Goal: Task Accomplishment & Management: Use online tool/utility

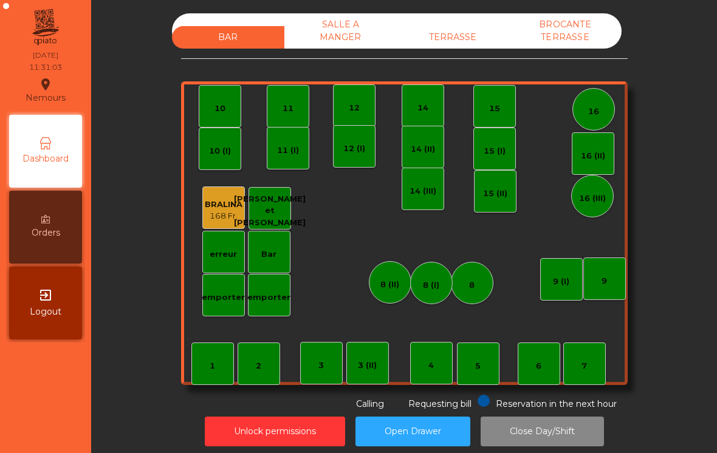
click at [442, 24] on div "BAR SALLE A MANGER TERRASSE BROCANTE TERRASSE" at bounding box center [396, 30] width 449 height 35
click at [429, 30] on div "TERRASSE" at bounding box center [453, 37] width 112 height 22
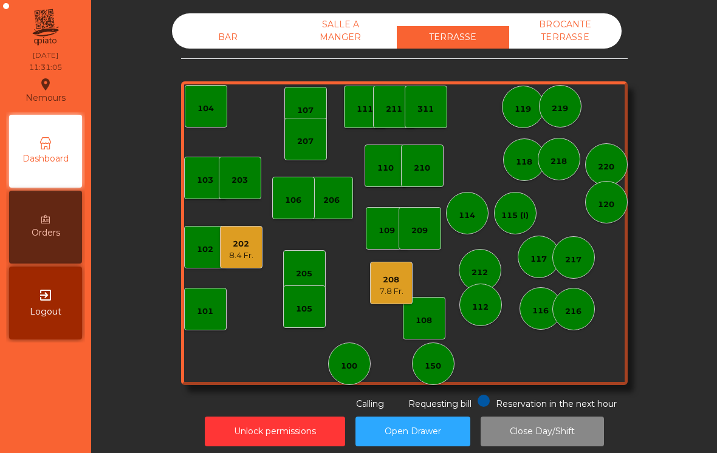
click at [347, 356] on div "100" at bounding box center [349, 363] width 16 height 17
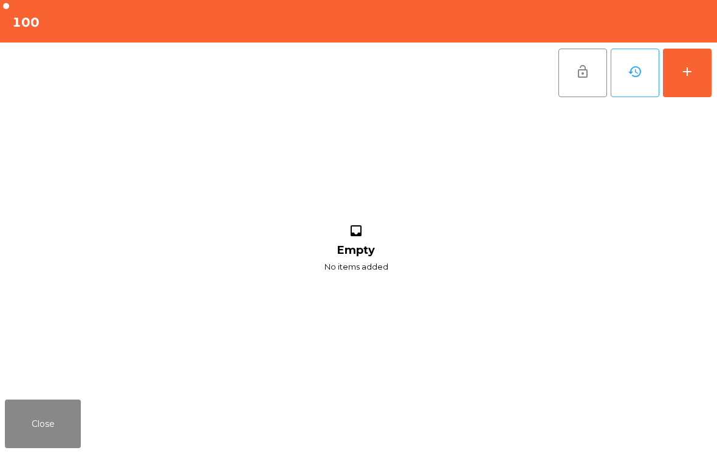
click at [675, 73] on button "add" at bounding box center [687, 73] width 49 height 49
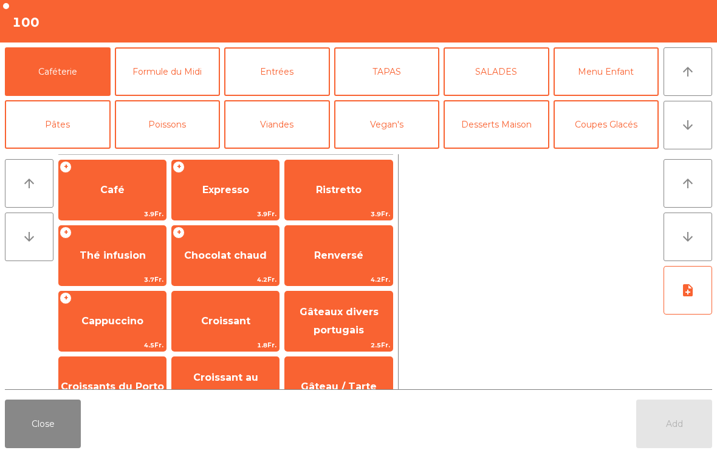
click at [103, 200] on span "Café" at bounding box center [112, 190] width 107 height 33
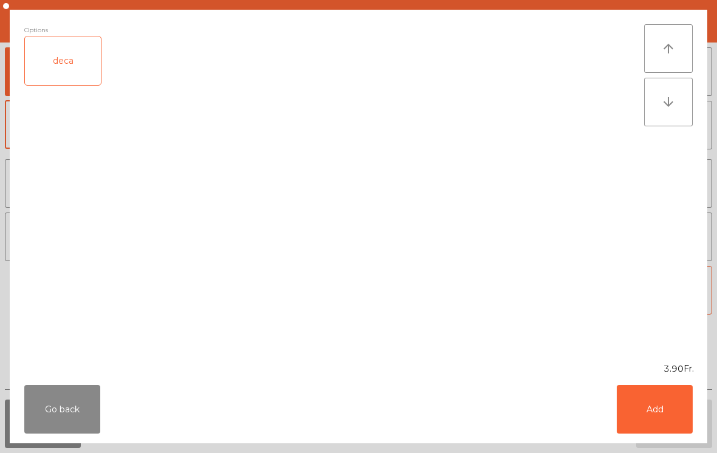
click at [636, 418] on button "Add" at bounding box center [654, 409] width 76 height 49
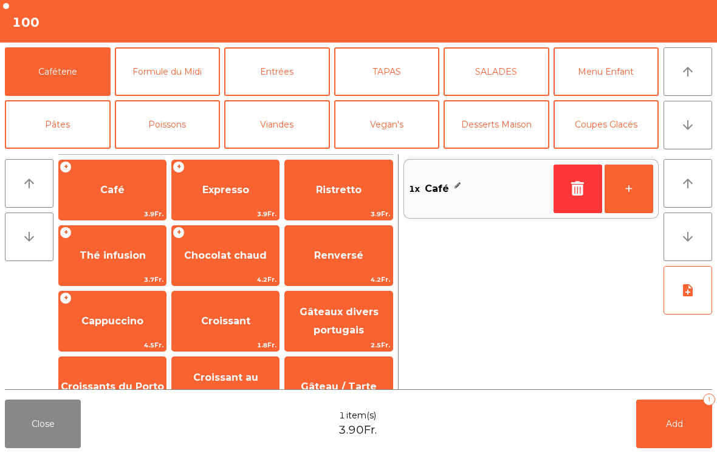
click at [613, 200] on button "+" at bounding box center [628, 189] width 49 height 49
click at [659, 419] on button "Add 3" at bounding box center [674, 424] width 76 height 49
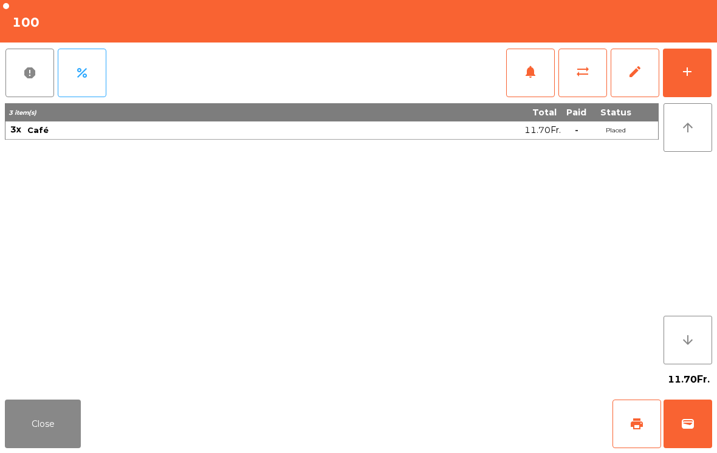
click at [47, 446] on button "Close" at bounding box center [43, 424] width 76 height 49
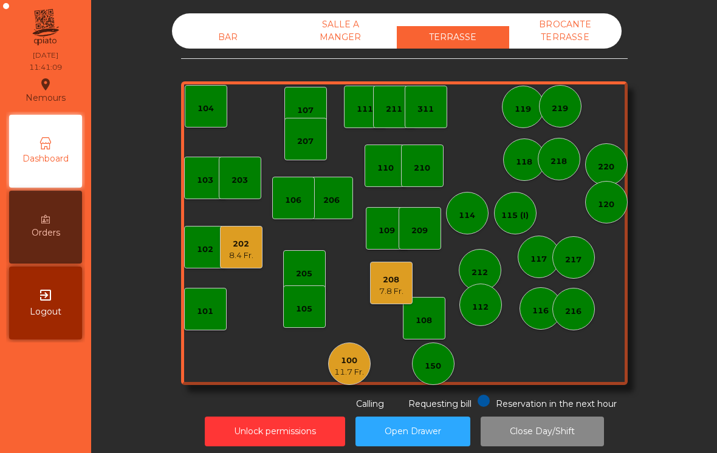
click at [479, 224] on div "114" at bounding box center [467, 213] width 43 height 43
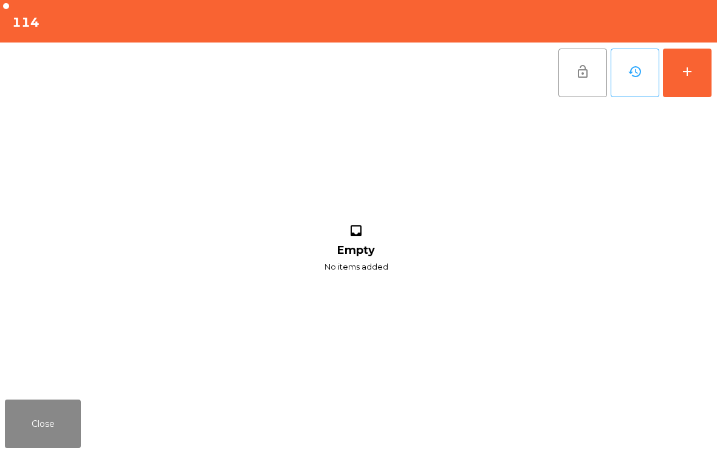
click at [693, 86] on button "add" at bounding box center [687, 73] width 49 height 49
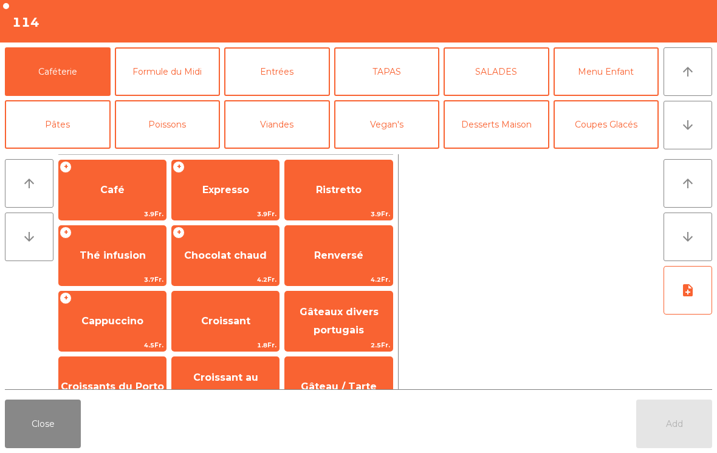
click at [675, 131] on button "arrow_downward" at bounding box center [687, 125] width 49 height 49
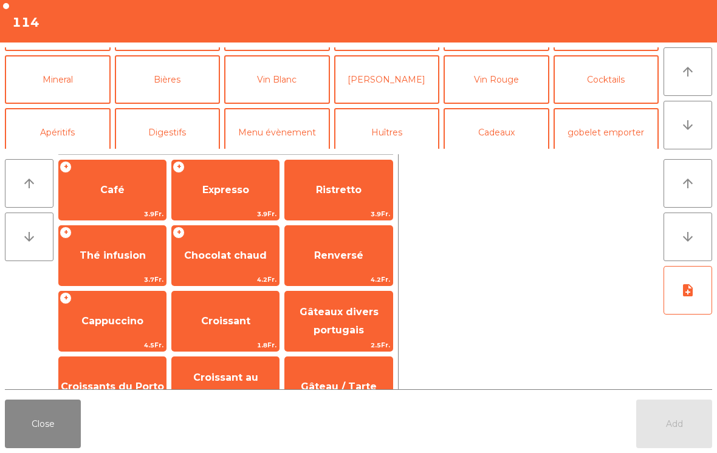
scroll to position [106, 0]
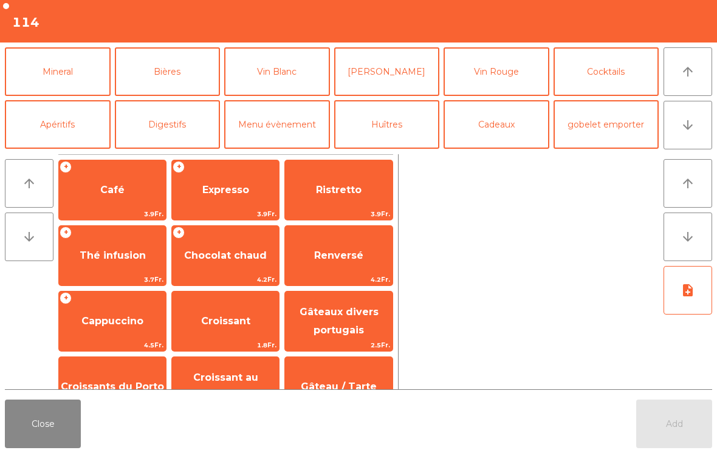
click at [64, 77] on button "Mineral" at bounding box center [58, 71] width 106 height 49
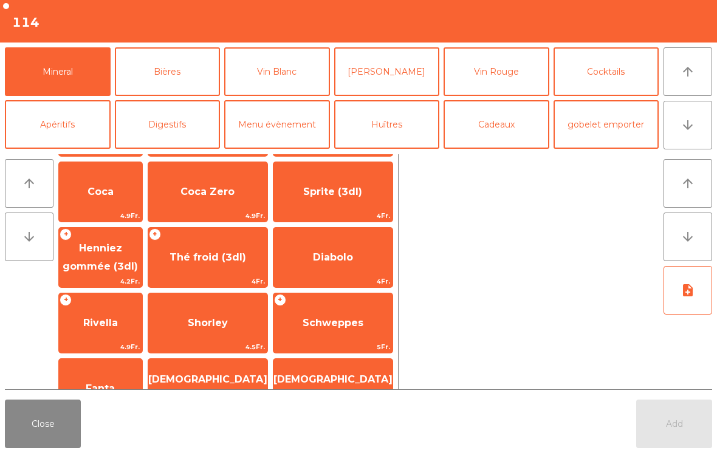
scroll to position [143, 0]
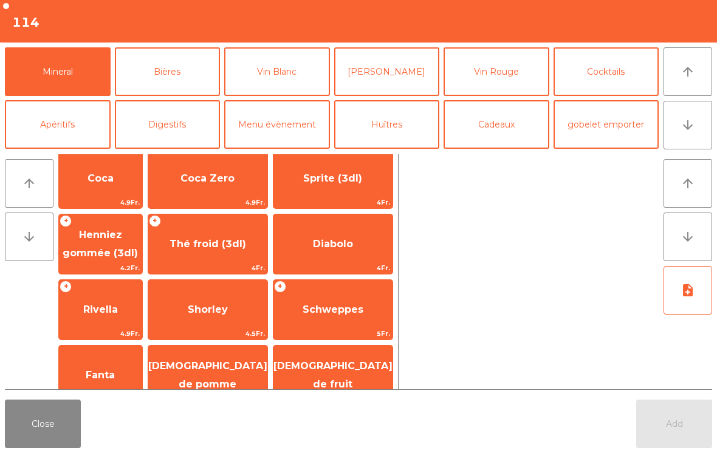
click at [218, 236] on span "Thé froid (3dl)" at bounding box center [207, 244] width 119 height 33
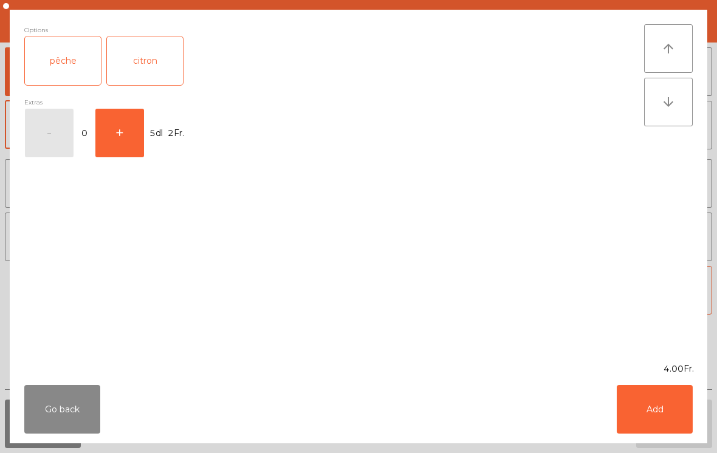
click at [646, 426] on button "Add" at bounding box center [654, 409] width 76 height 49
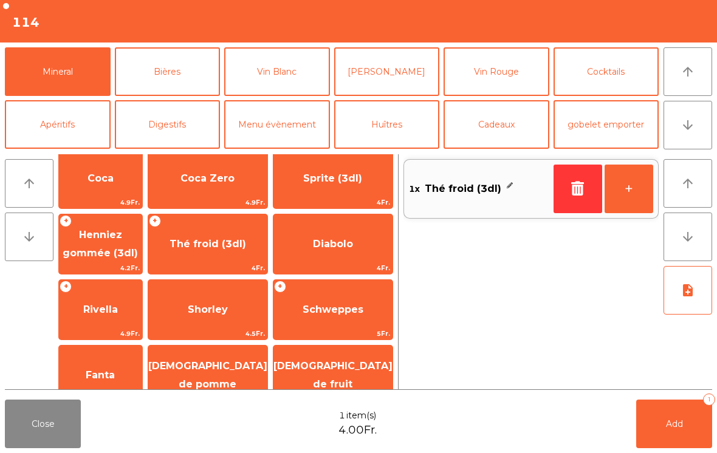
click at [703, 446] on button "Add 1" at bounding box center [674, 424] width 76 height 49
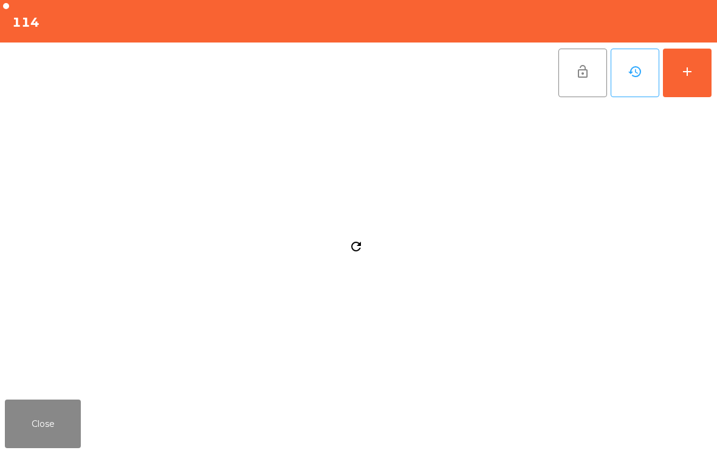
click at [46, 421] on button "Close" at bounding box center [43, 424] width 76 height 49
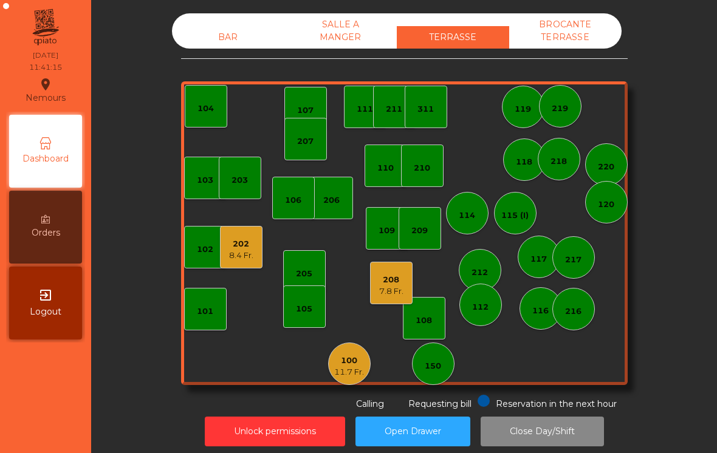
click at [387, 298] on div "208 7.8 Fr." at bounding box center [391, 283] width 43 height 43
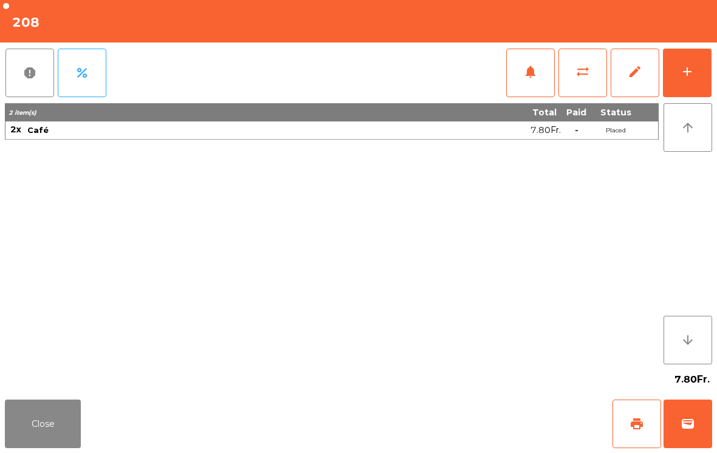
click at [697, 412] on button "wallet" at bounding box center [687, 424] width 49 height 49
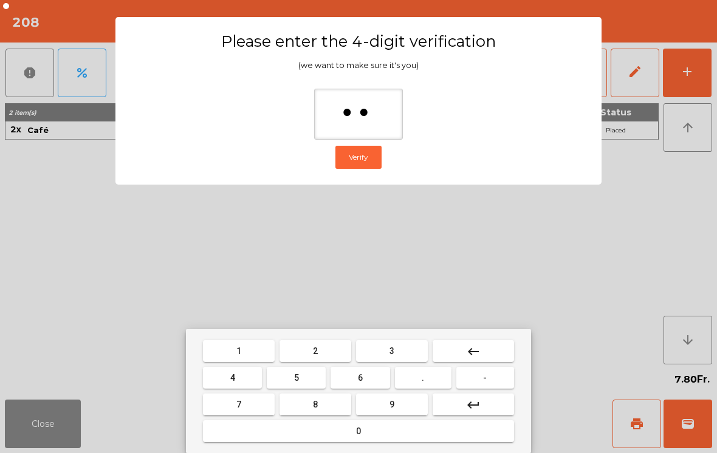
type input "***"
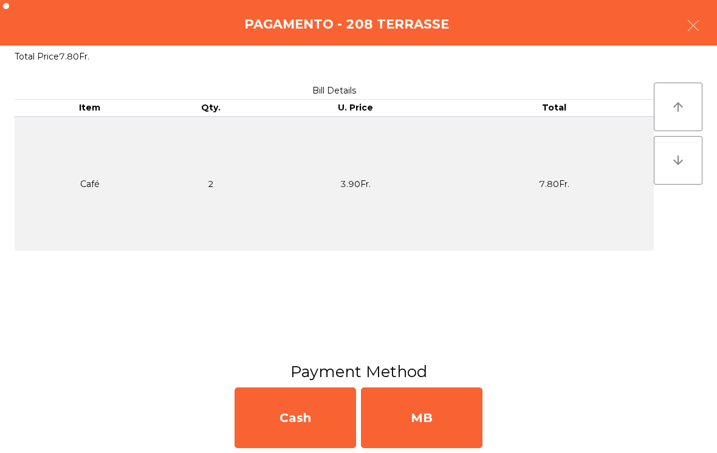
click at [460, 403] on div "MB" at bounding box center [421, 417] width 121 height 61
click at [432, 414] on div "No" at bounding box center [421, 417] width 121 height 61
click at [426, 412] on div "No" at bounding box center [421, 417] width 121 height 61
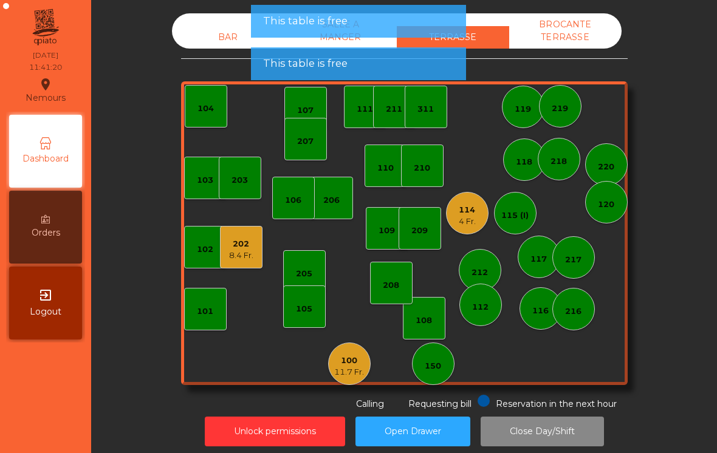
click at [237, 254] on div "8.4 Fr." at bounding box center [241, 256] width 24 height 12
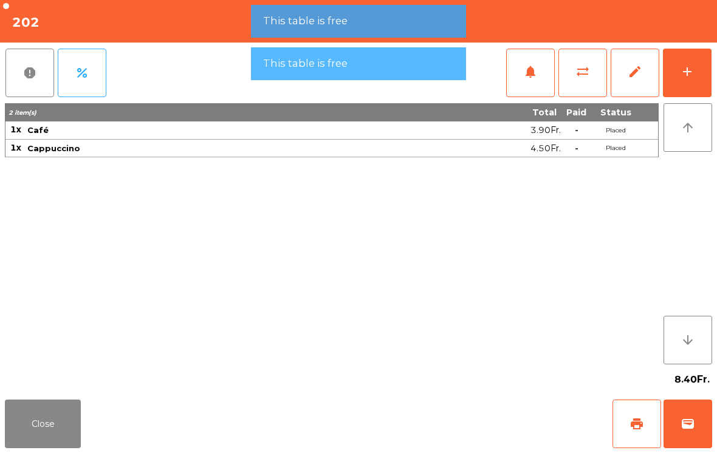
click at [61, 432] on button "Close" at bounding box center [43, 424] width 76 height 49
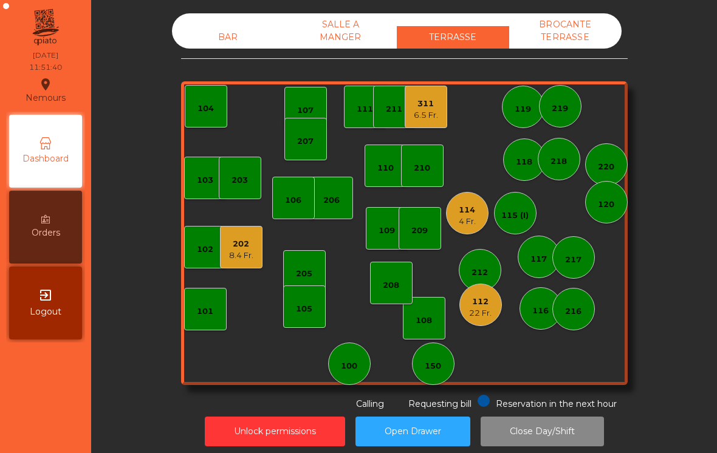
click at [486, 315] on div "22 Fr." at bounding box center [480, 313] width 22 height 12
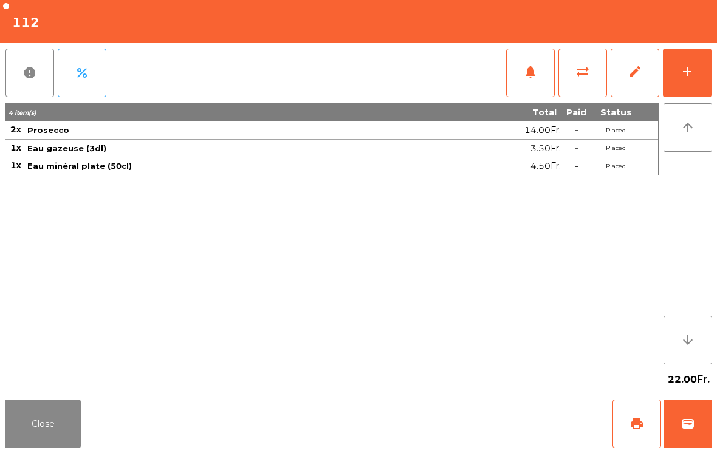
click at [710, 77] on button "add" at bounding box center [687, 73] width 49 height 49
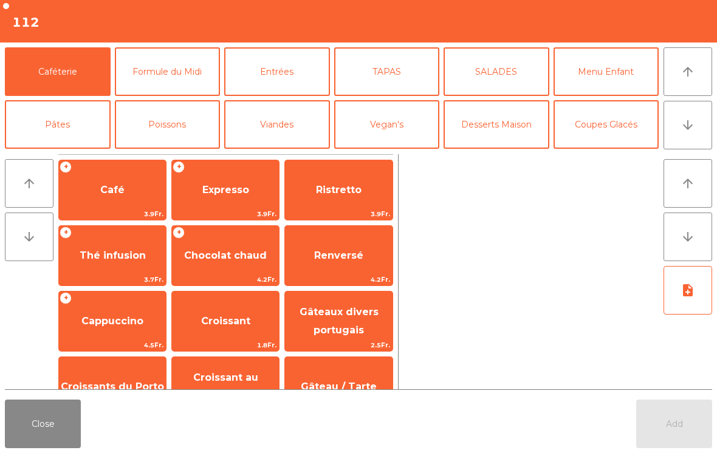
click at [395, 75] on button "TAPAS" at bounding box center [387, 71] width 106 height 49
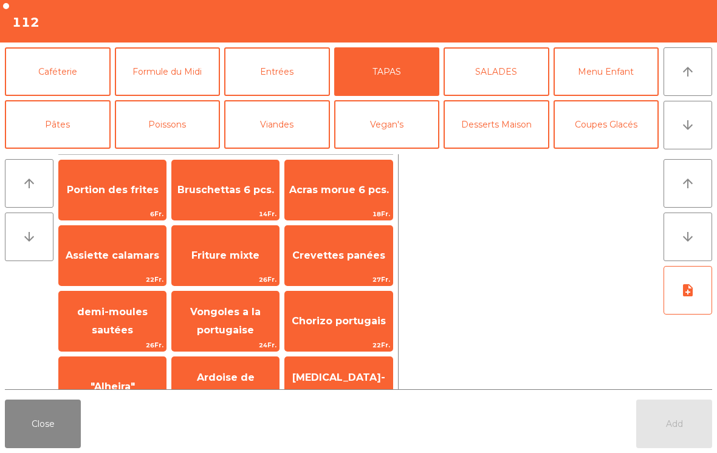
click at [228, 201] on span "Bruschettas 6 pcs." at bounding box center [225, 190] width 107 height 33
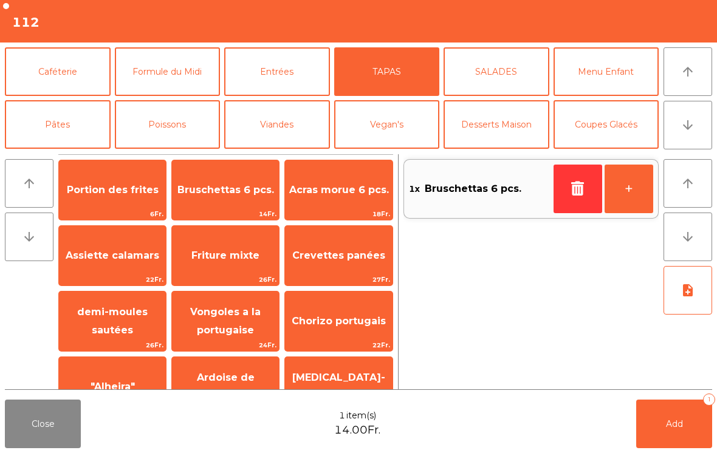
click at [176, 74] on button "Formule du Midi" at bounding box center [168, 71] width 106 height 49
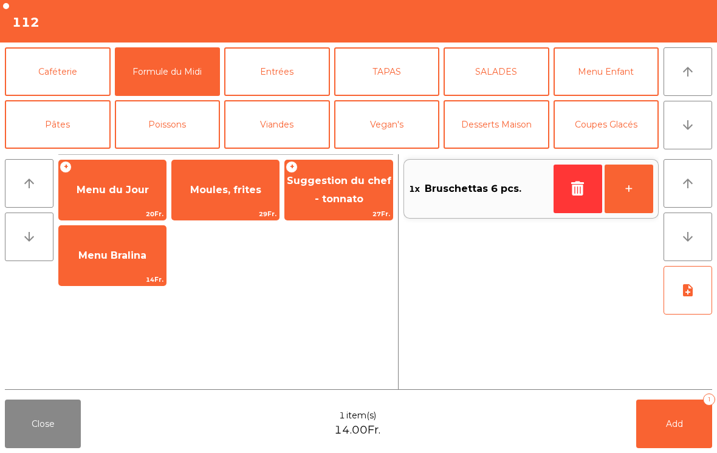
click at [244, 185] on span "Moules, frites" at bounding box center [225, 190] width 71 height 12
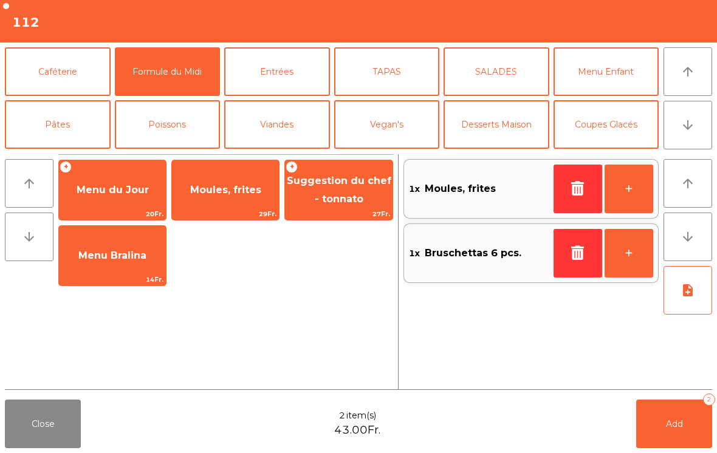
click at [244, 185] on span "Moules, frites" at bounding box center [225, 190] width 71 height 12
click at [685, 301] on button "note_add" at bounding box center [687, 290] width 49 height 49
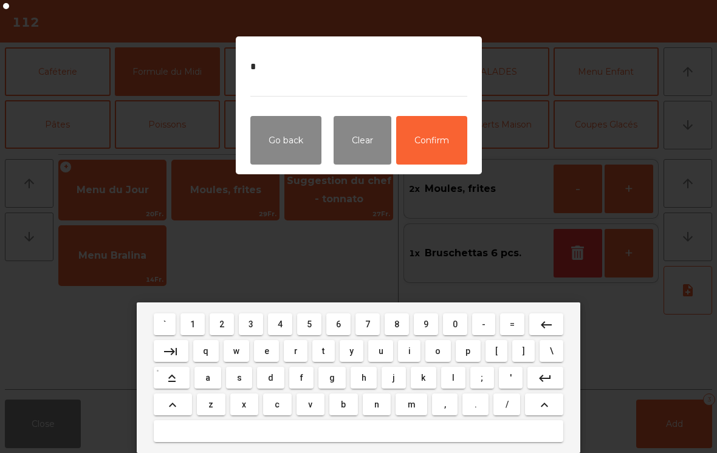
type textarea "**"
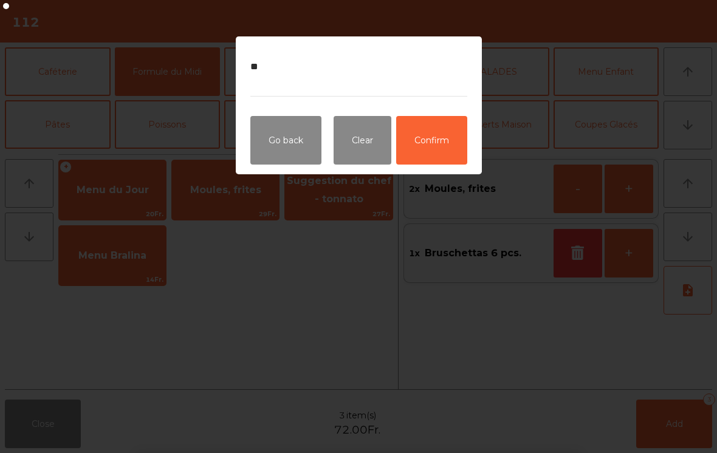
click at [443, 139] on button "Confirm" at bounding box center [431, 140] width 71 height 49
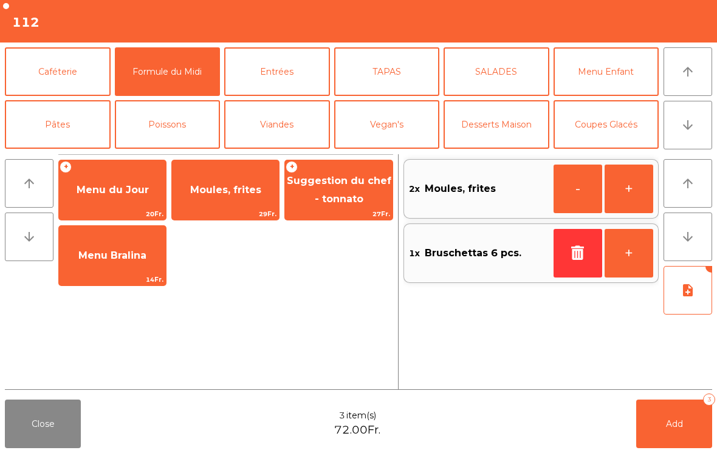
click at [682, 431] on button "Add 3" at bounding box center [674, 424] width 76 height 49
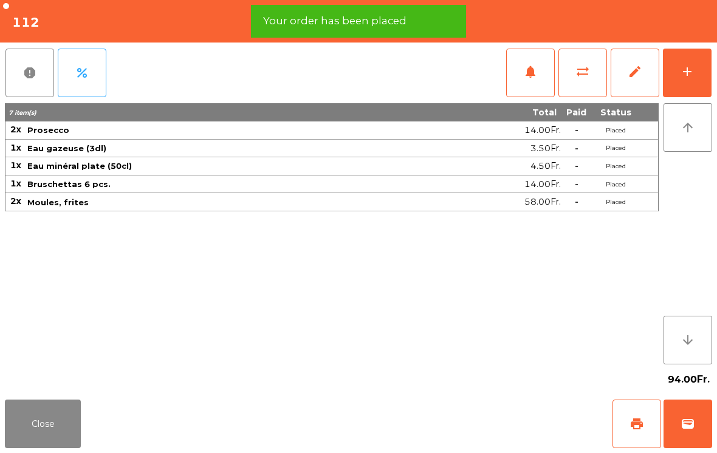
click at [19, 448] on button "Close" at bounding box center [43, 424] width 76 height 49
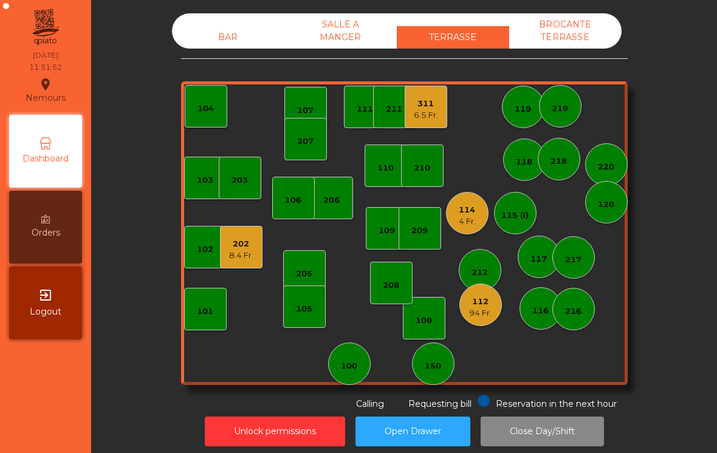
click at [384, 231] on div "109" at bounding box center [386, 231] width 16 height 12
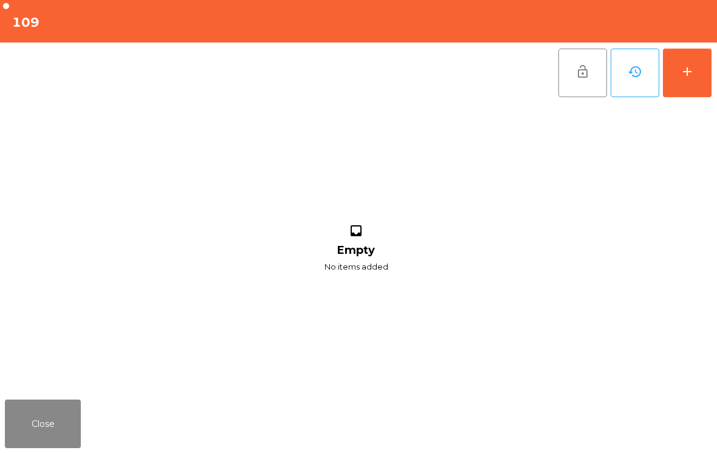
click at [687, 85] on button "add" at bounding box center [687, 73] width 49 height 49
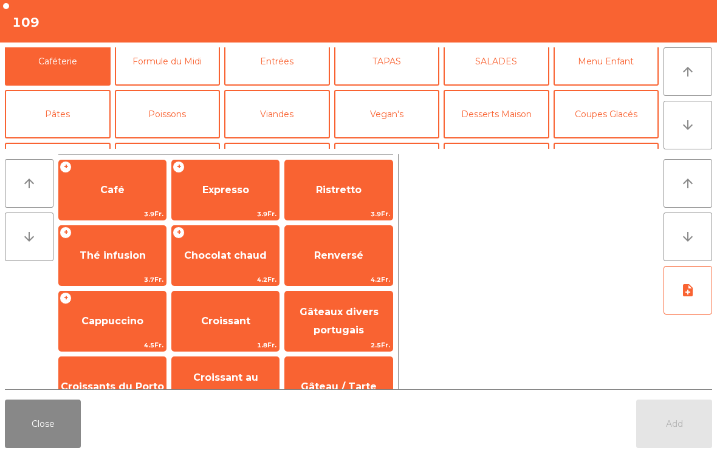
scroll to position [58, 0]
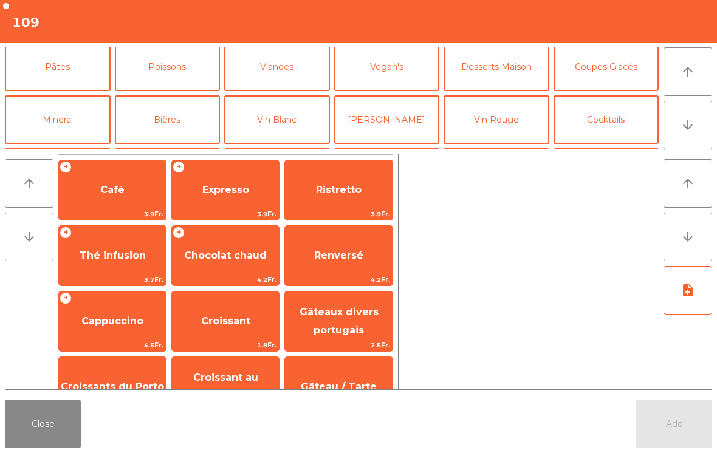
click at [53, 132] on button "Mineral" at bounding box center [58, 119] width 106 height 49
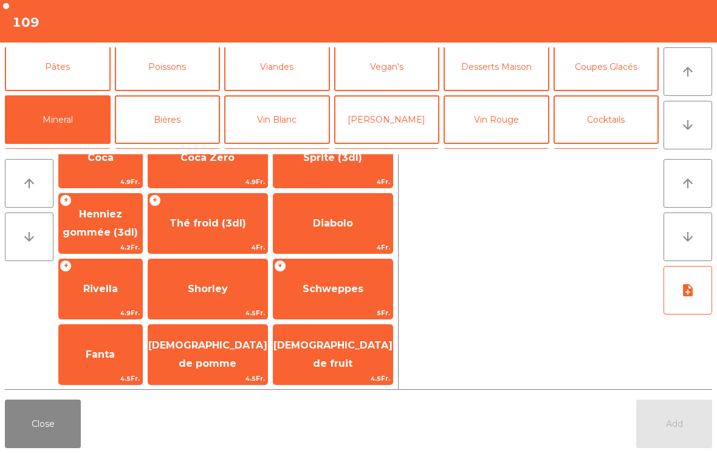
scroll to position [177, 0]
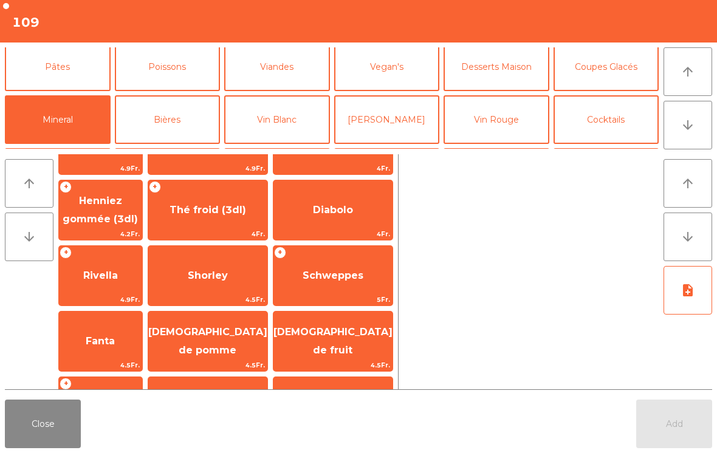
click at [218, 281] on span "Shorley" at bounding box center [208, 276] width 40 height 12
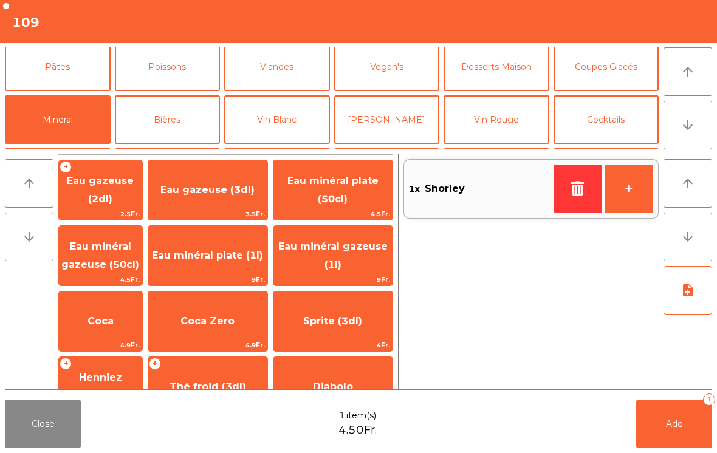
scroll to position [0, 0]
click at [103, 195] on span "Eau gazeuse (2dl)" at bounding box center [100, 190] width 67 height 30
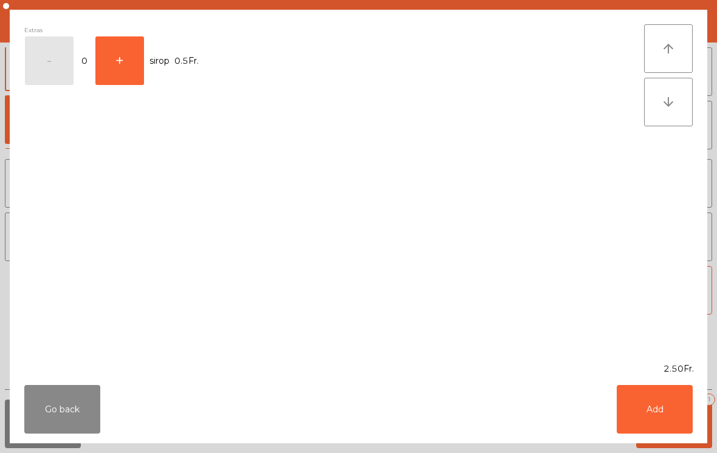
click at [669, 404] on button "Add" at bounding box center [654, 409] width 76 height 49
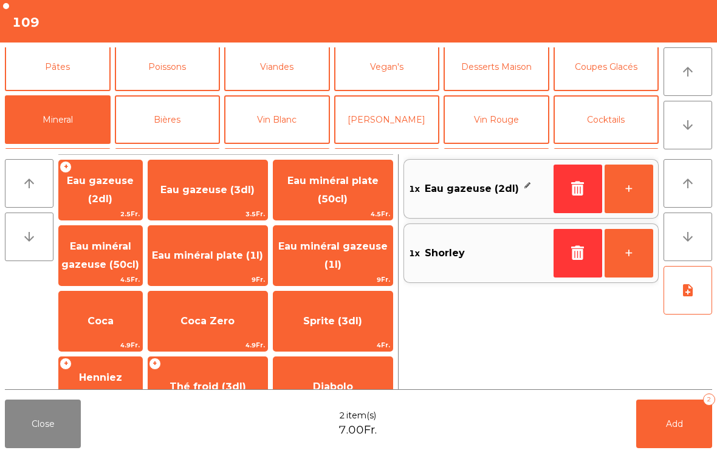
click at [668, 404] on button "Add 2" at bounding box center [674, 424] width 76 height 49
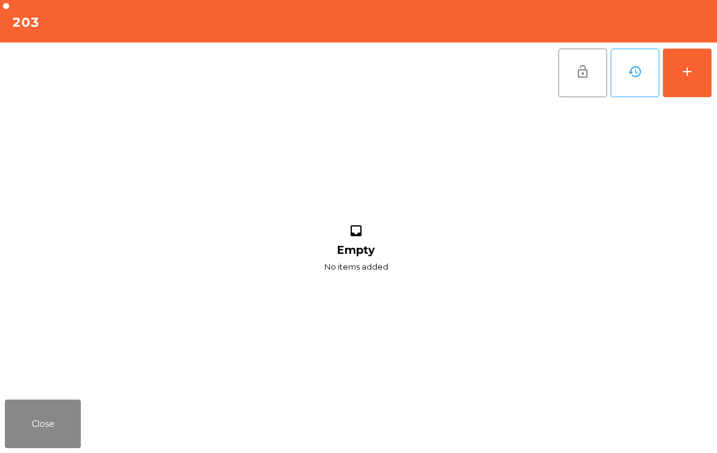
click at [46, 431] on button "Close" at bounding box center [43, 424] width 76 height 49
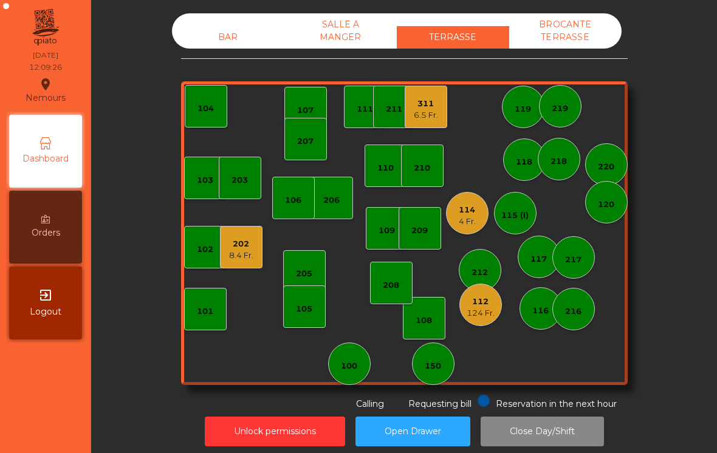
click at [312, 145] on div "207" at bounding box center [305, 141] width 16 height 12
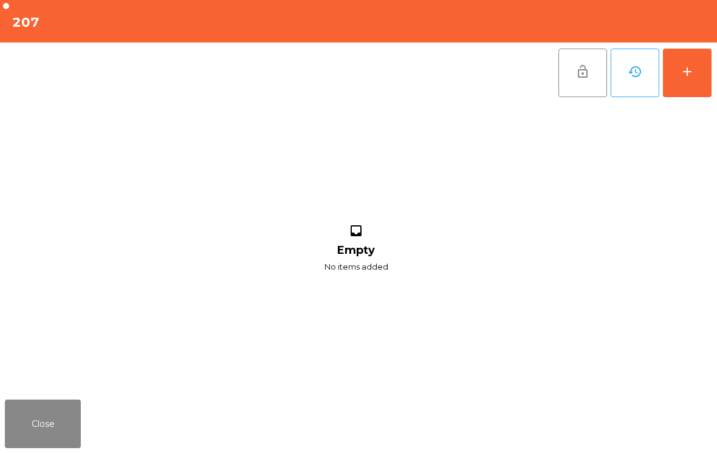
click at [694, 54] on button "add" at bounding box center [687, 73] width 49 height 49
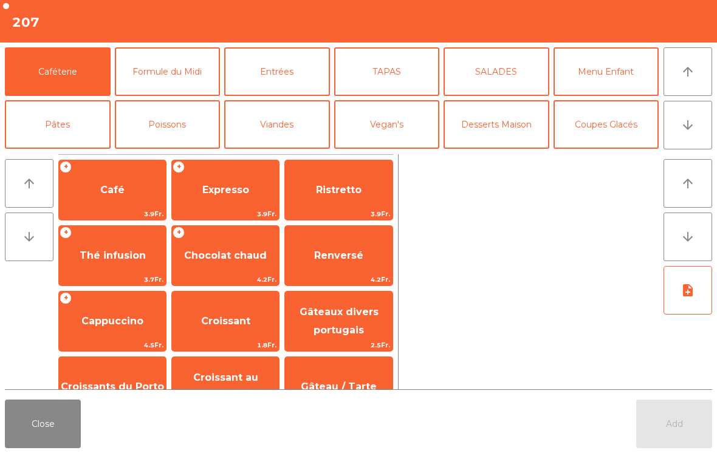
click at [131, 208] on span "3.9Fr." at bounding box center [112, 214] width 107 height 12
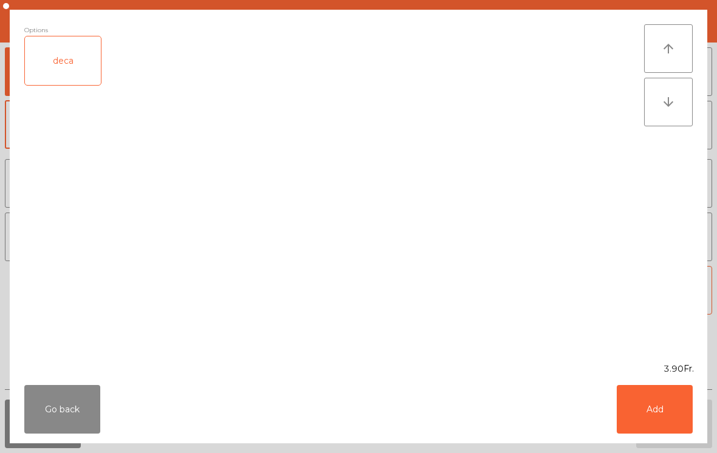
click at [661, 421] on button "Add" at bounding box center [654, 409] width 76 height 49
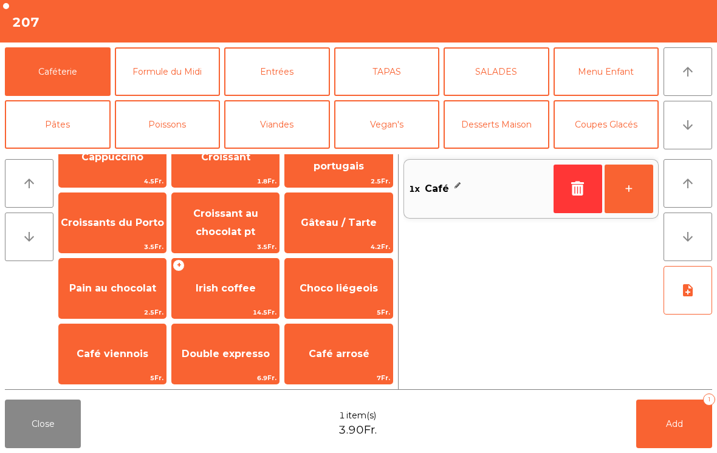
scroll to position [164, 0]
click at [240, 366] on span "Double expresso" at bounding box center [225, 354] width 107 height 33
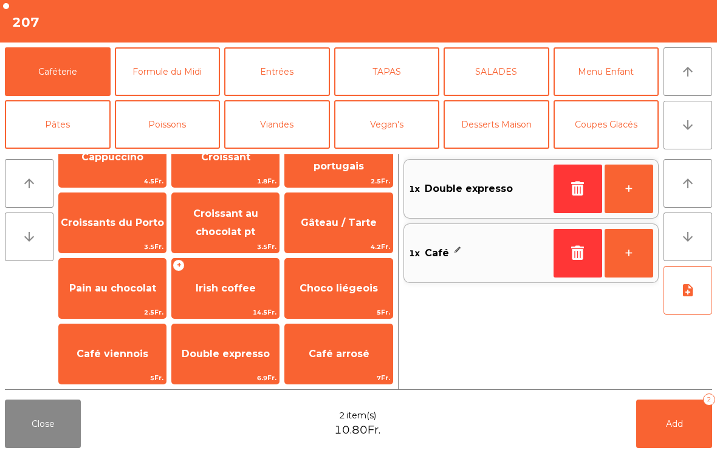
click at [230, 359] on span "Double expresso" at bounding box center [226, 354] width 88 height 12
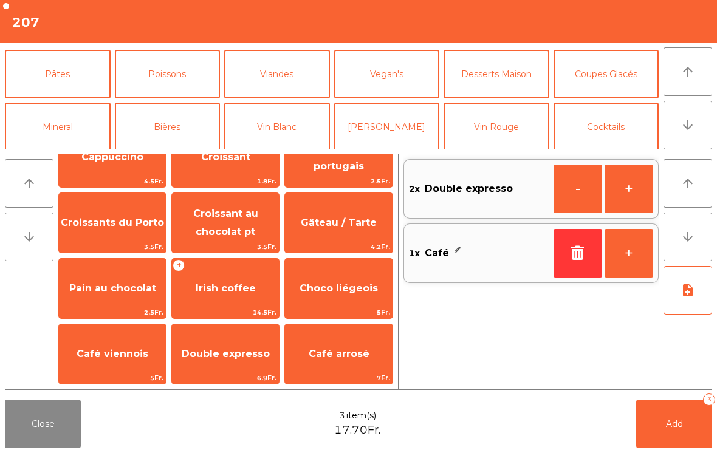
click at [54, 132] on button "Mineral" at bounding box center [58, 127] width 106 height 49
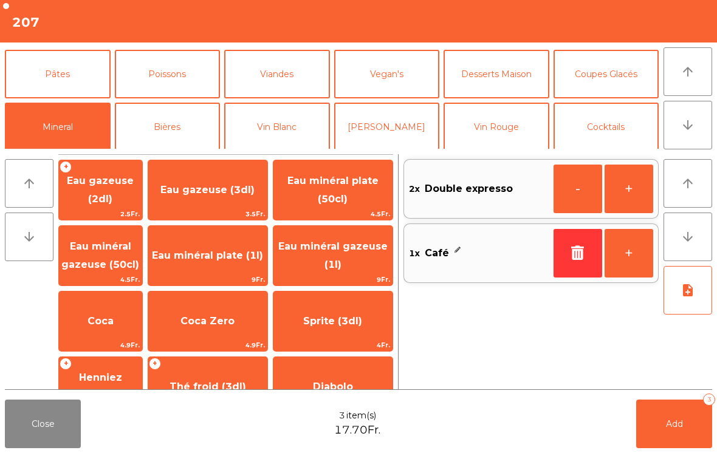
scroll to position [56, 0]
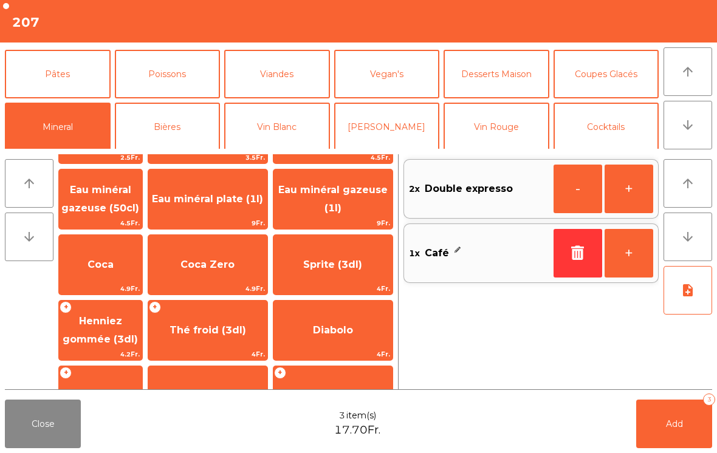
click at [227, 331] on span "Thé froid (3dl)" at bounding box center [207, 330] width 77 height 12
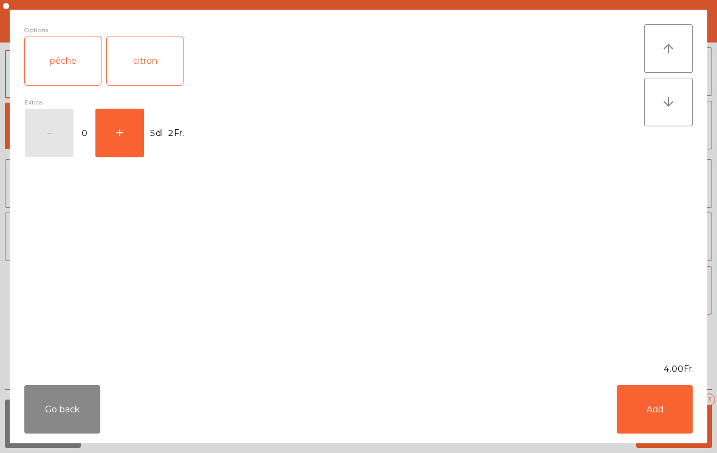
click at [70, 64] on div "pêche" at bounding box center [63, 60] width 76 height 49
click at [655, 410] on button "Add" at bounding box center [654, 409] width 76 height 49
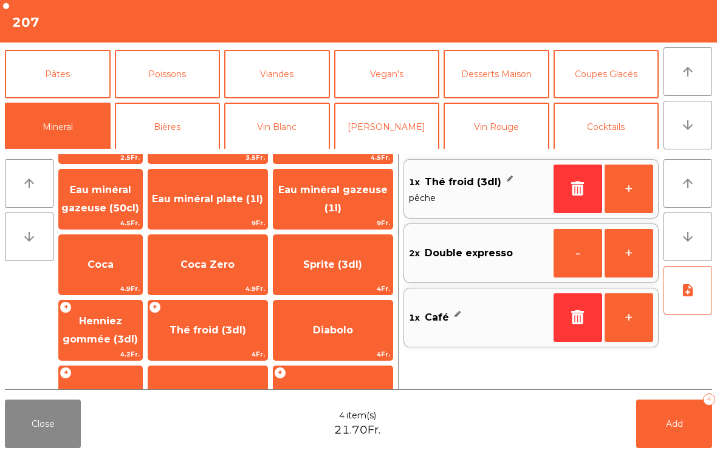
click at [655, 409] on button "Add 4" at bounding box center [674, 424] width 76 height 49
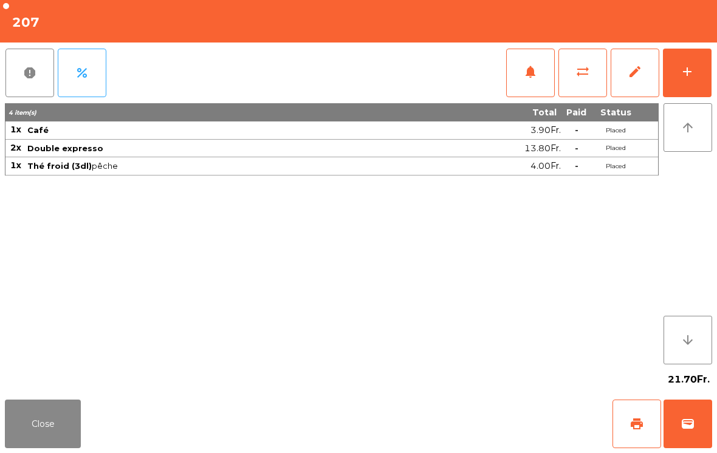
click at [47, 417] on button "Close" at bounding box center [43, 424] width 76 height 49
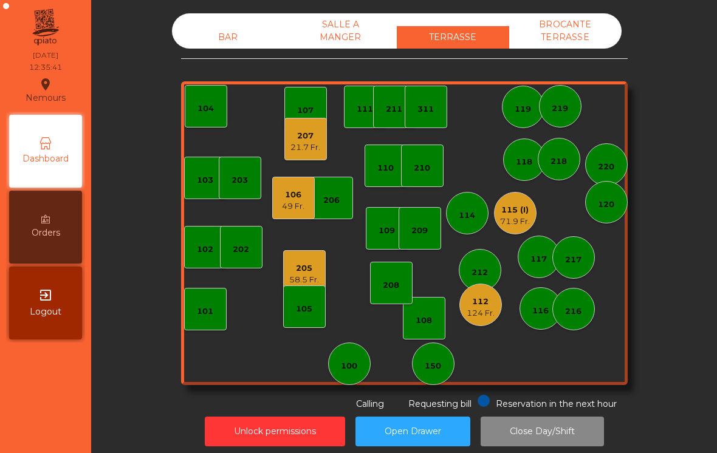
click at [517, 217] on div "71.9 Fr." at bounding box center [515, 222] width 30 height 12
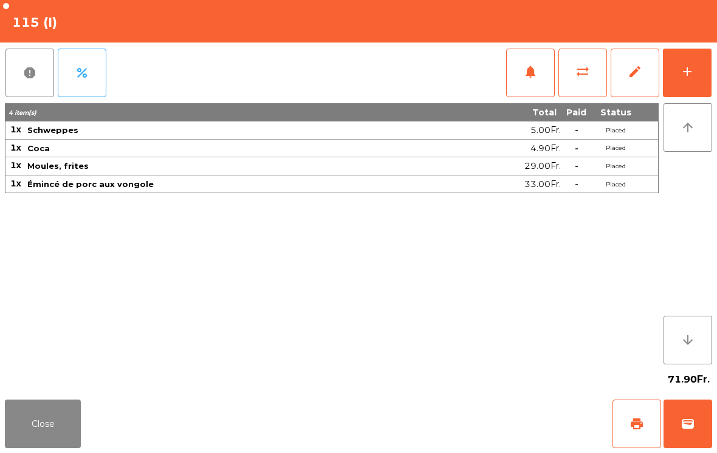
click at [44, 432] on button "Close" at bounding box center [43, 424] width 76 height 49
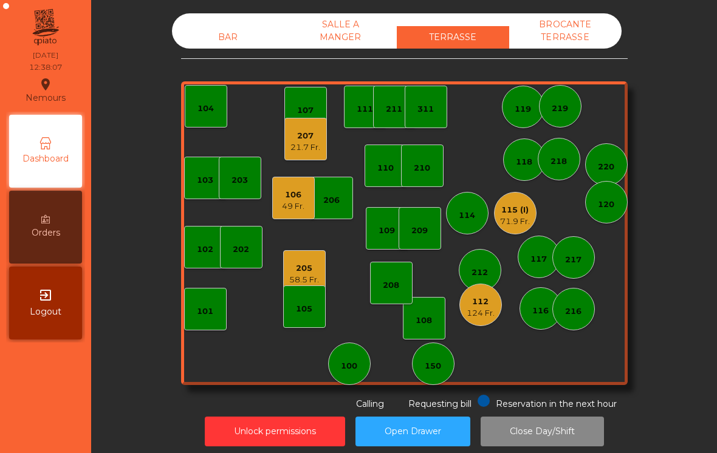
click at [387, 233] on div "109" at bounding box center [386, 231] width 16 height 12
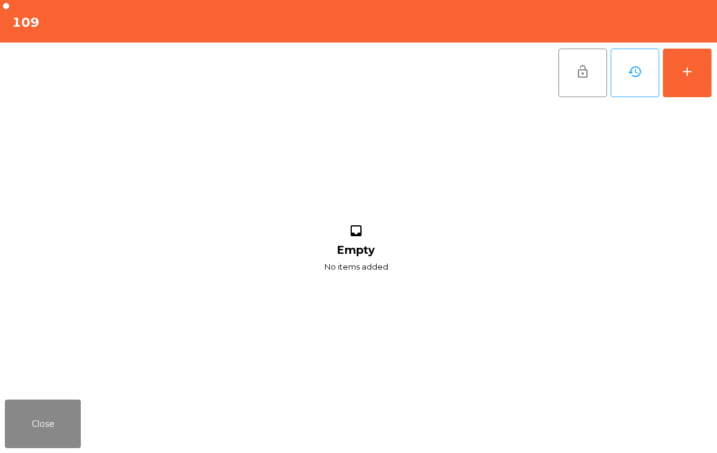
click at [686, 79] on button "add" at bounding box center [687, 73] width 49 height 49
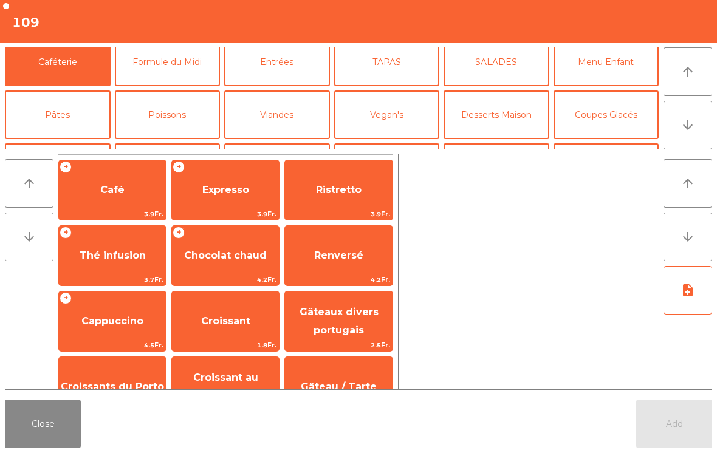
scroll to position [56, 0]
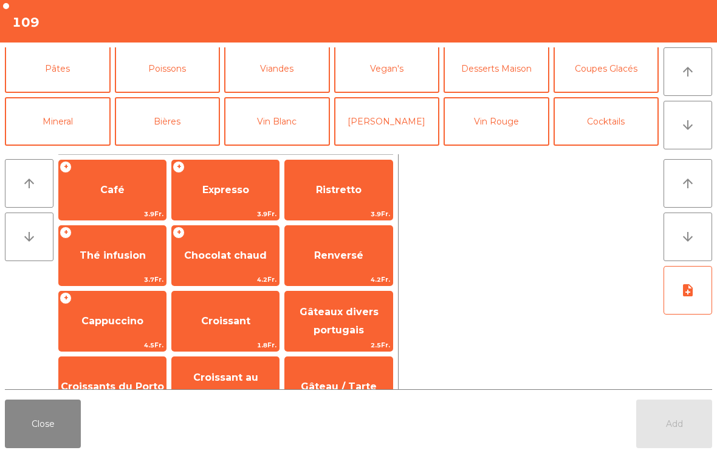
click at [64, 119] on button "Mineral" at bounding box center [58, 121] width 106 height 49
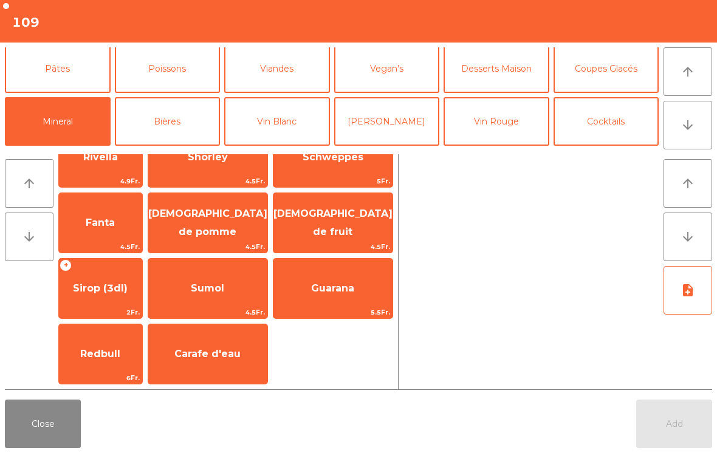
scroll to position [295, 0]
click at [349, 219] on span "[DEMOGRAPHIC_DATA] de fruit" at bounding box center [332, 223] width 119 height 30
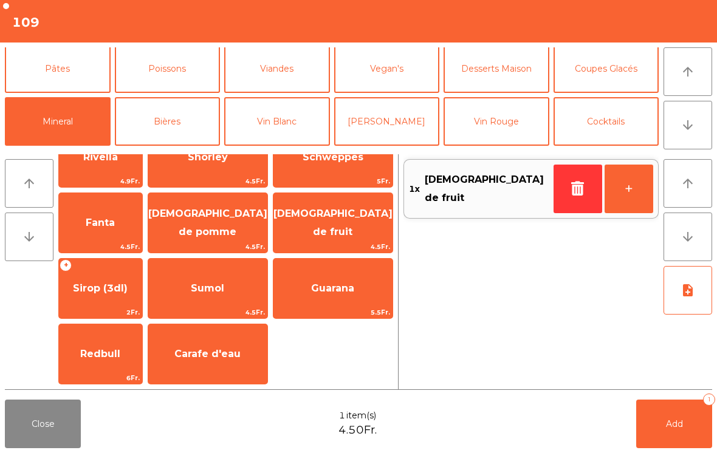
scroll to position [143, 0]
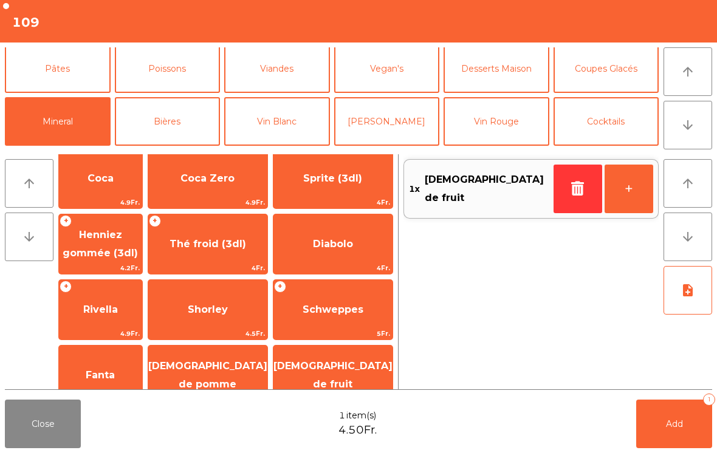
click at [184, 128] on button "Bières" at bounding box center [168, 121] width 106 height 49
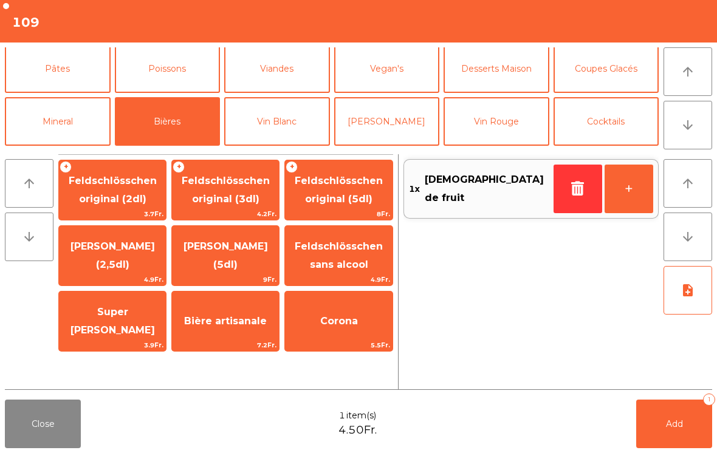
click at [234, 191] on span "Feldschlösschen original (3dl)" at bounding box center [225, 191] width 107 height 52
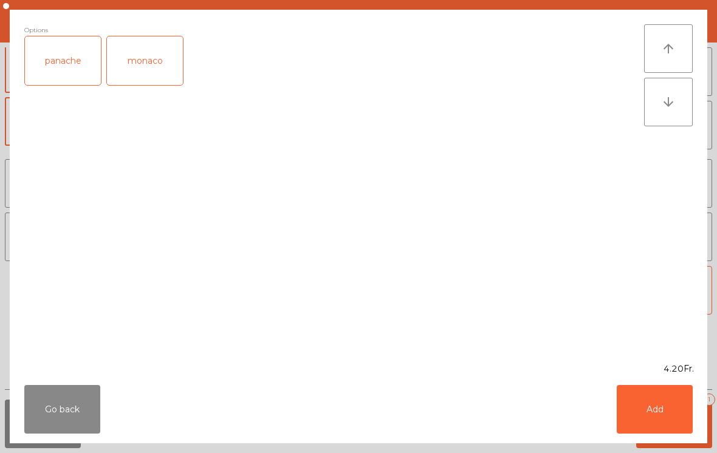
click at [666, 418] on button "Add" at bounding box center [654, 409] width 76 height 49
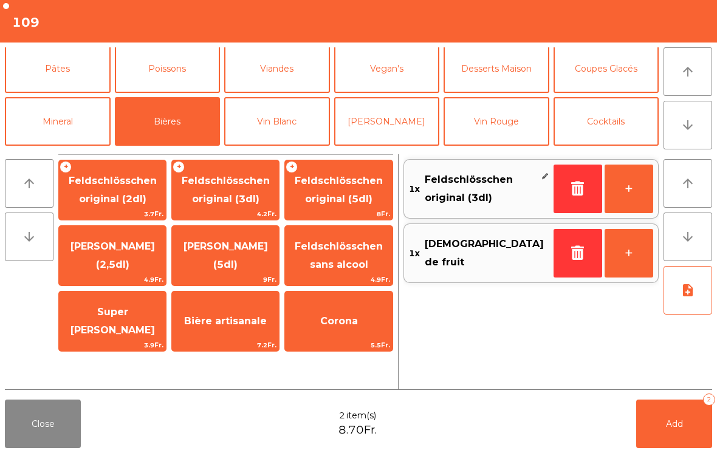
click at [627, 185] on button "+" at bounding box center [628, 189] width 49 height 49
click at [685, 446] on button "Add 3" at bounding box center [674, 424] width 76 height 49
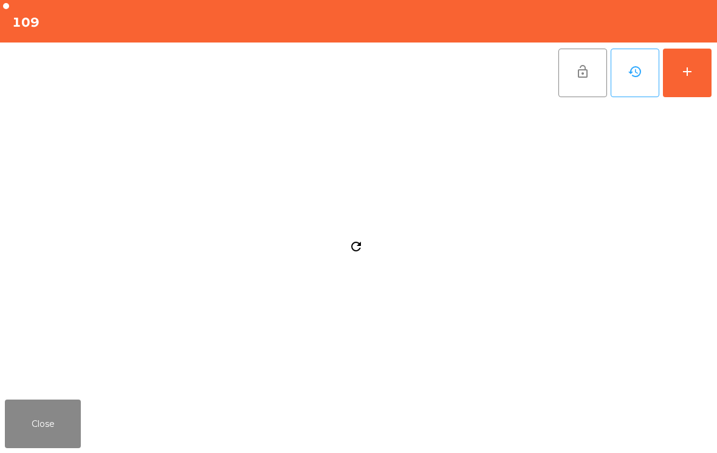
click at [94, 427] on div "Close" at bounding box center [358, 424] width 717 height 58
click at [43, 428] on button "Close" at bounding box center [43, 424] width 76 height 49
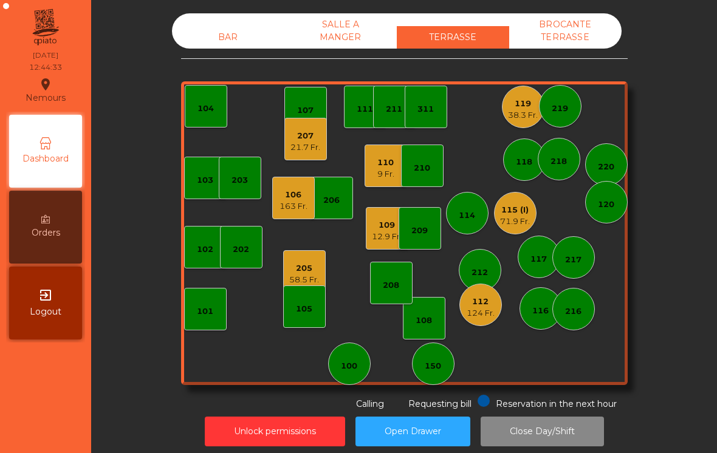
click at [519, 221] on div "71.9 Fr." at bounding box center [515, 222] width 30 height 12
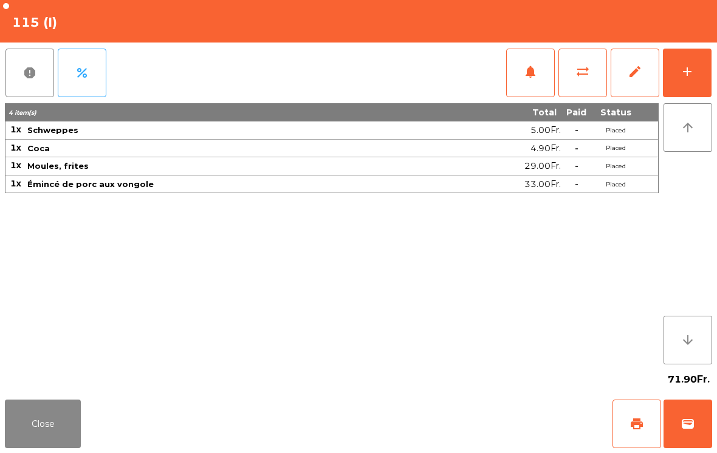
click at [694, 67] on button "add" at bounding box center [687, 73] width 49 height 49
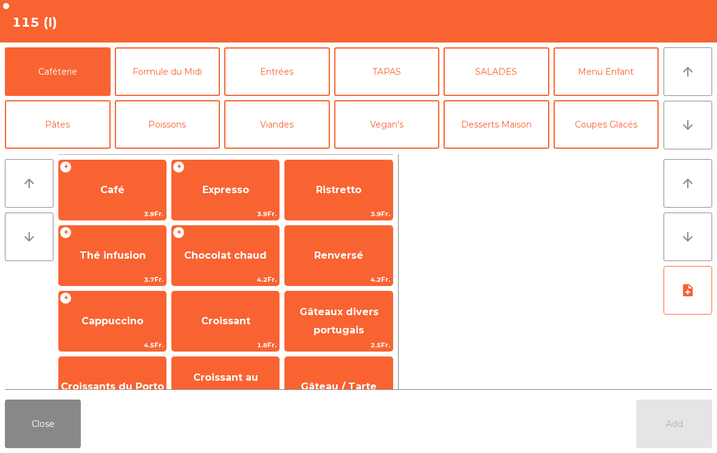
click at [687, 121] on icon "arrow_downward" at bounding box center [687, 125] width 15 height 15
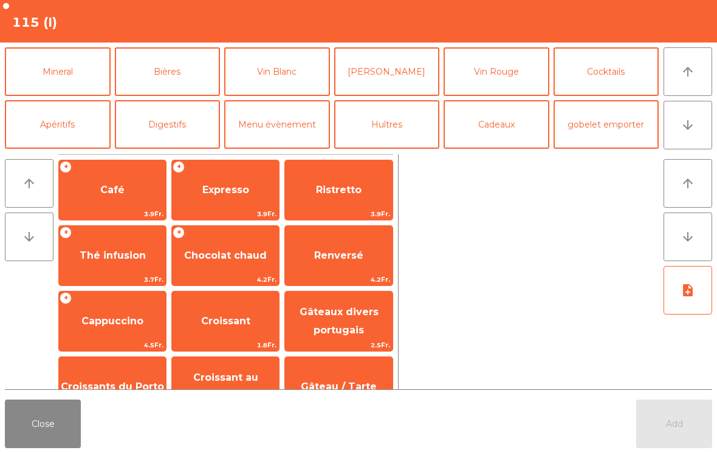
click at [82, 80] on button "Mineral" at bounding box center [58, 71] width 106 height 49
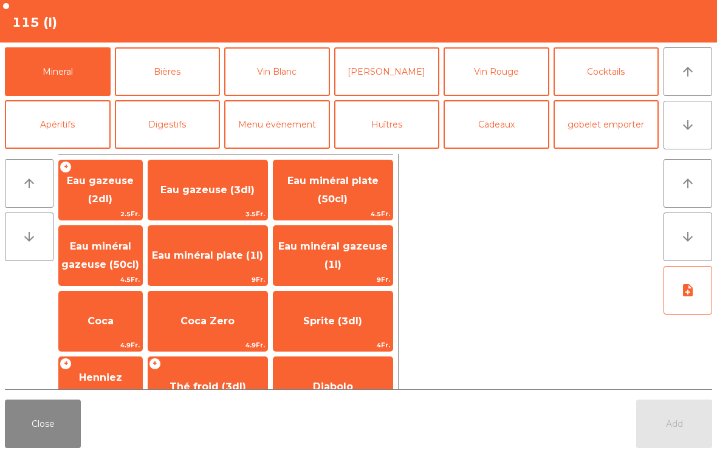
scroll to position [176, 0]
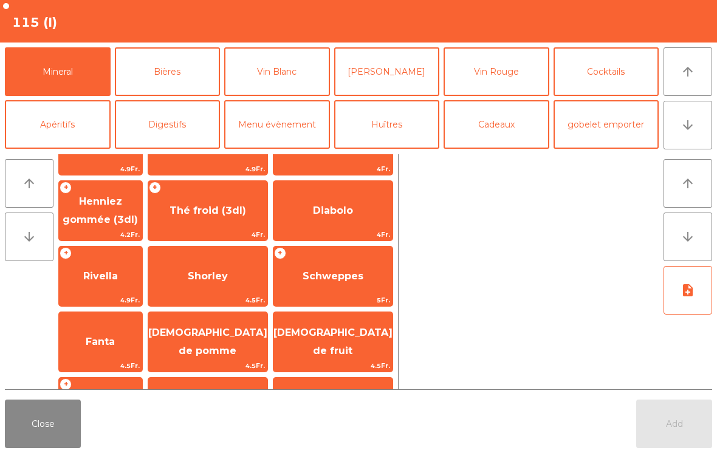
click at [354, 260] on span "Schweppes" at bounding box center [332, 276] width 119 height 33
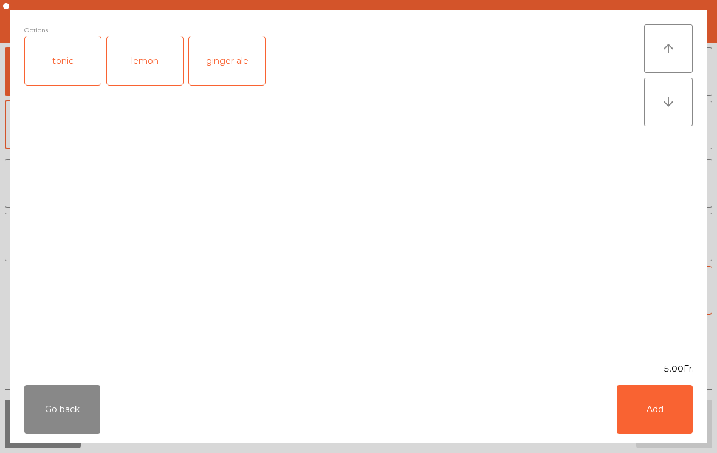
scroll to position [201, 0]
click at [651, 416] on button "Add" at bounding box center [654, 409] width 76 height 49
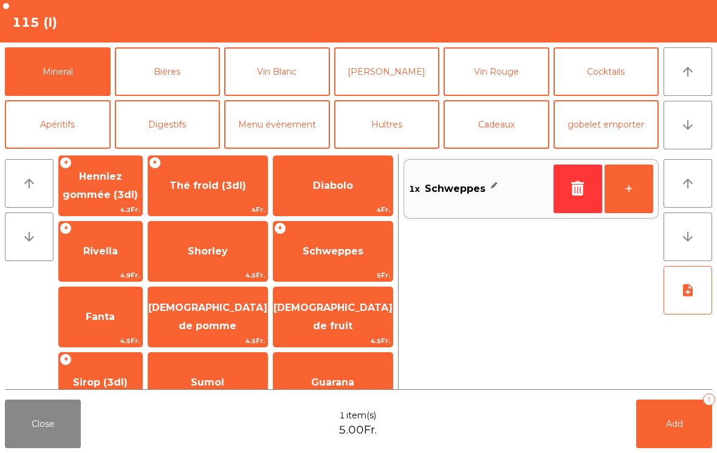
click at [670, 426] on span "Add" at bounding box center [674, 423] width 17 height 11
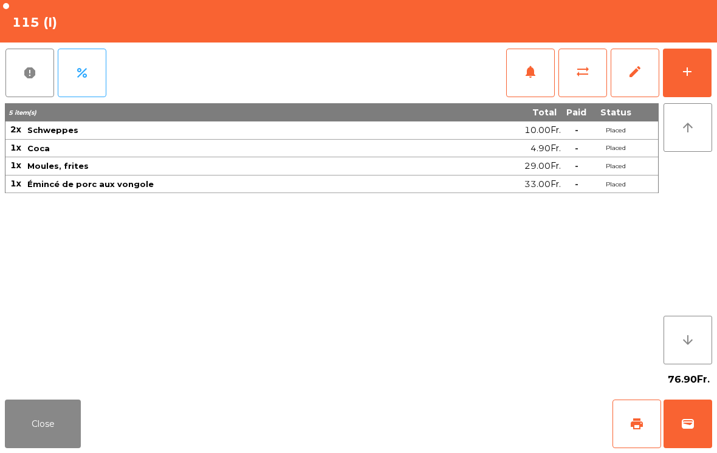
click at [12, 446] on button "Close" at bounding box center [43, 424] width 76 height 49
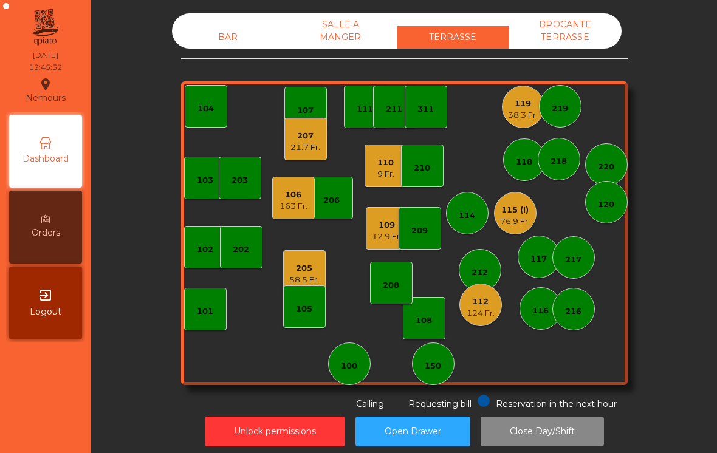
click at [296, 202] on div "163 Fr." at bounding box center [293, 206] width 28 height 12
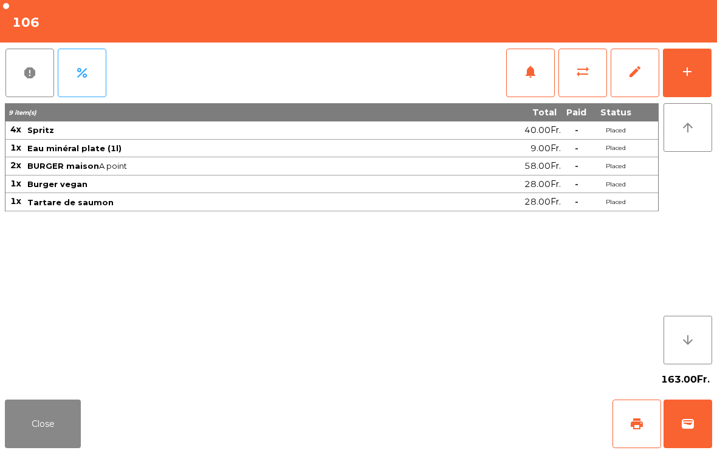
click at [29, 425] on button "Close" at bounding box center [43, 424] width 76 height 49
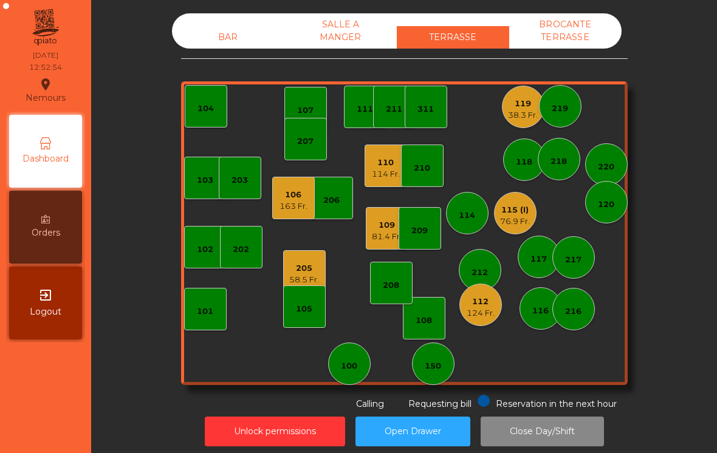
click at [390, 227] on div "109" at bounding box center [387, 225] width 30 height 12
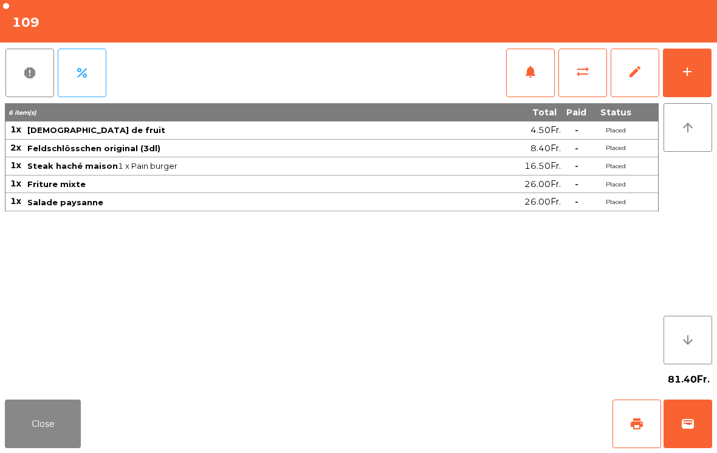
click at [28, 421] on button "Close" at bounding box center [43, 424] width 76 height 49
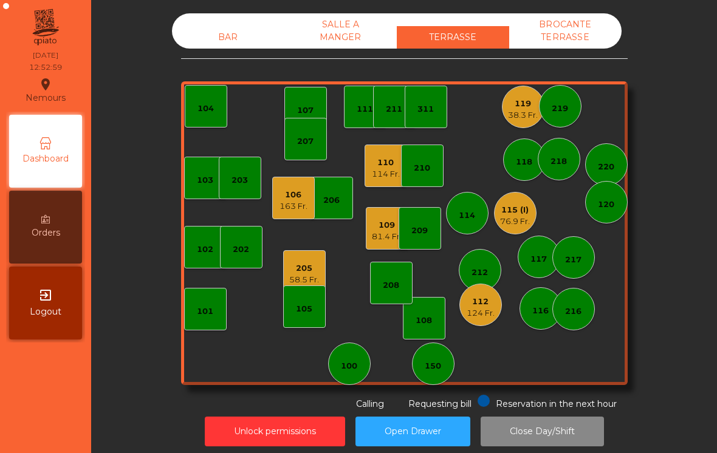
click at [375, 185] on div "110 114 Fr." at bounding box center [385, 166] width 43 height 43
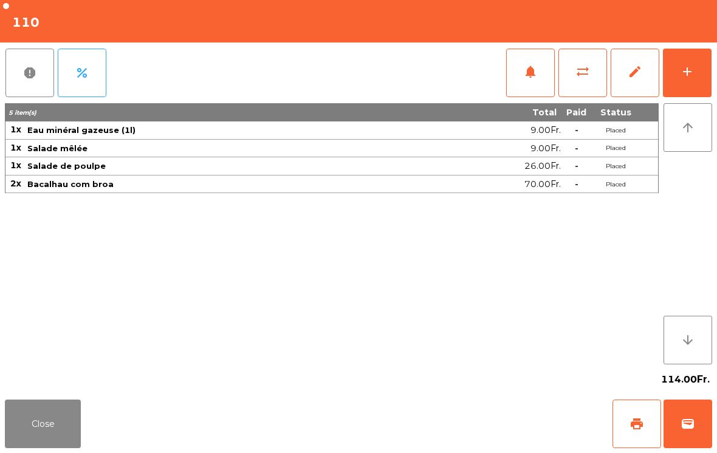
click at [32, 428] on button "Close" at bounding box center [43, 424] width 76 height 49
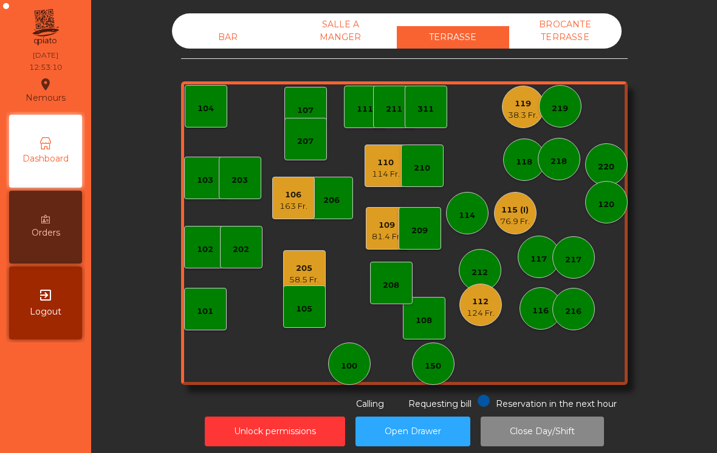
click at [307, 209] on div "163 Fr." at bounding box center [293, 206] width 28 height 12
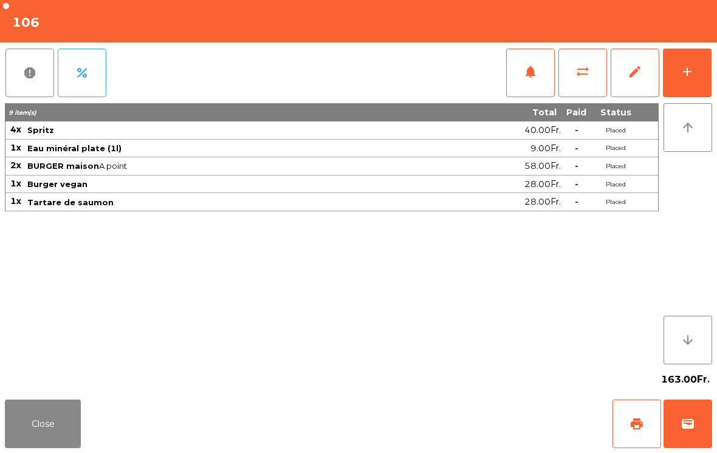
click at [44, 426] on button "Close" at bounding box center [43, 424] width 76 height 49
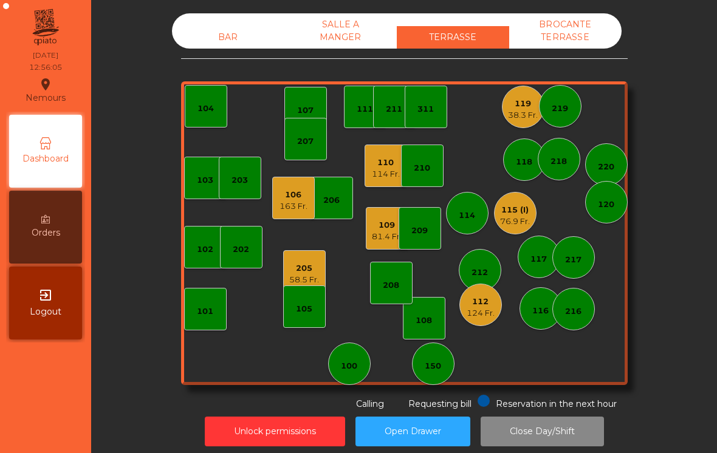
click at [322, 266] on div "205 58.5 Fr." at bounding box center [304, 271] width 43 height 43
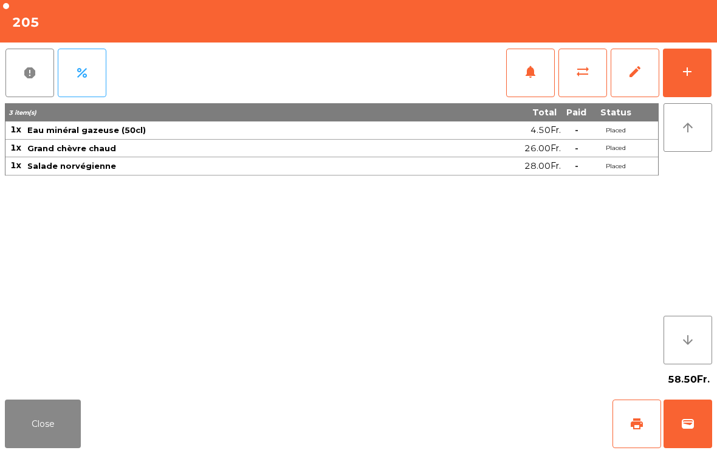
click at [686, 67] on div "add" at bounding box center [687, 71] width 15 height 15
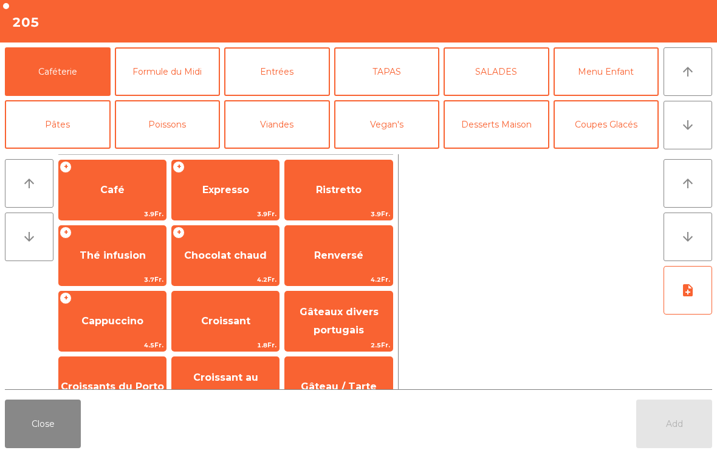
click at [607, 115] on button "Coupes Glacés" at bounding box center [606, 124] width 106 height 49
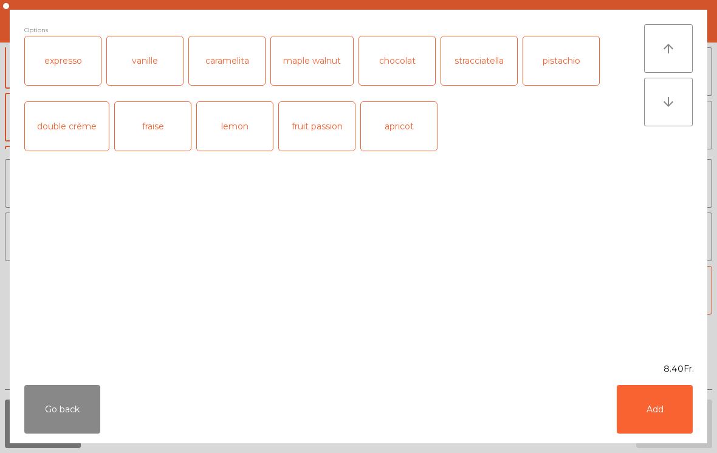
scroll to position [230, 0]
click at [686, 404] on button "Add" at bounding box center [654, 409] width 76 height 49
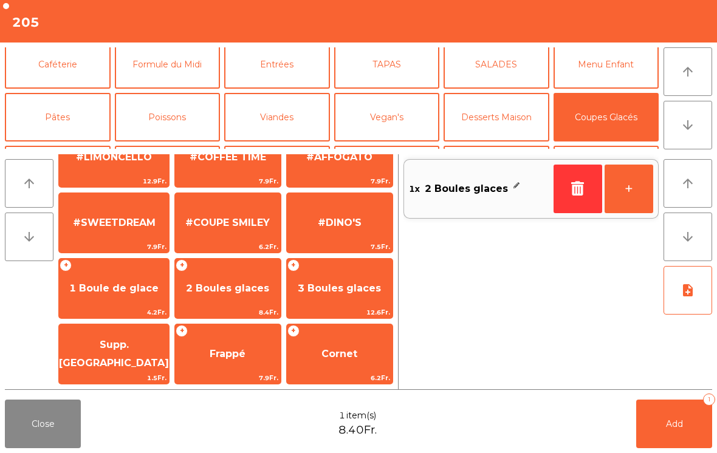
click at [116, 344] on span "Supp. [GEOGRAPHIC_DATA]" at bounding box center [114, 355] width 110 height 52
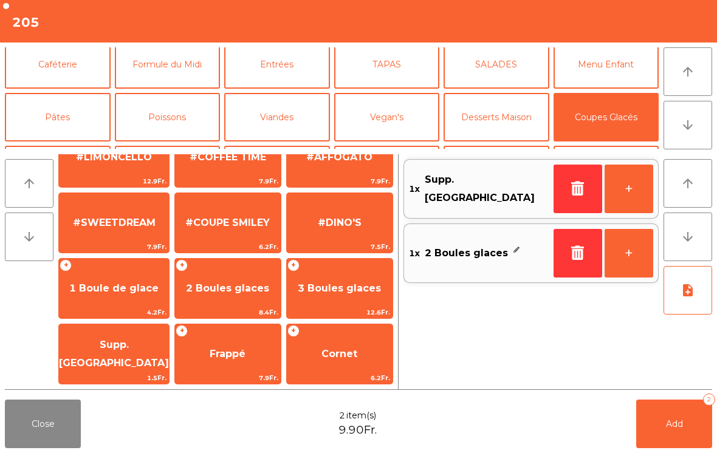
click at [679, 437] on button "Add 2" at bounding box center [674, 424] width 76 height 49
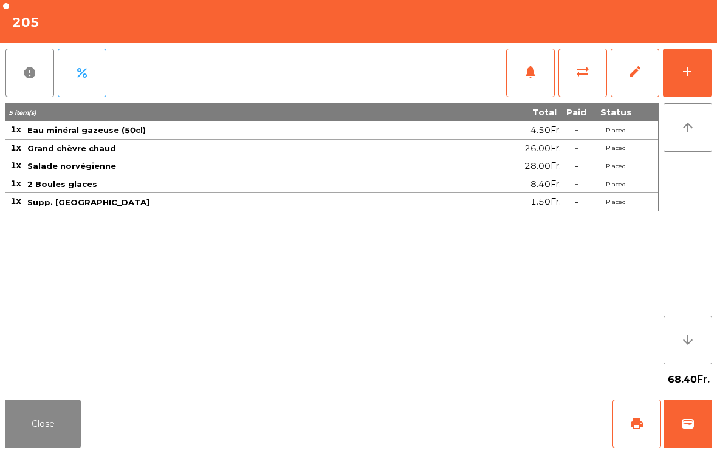
click at [44, 428] on button "Close" at bounding box center [43, 424] width 76 height 49
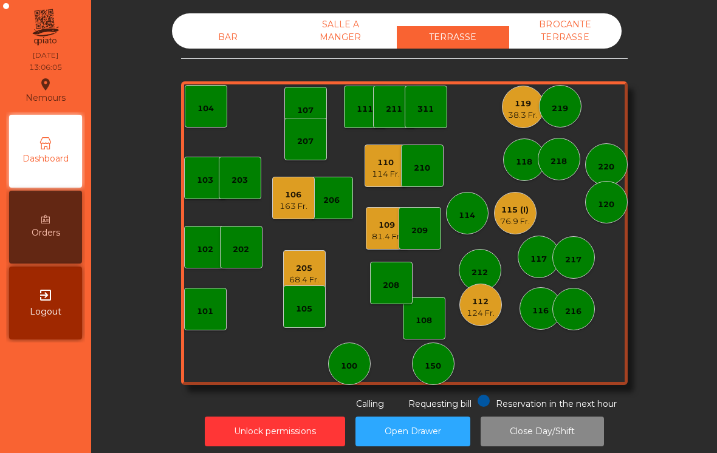
click at [298, 208] on div "163 Fr." at bounding box center [293, 206] width 28 height 12
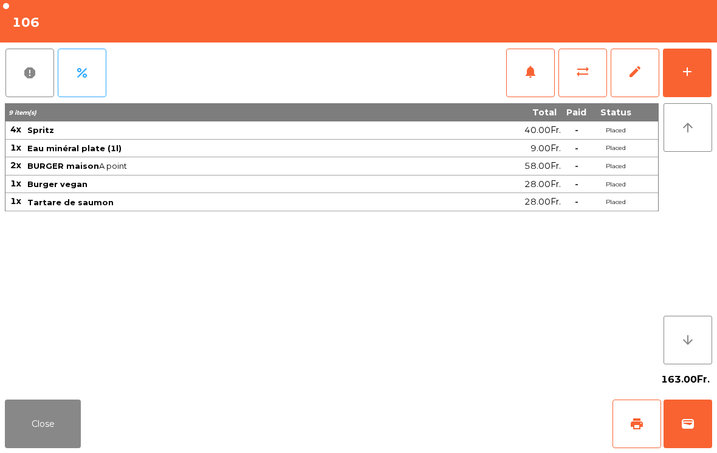
click at [27, 435] on button "Close" at bounding box center [43, 424] width 76 height 49
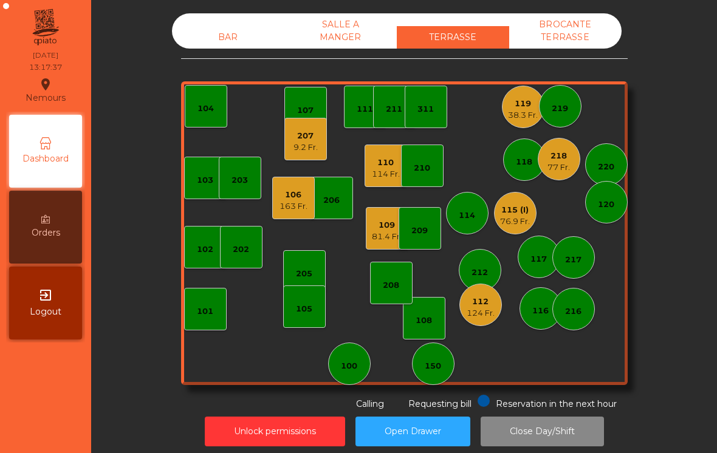
click at [521, 127] on div "119 38.3 Fr." at bounding box center [523, 107] width 43 height 43
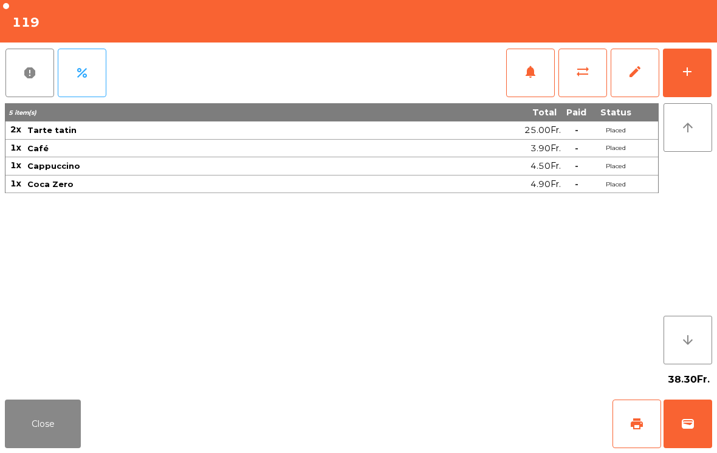
click at [637, 428] on span "print" at bounding box center [636, 424] width 15 height 15
click at [12, 432] on button "Close" at bounding box center [43, 424] width 76 height 49
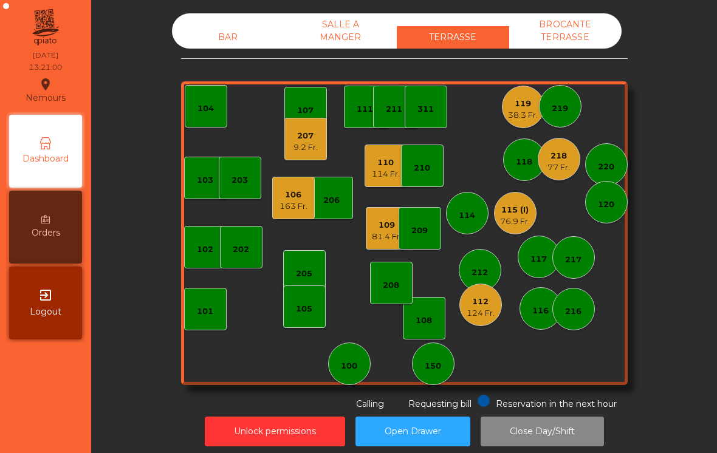
click at [421, 107] on div "311" at bounding box center [425, 109] width 16 height 12
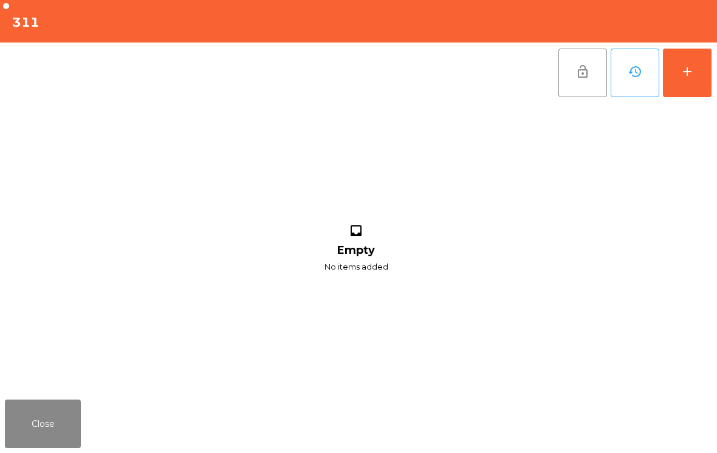
click at [671, 66] on button "add" at bounding box center [687, 73] width 49 height 49
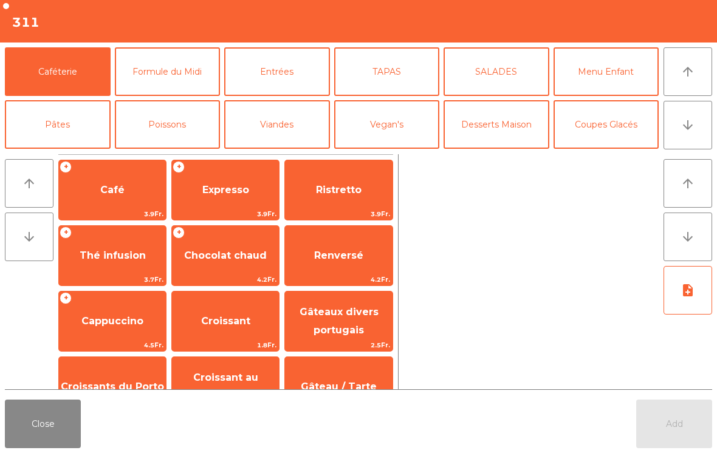
click at [607, 128] on button "Coupes Glacés" at bounding box center [606, 124] width 106 height 49
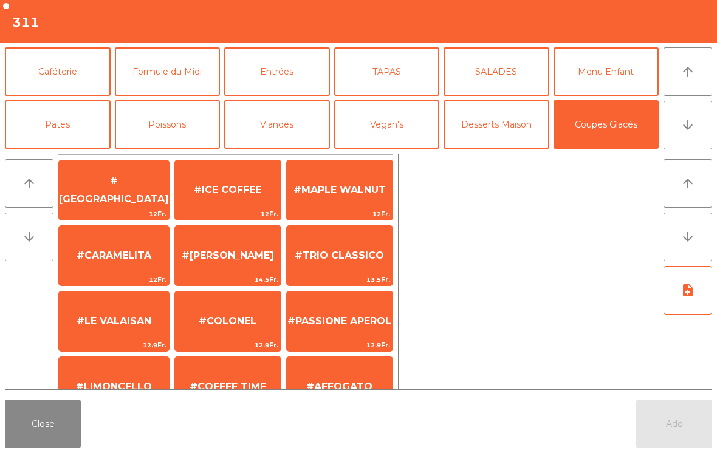
click at [230, 187] on span "#ICE COFFEE" at bounding box center [227, 190] width 67 height 12
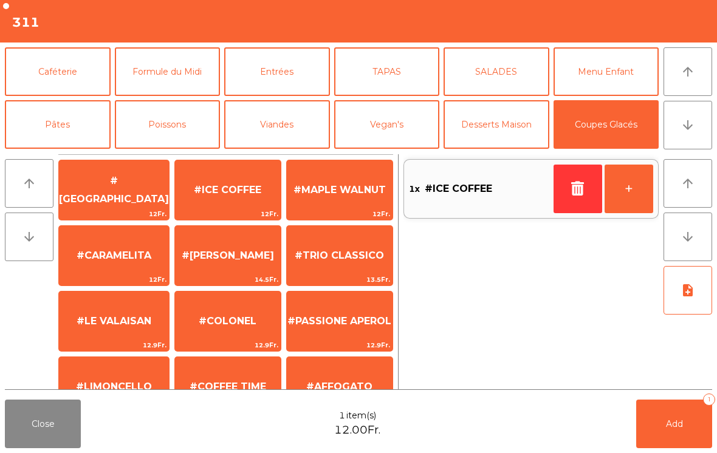
click at [131, 191] on span "#[GEOGRAPHIC_DATA]" at bounding box center [114, 190] width 110 height 30
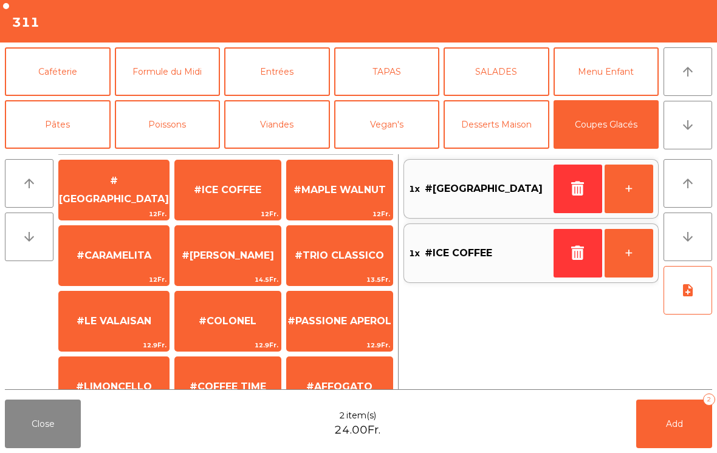
click at [676, 443] on button "Add 2" at bounding box center [674, 424] width 76 height 49
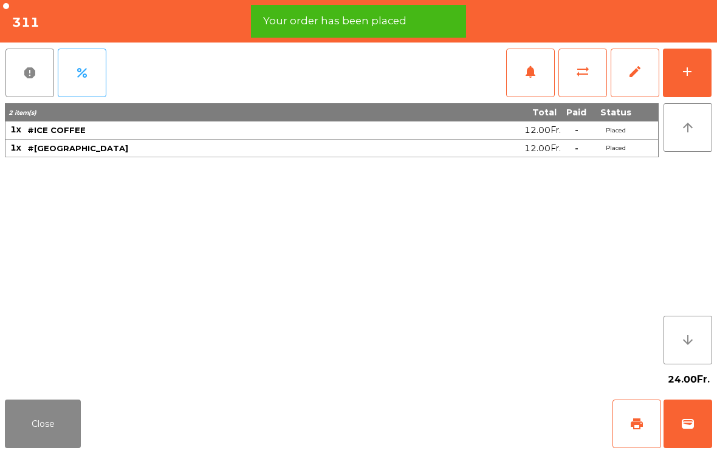
click at [53, 431] on button "Close" at bounding box center [43, 424] width 76 height 49
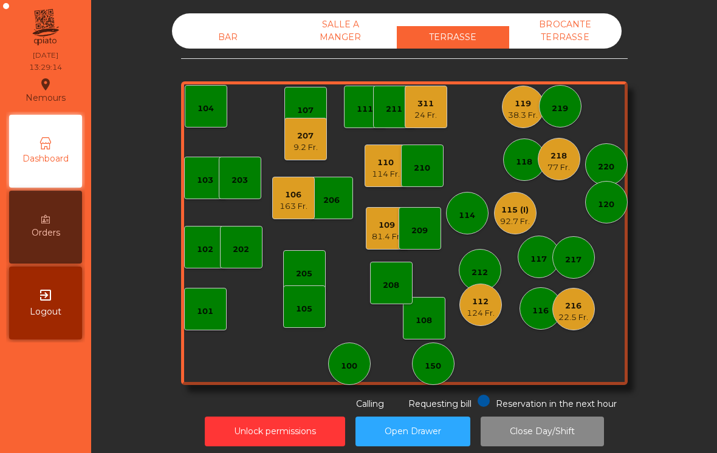
click at [374, 234] on div "81.4 Fr." at bounding box center [387, 237] width 30 height 12
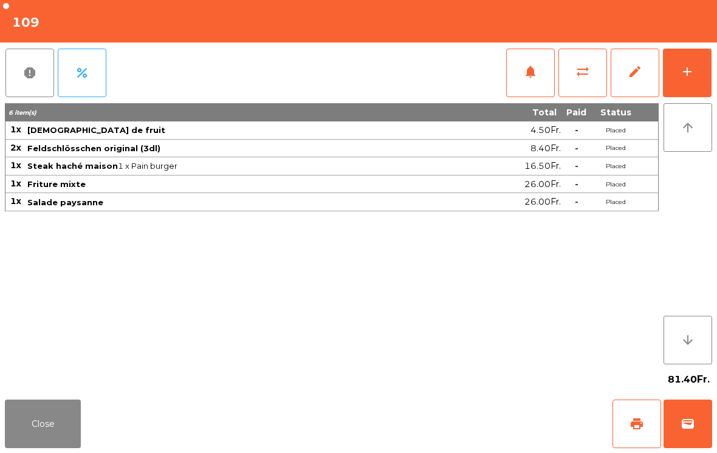
click at [624, 427] on button "print" at bounding box center [636, 424] width 49 height 49
click at [47, 425] on button "Close" at bounding box center [43, 424] width 76 height 49
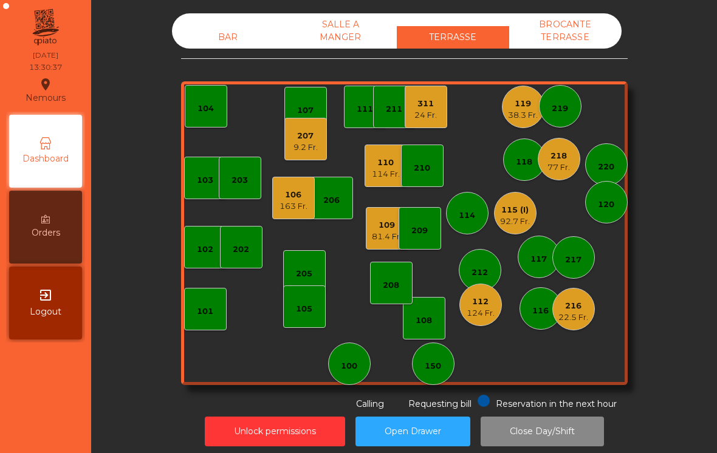
click at [513, 171] on div "118" at bounding box center [524, 159] width 43 height 43
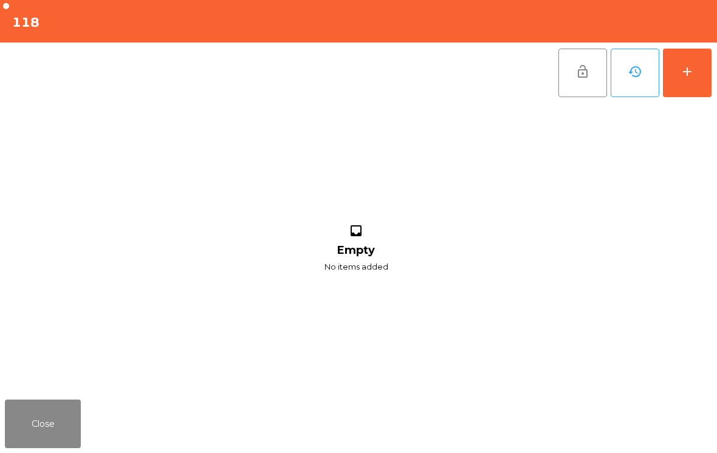
click at [687, 84] on button "add" at bounding box center [687, 73] width 49 height 49
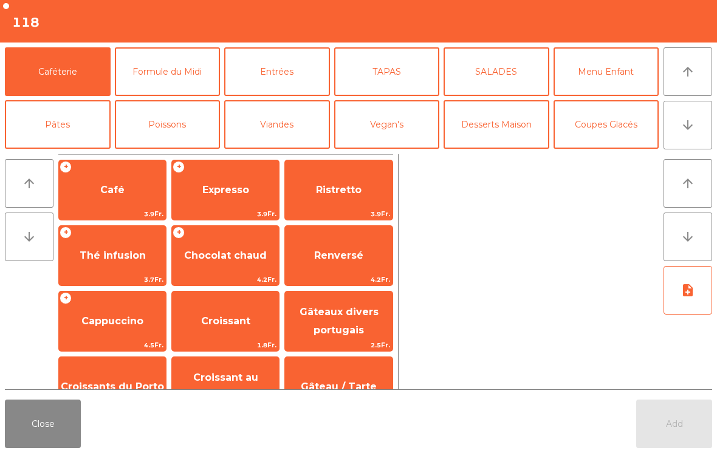
click at [696, 134] on button "arrow_downward" at bounding box center [687, 125] width 49 height 49
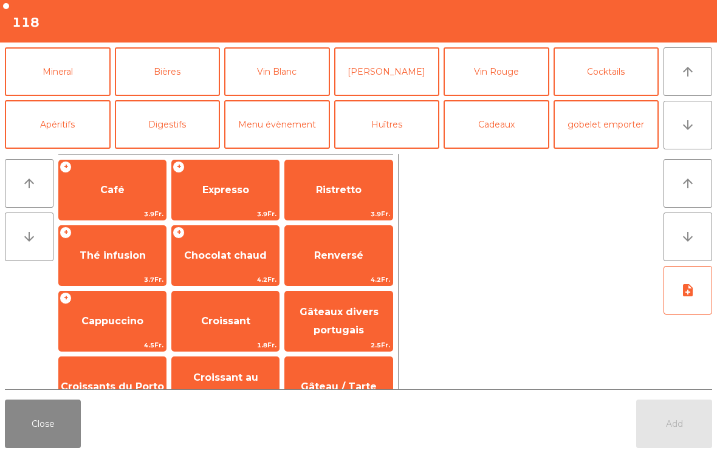
click at [191, 91] on button "Bières" at bounding box center [168, 71] width 106 height 49
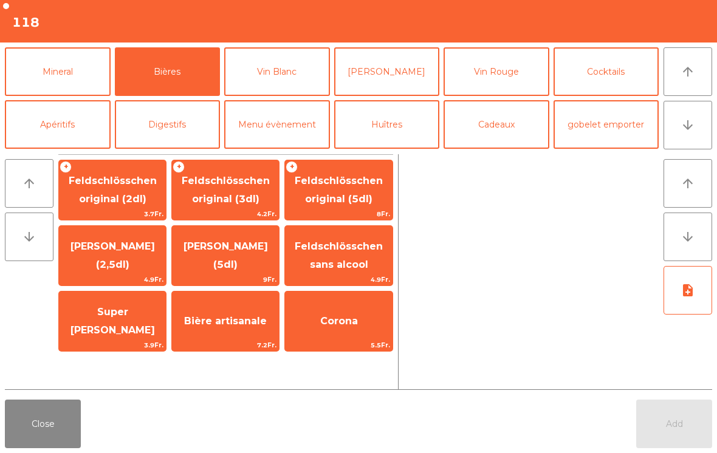
click at [242, 206] on span "Feldschlösschen original (3dl)" at bounding box center [225, 191] width 107 height 52
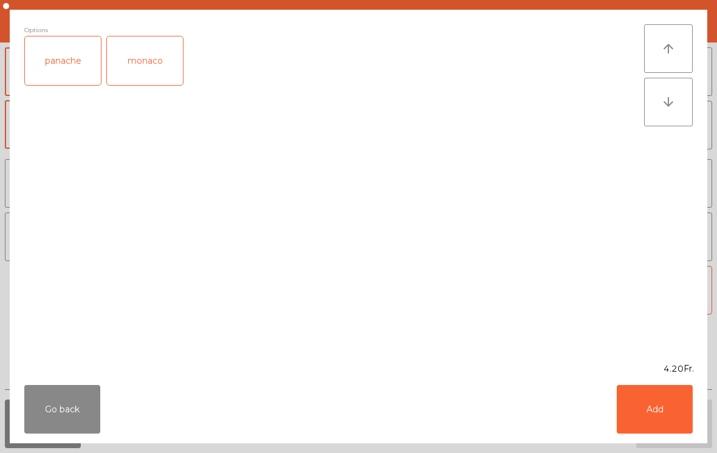
click at [73, 76] on div "panache" at bounding box center [63, 60] width 76 height 49
click at [664, 412] on button "Add" at bounding box center [654, 409] width 76 height 49
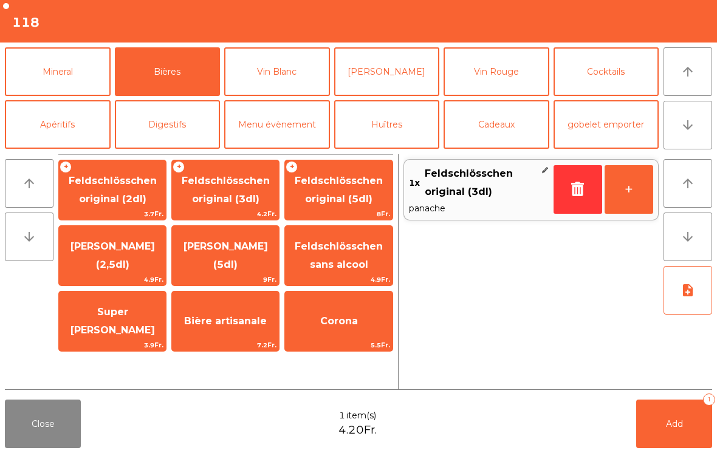
click at [141, 264] on span "[PERSON_NAME] (2,5dl)" at bounding box center [112, 256] width 107 height 52
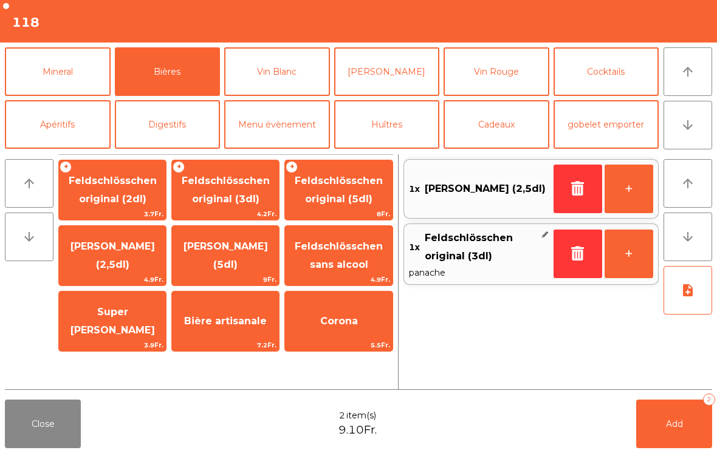
click at [692, 425] on button "Add 2" at bounding box center [674, 424] width 76 height 49
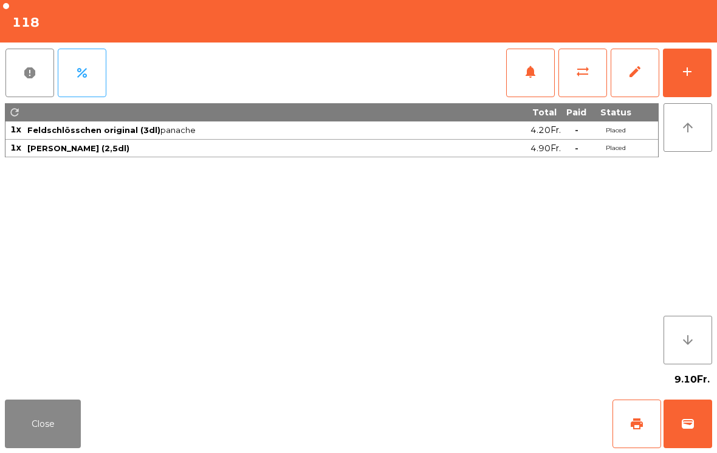
click at [62, 429] on button "Close" at bounding box center [43, 424] width 76 height 49
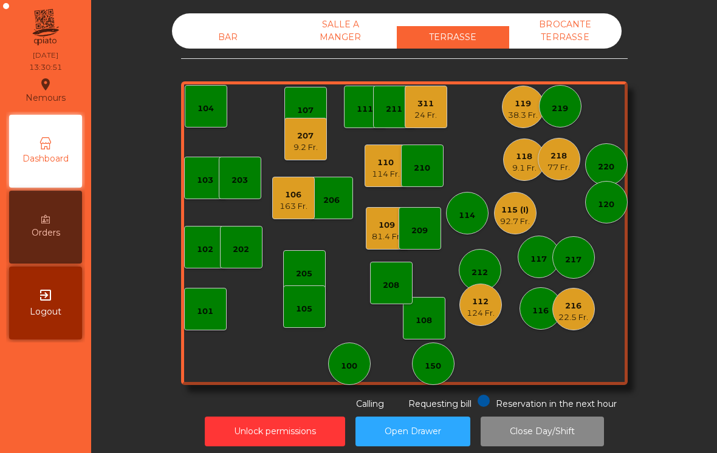
click at [568, 169] on div "77 Fr." at bounding box center [558, 168] width 22 height 12
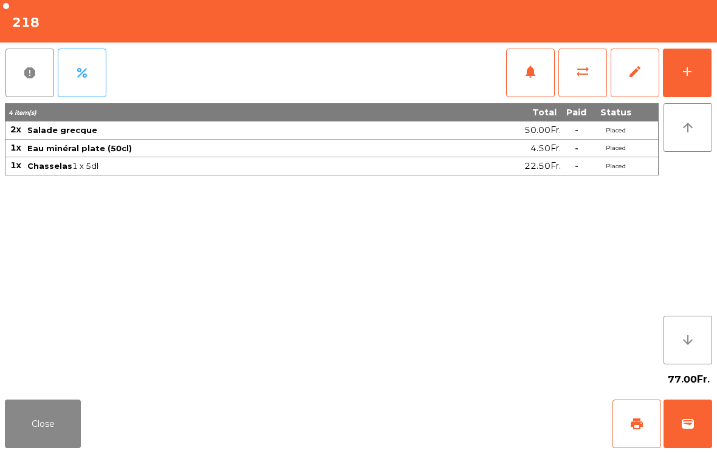
click at [577, 78] on span "sync_alt" at bounding box center [582, 71] width 15 height 15
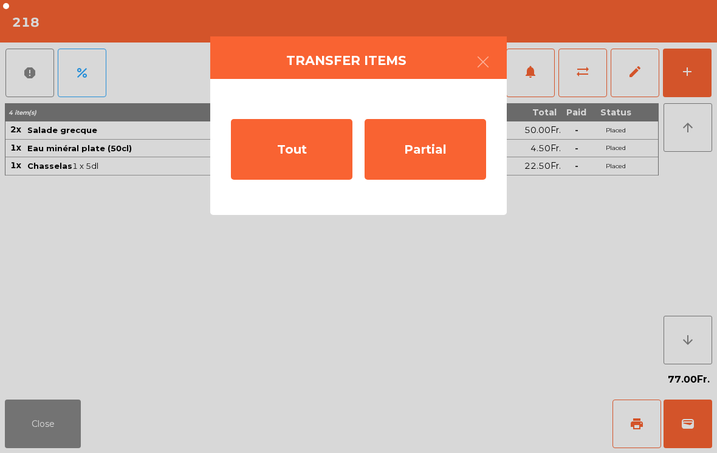
click at [263, 160] on div "Tout" at bounding box center [291, 149] width 121 height 61
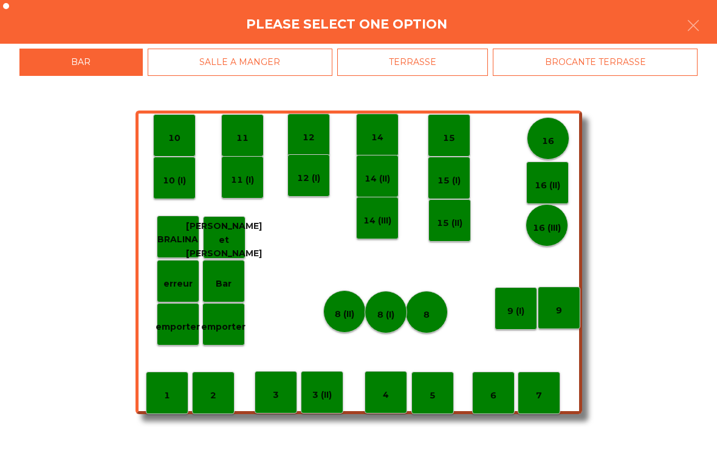
click at [454, 70] on div "TERRASSE" at bounding box center [412, 62] width 151 height 27
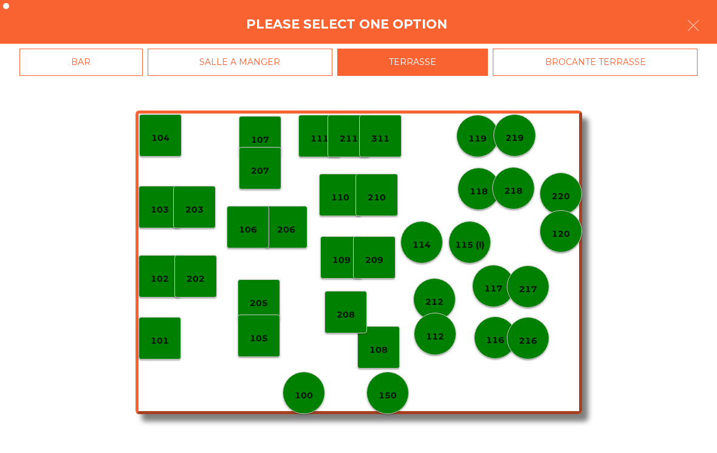
click at [565, 208] on div "220" at bounding box center [560, 193] width 43 height 43
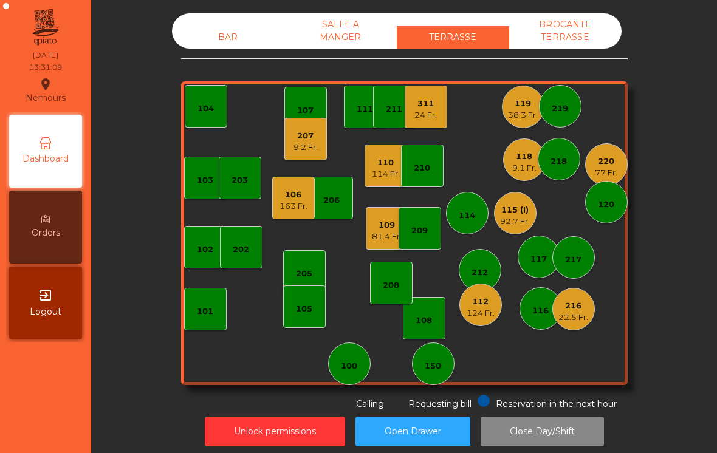
click at [385, 242] on div "109 81.4 Fr." at bounding box center [387, 228] width 43 height 43
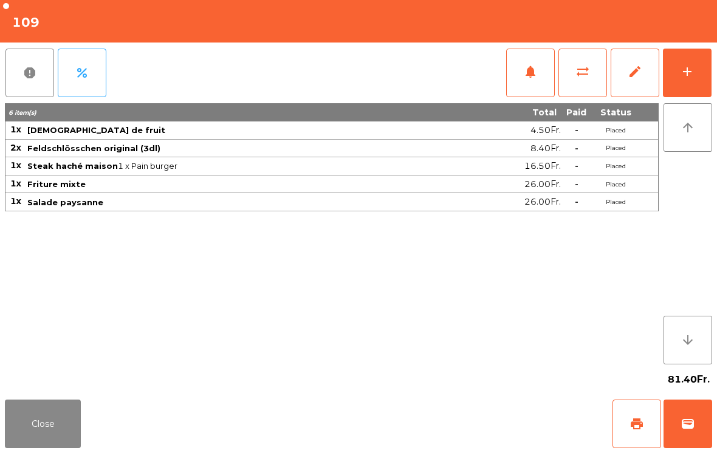
click at [675, 428] on button "wallet" at bounding box center [687, 424] width 49 height 49
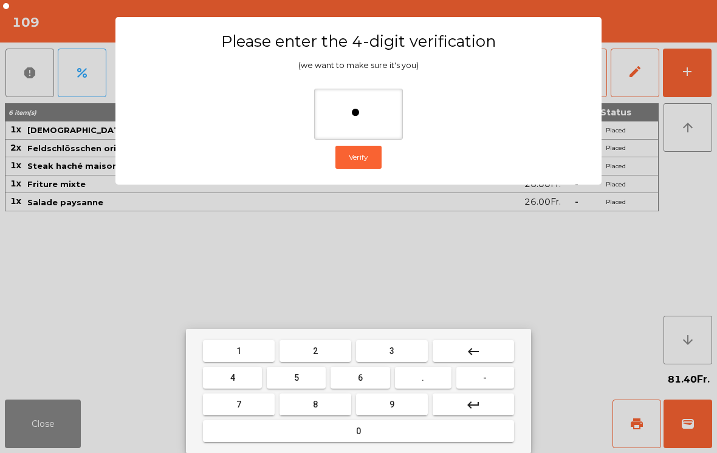
type input "**"
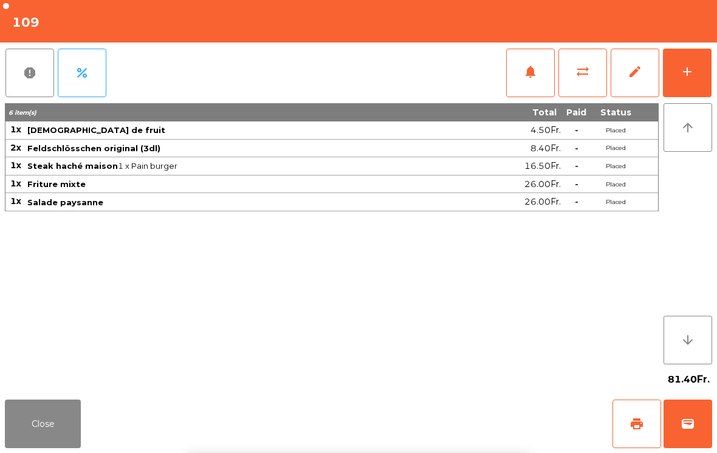
click at [481, 425] on div "Close print wallet" at bounding box center [358, 424] width 717 height 58
click at [480, 424] on div "Close print wallet" at bounding box center [358, 424] width 717 height 58
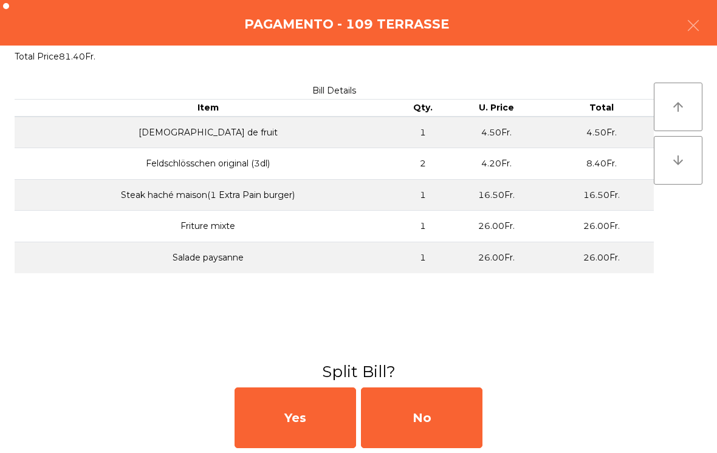
click at [451, 431] on div "No" at bounding box center [421, 417] width 121 height 61
click at [440, 406] on div "MB" at bounding box center [421, 417] width 121 height 61
click at [423, 413] on div "No" at bounding box center [421, 417] width 121 height 61
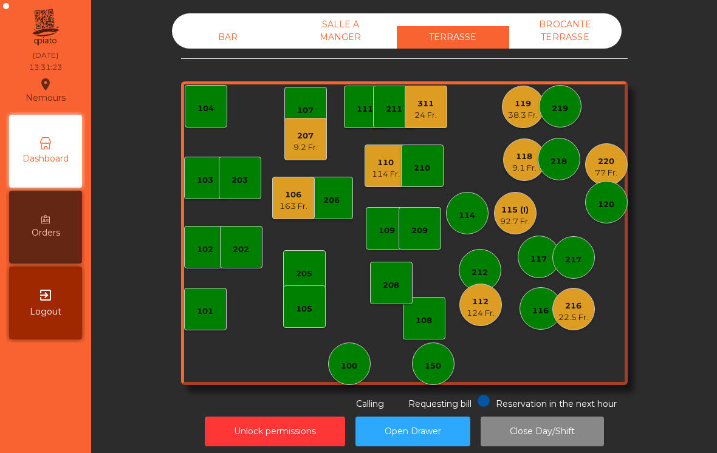
click at [520, 101] on div "119" at bounding box center [523, 104] width 30 height 12
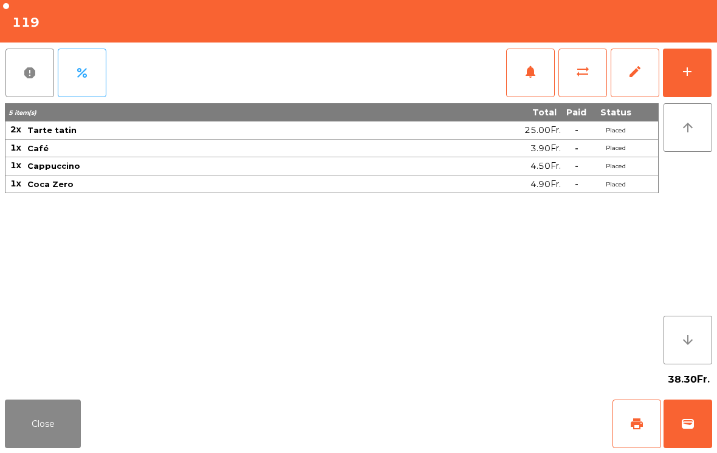
click at [695, 429] on button "wallet" at bounding box center [687, 424] width 49 height 49
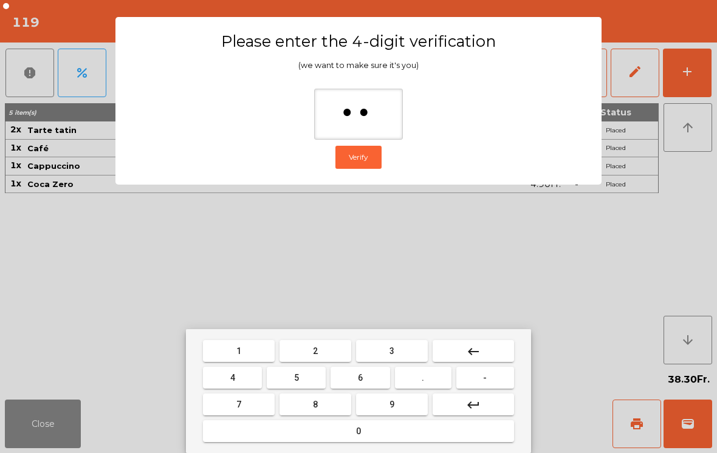
type input "***"
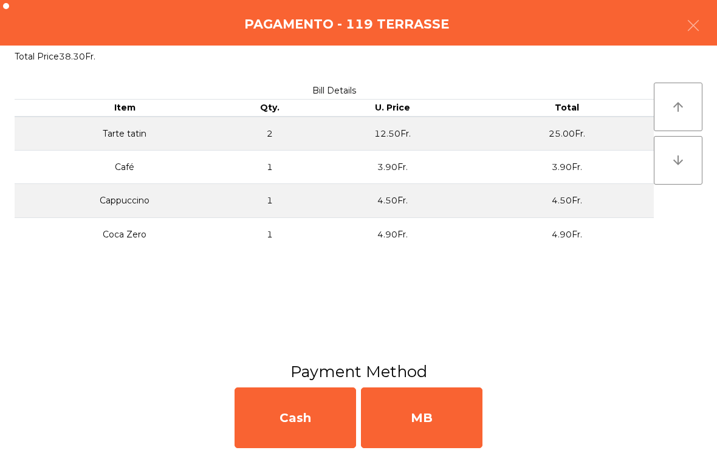
click at [457, 420] on div "MB" at bounding box center [421, 417] width 121 height 61
click at [443, 420] on div "No" at bounding box center [421, 417] width 121 height 61
click at [444, 418] on div "No" at bounding box center [421, 417] width 121 height 61
click at [443, 418] on div "No" at bounding box center [421, 417] width 121 height 61
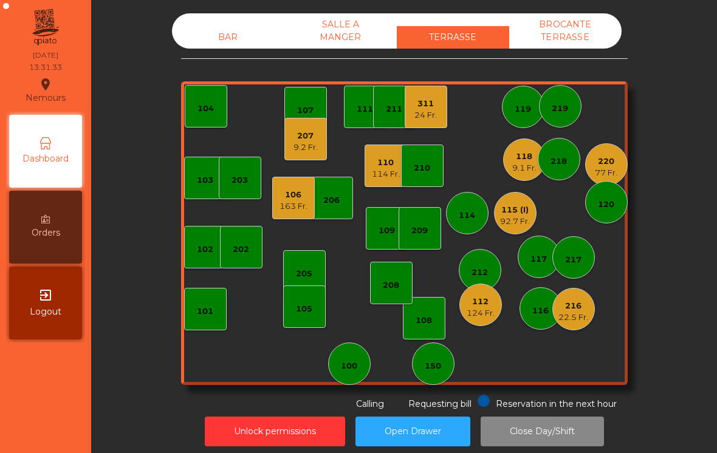
click at [307, 152] on div "9.2 Fr." at bounding box center [305, 147] width 24 height 12
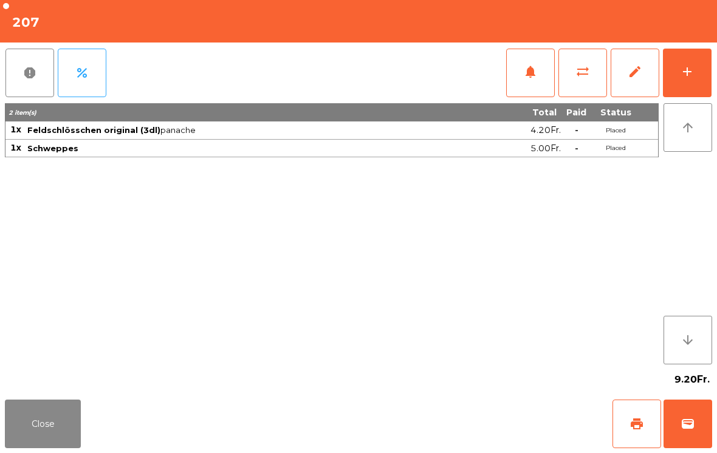
click at [690, 426] on span "wallet" at bounding box center [687, 424] width 15 height 15
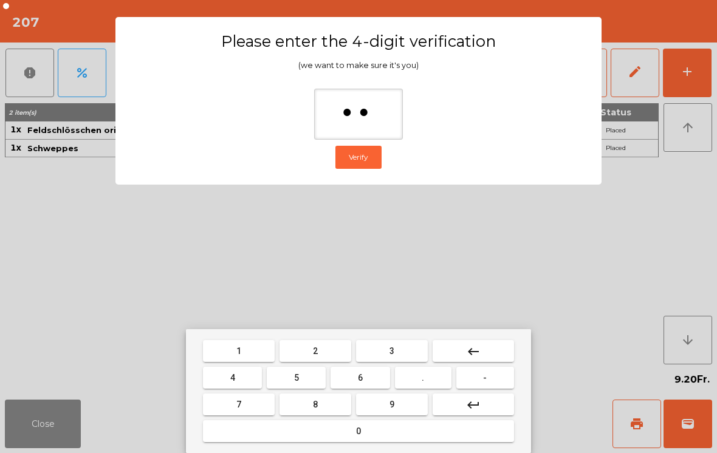
type input "***"
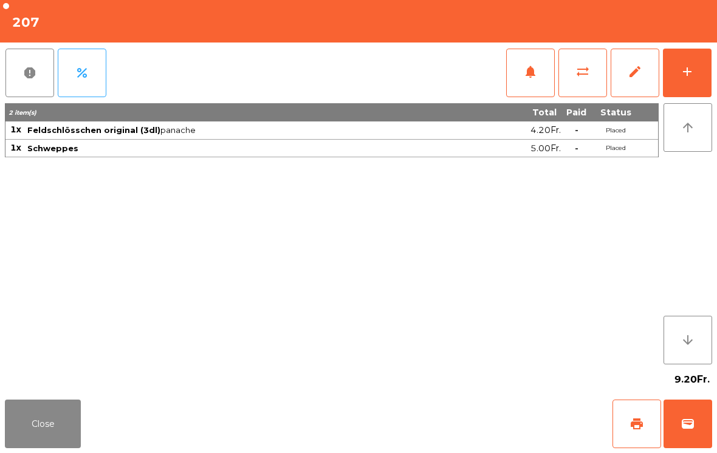
click at [462, 413] on div "Close print wallet" at bounding box center [358, 424] width 717 height 58
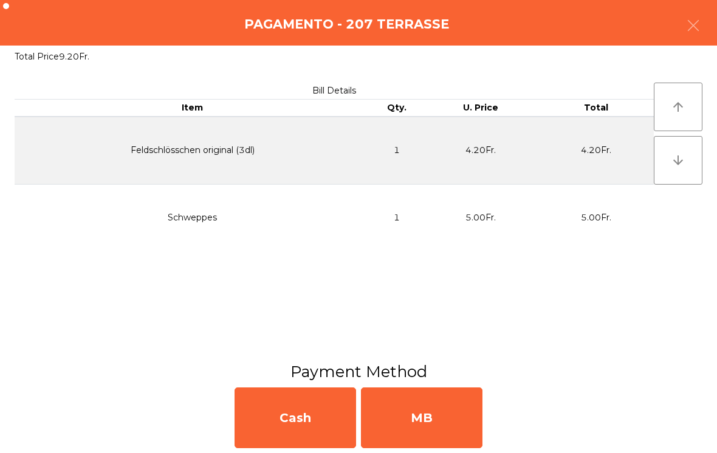
click at [449, 418] on div "MB" at bounding box center [421, 417] width 121 height 61
click at [446, 417] on div "No" at bounding box center [421, 417] width 121 height 61
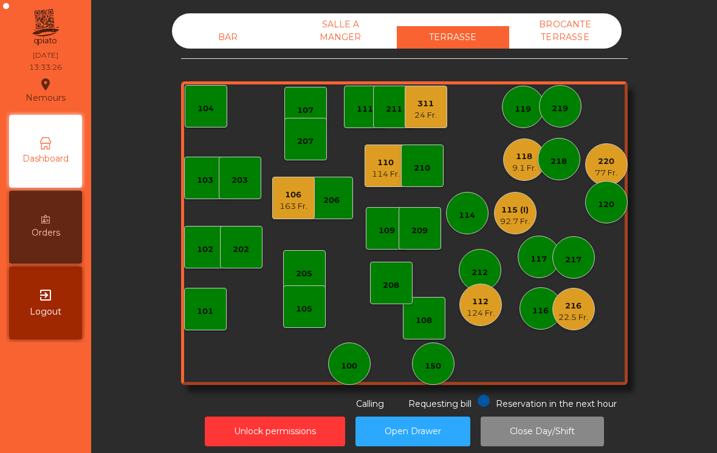
click at [598, 295] on div "103 102 101 202 206 104 205 108 105 107 100 150 110 114 Fr. 207 203 208 116 216…" at bounding box center [404, 233] width 446 height 304
click at [576, 307] on div "216" at bounding box center [573, 306] width 30 height 12
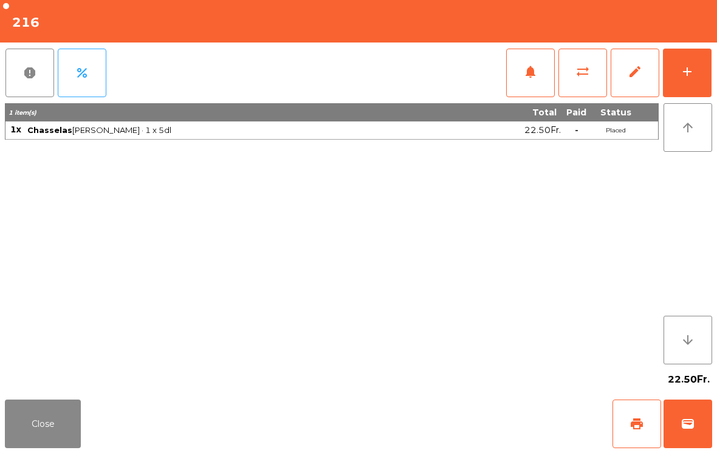
click at [63, 434] on button "Close" at bounding box center [43, 424] width 76 height 49
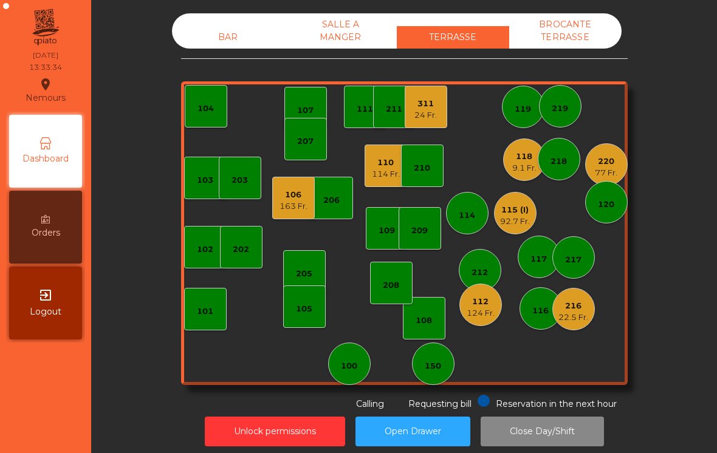
click at [490, 308] on div "124 Fr." at bounding box center [480, 313] width 28 height 12
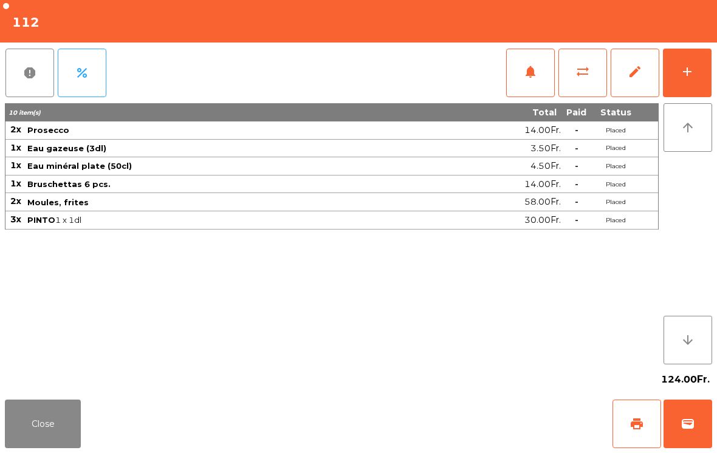
click at [695, 75] on button "add" at bounding box center [687, 73] width 49 height 49
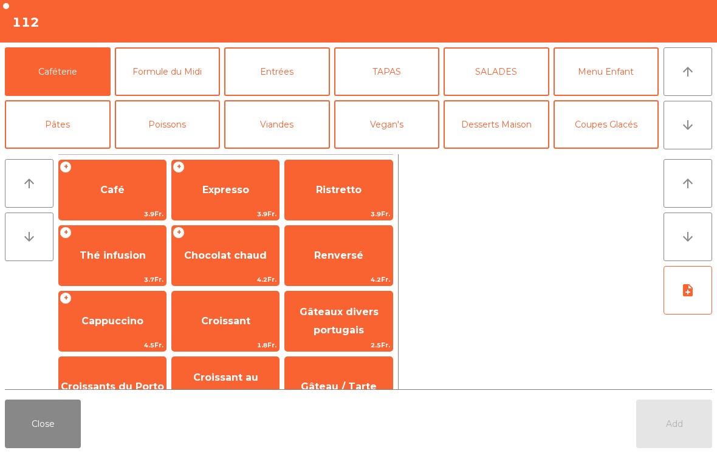
click at [496, 130] on button "Desserts Maison" at bounding box center [496, 124] width 106 height 49
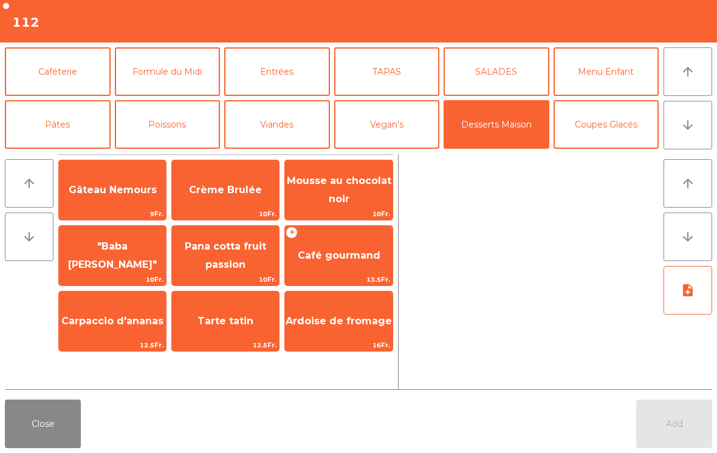
click at [363, 197] on span "Mousse au chocolat noir" at bounding box center [338, 191] width 107 height 52
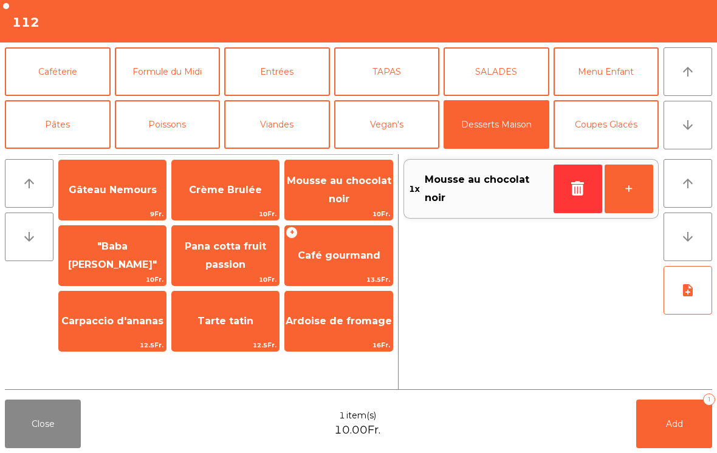
click at [233, 206] on span "Crème Brulée" at bounding box center [225, 190] width 107 height 33
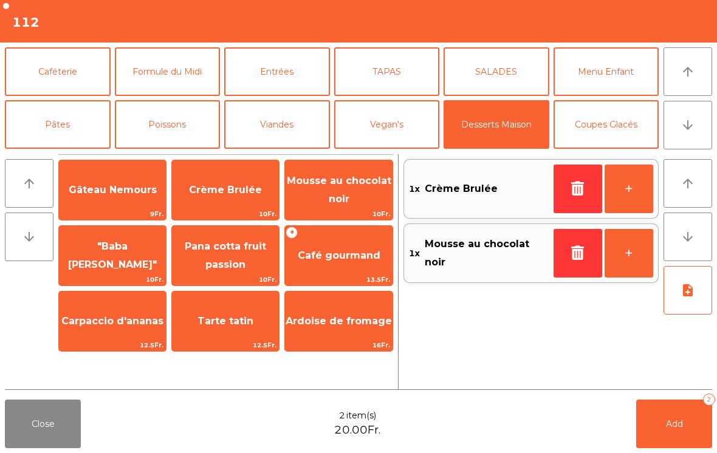
scroll to position [50, 0]
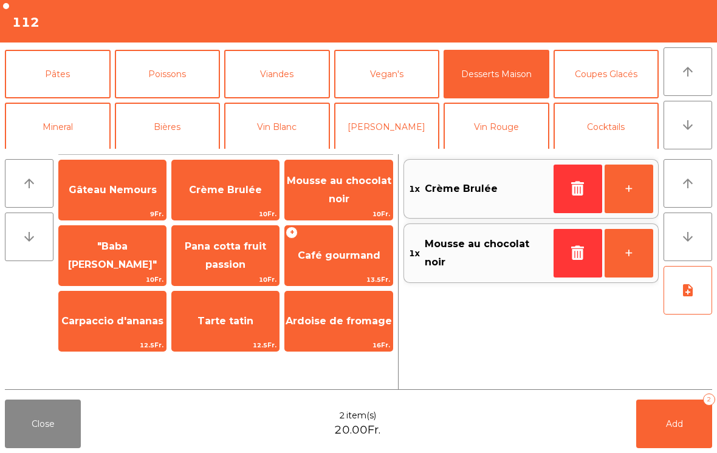
click at [632, 80] on button "Coupes Glacés" at bounding box center [606, 74] width 106 height 49
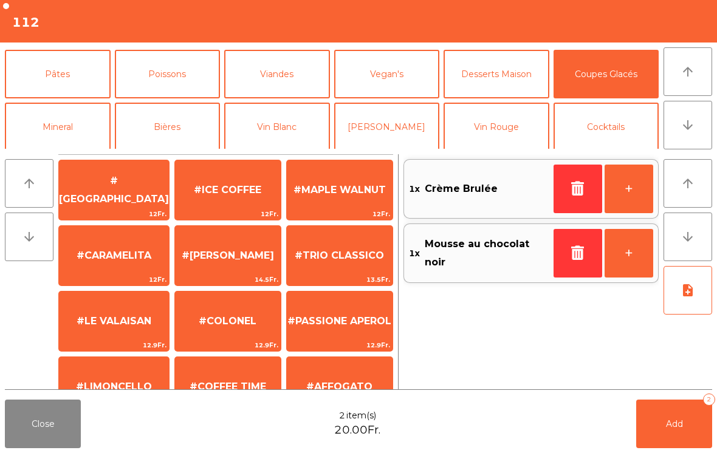
scroll to position [244, 0]
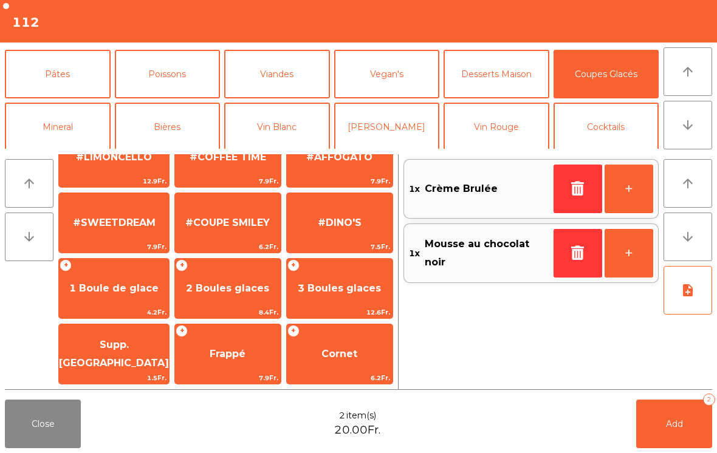
click at [132, 355] on span "Supp. [GEOGRAPHIC_DATA]" at bounding box center [114, 354] width 110 height 30
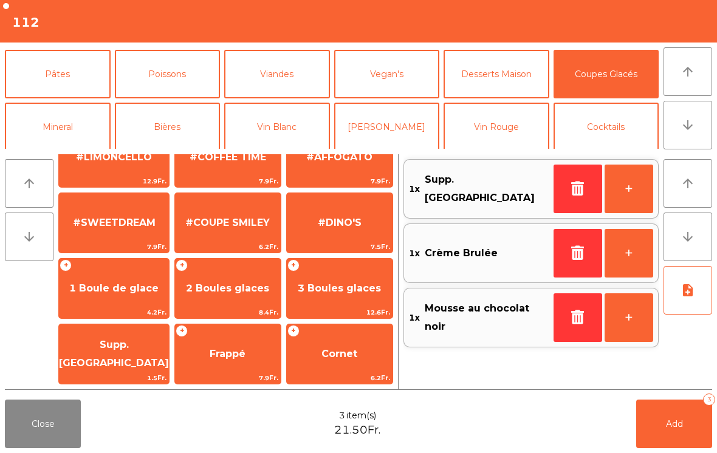
scroll to position [7, 0]
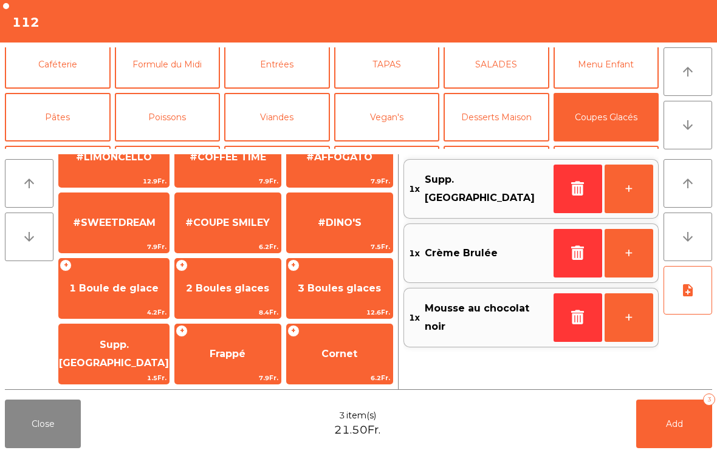
click at [77, 67] on button "Caféterie" at bounding box center [58, 64] width 106 height 49
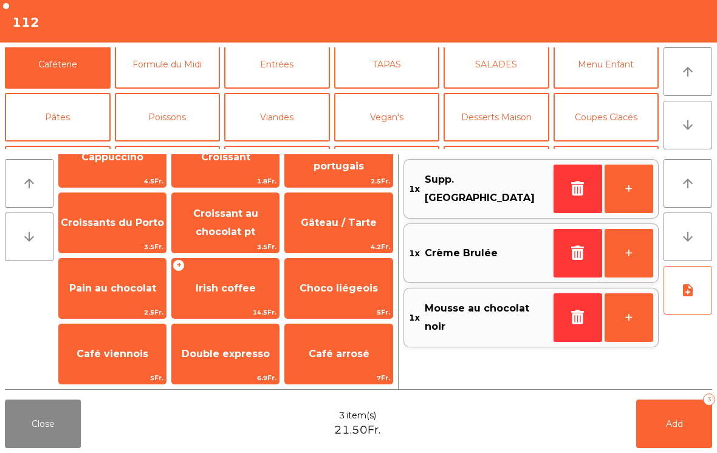
click at [231, 178] on span "1.8Fr." at bounding box center [225, 181] width 107 height 12
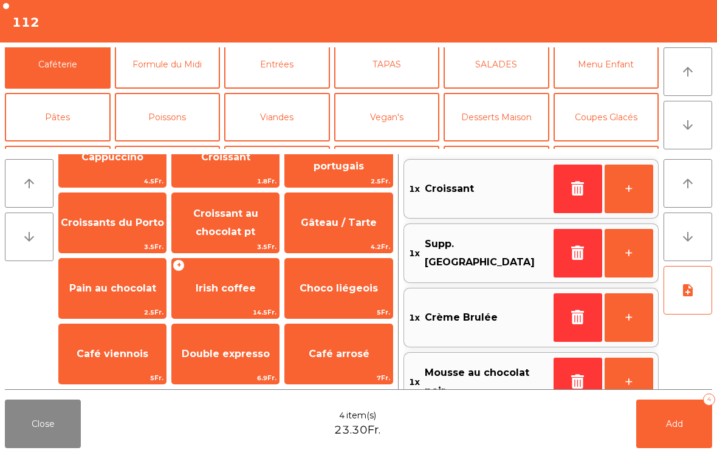
scroll to position [164, 0]
click at [567, 203] on button "button" at bounding box center [577, 189] width 49 height 49
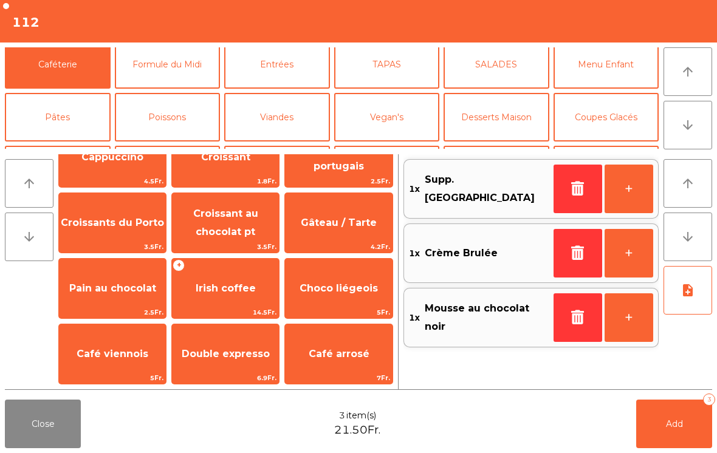
scroll to position [-1, 0]
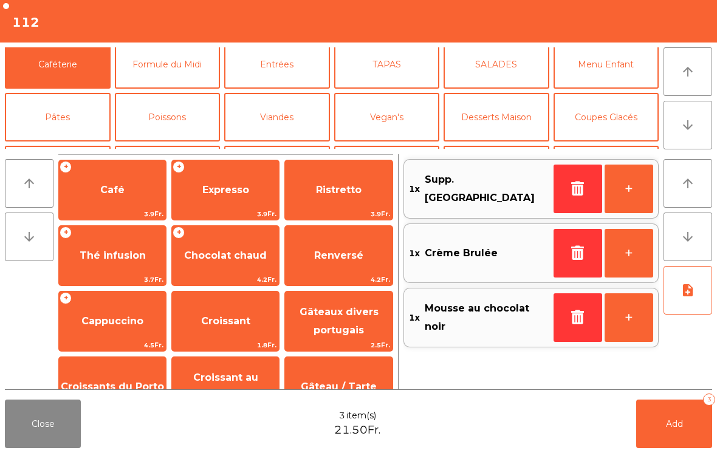
click at [236, 196] on span "Expresso" at bounding box center [225, 190] width 107 height 33
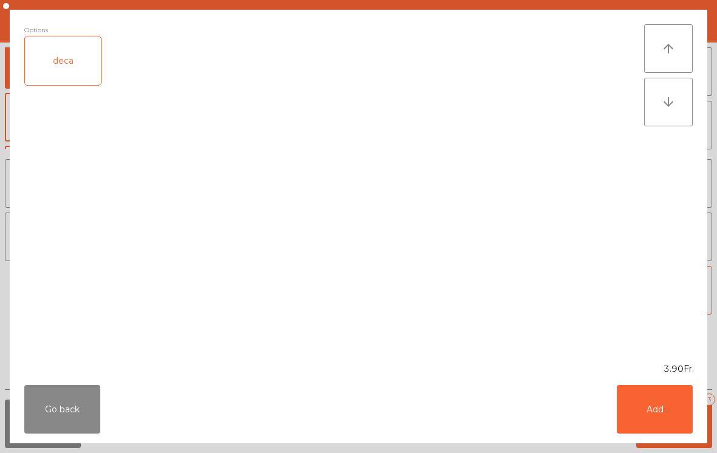
click at [656, 405] on button "Add" at bounding box center [654, 409] width 76 height 49
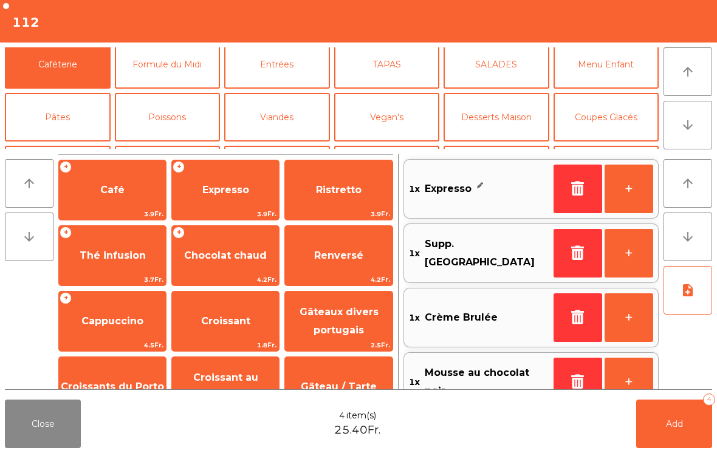
scroll to position [27, 0]
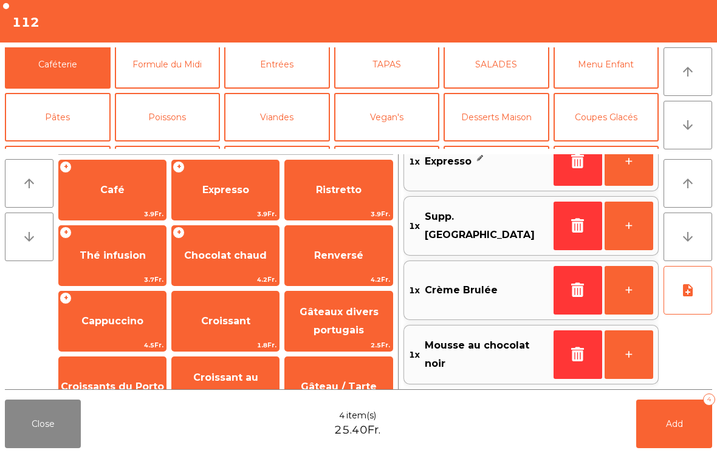
click at [672, 417] on button "Add 4" at bounding box center [674, 424] width 76 height 49
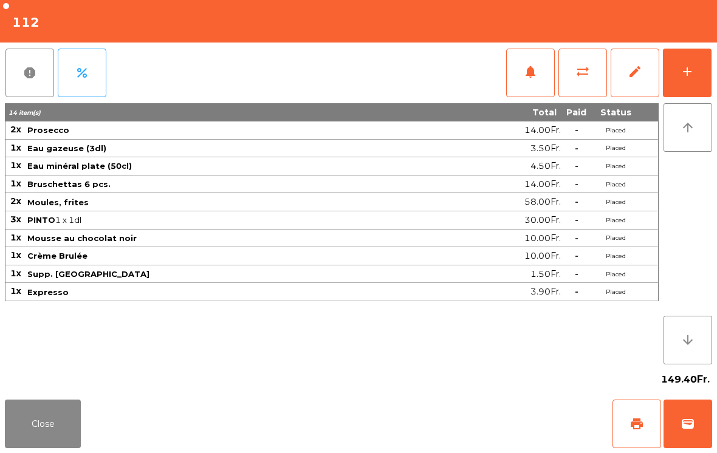
click at [80, 420] on button "Close" at bounding box center [43, 424] width 76 height 49
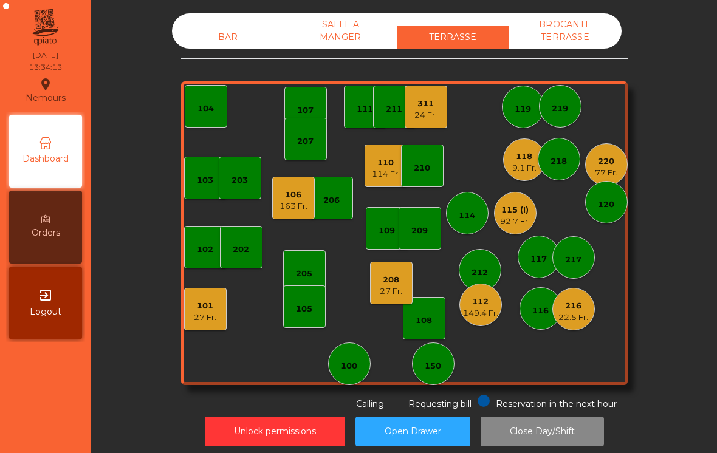
click at [196, 306] on div "101" at bounding box center [205, 306] width 22 height 12
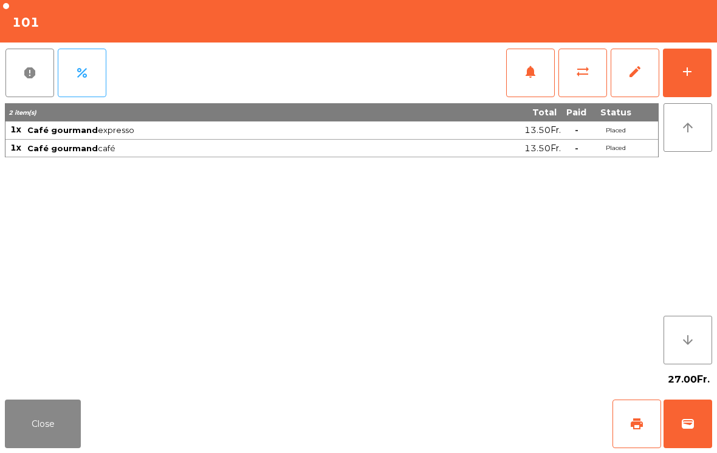
click at [46, 428] on button "Close" at bounding box center [43, 424] width 76 height 49
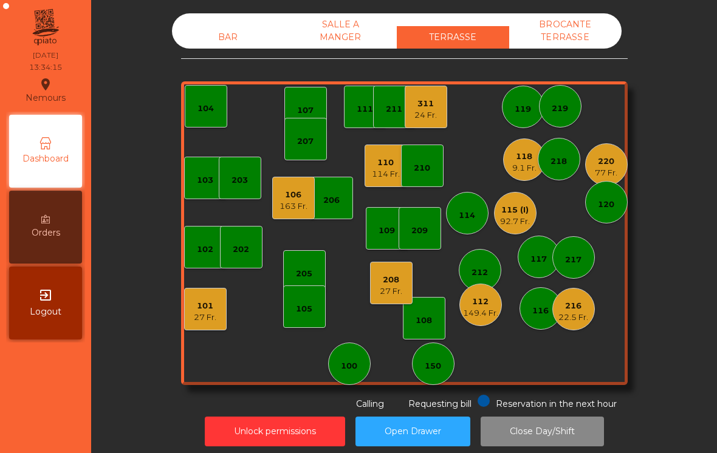
click at [395, 281] on div "208" at bounding box center [391, 280] width 22 height 12
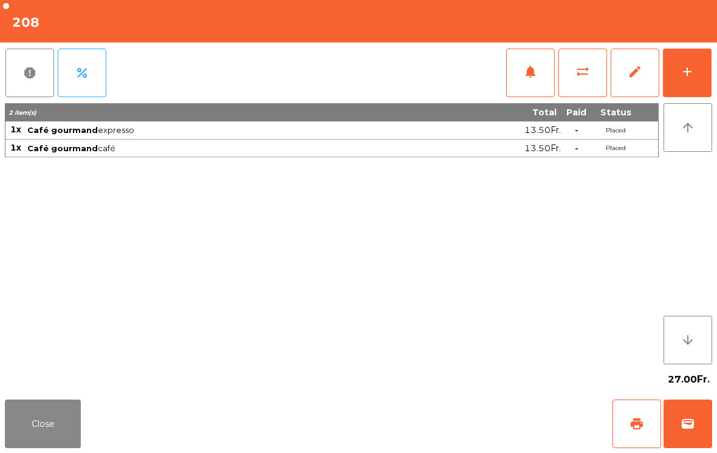
click at [64, 426] on button "Close" at bounding box center [43, 424] width 76 height 49
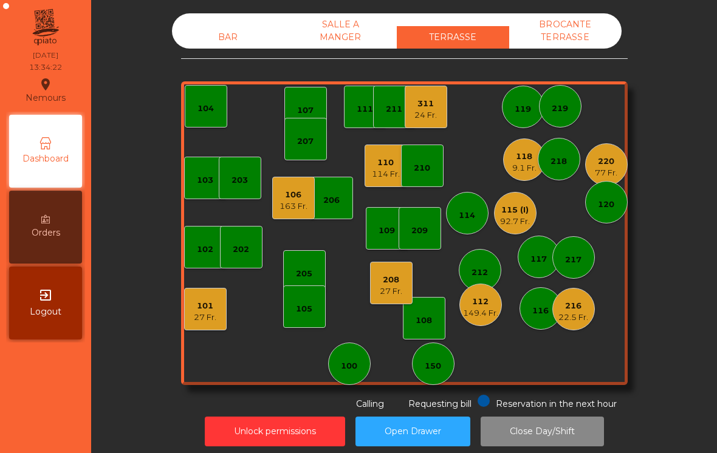
click at [506, 174] on div "103 102 101 27 Fr. 202 206 104 205 108 105 107 100 150 110 114 Fr. 207 203 208 …" at bounding box center [404, 233] width 446 height 304
click at [530, 167] on div "9.1 Fr." at bounding box center [524, 168] width 24 height 12
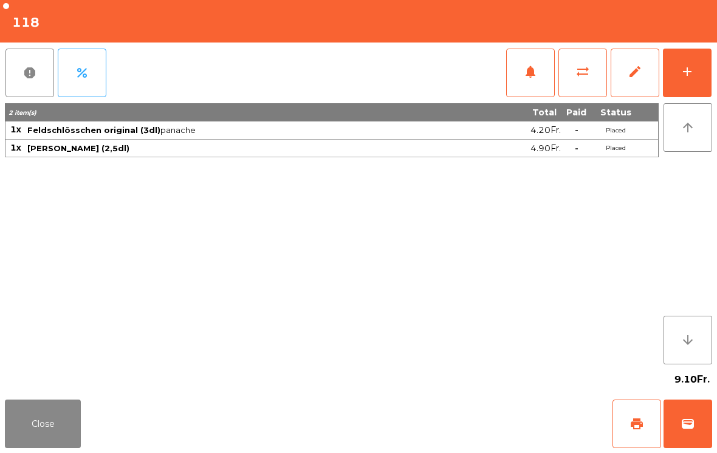
click at [674, 90] on button "add" at bounding box center [687, 73] width 49 height 49
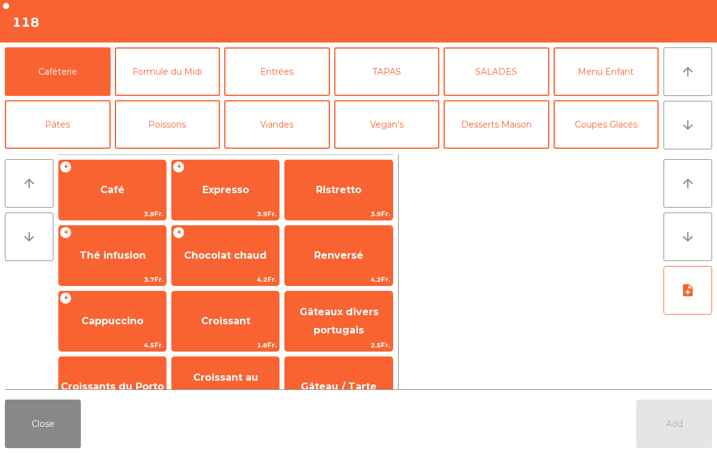
click at [480, 77] on button "SALADES" at bounding box center [496, 71] width 106 height 49
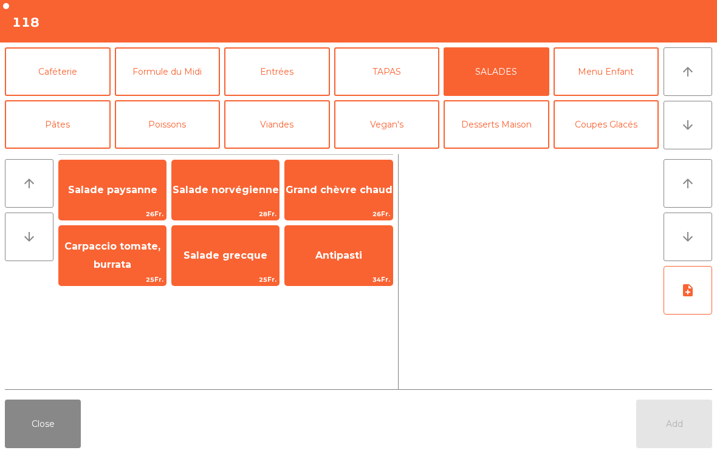
click at [216, 197] on span "Salade norvégienne" at bounding box center [225, 190] width 107 height 33
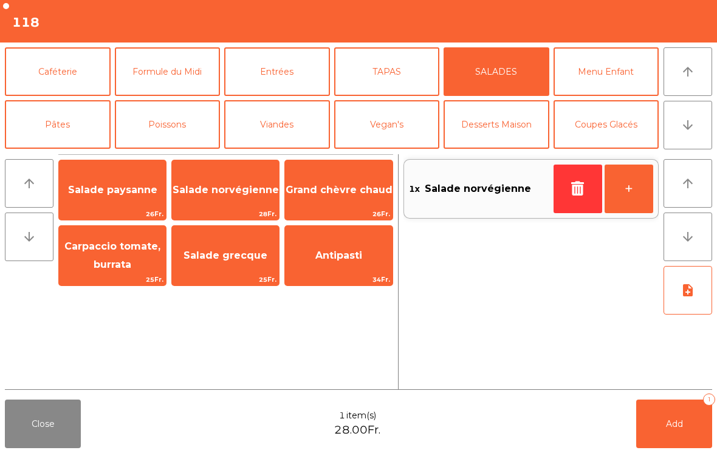
click at [327, 200] on span "Grand chèvre chaud" at bounding box center [338, 190] width 107 height 33
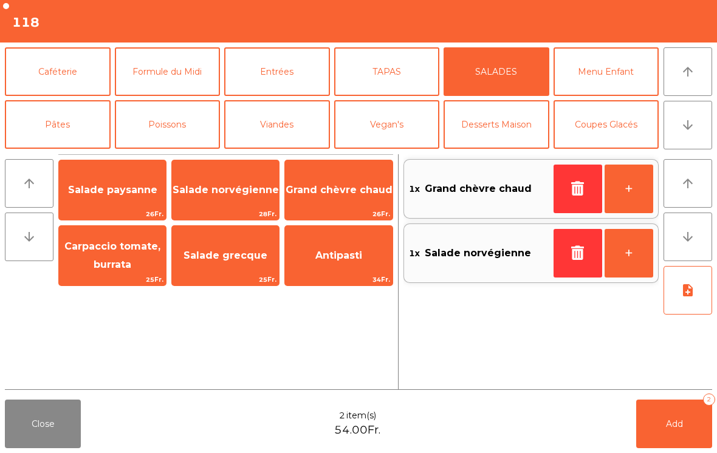
click at [677, 418] on span "Add" at bounding box center [674, 423] width 17 height 11
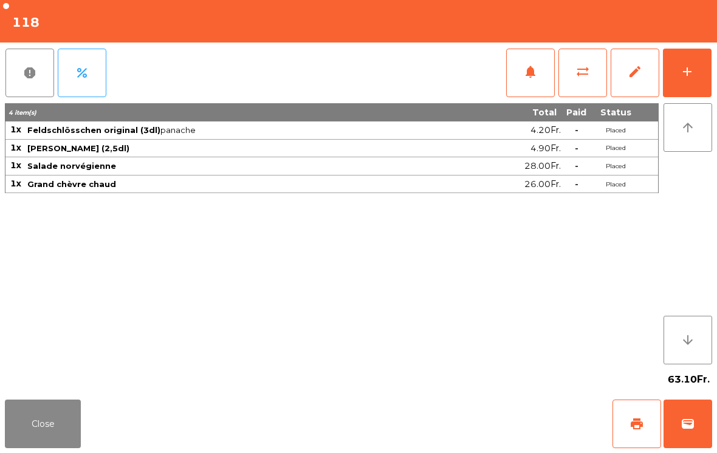
click at [57, 424] on button "Close" at bounding box center [43, 424] width 76 height 49
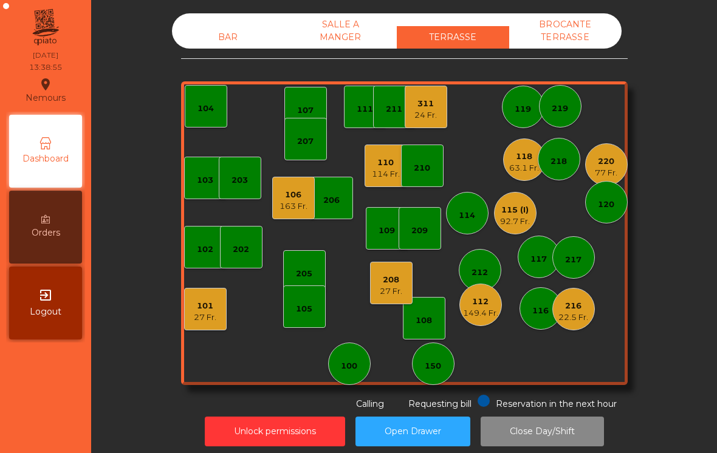
click at [285, 195] on div "106" at bounding box center [293, 195] width 28 height 12
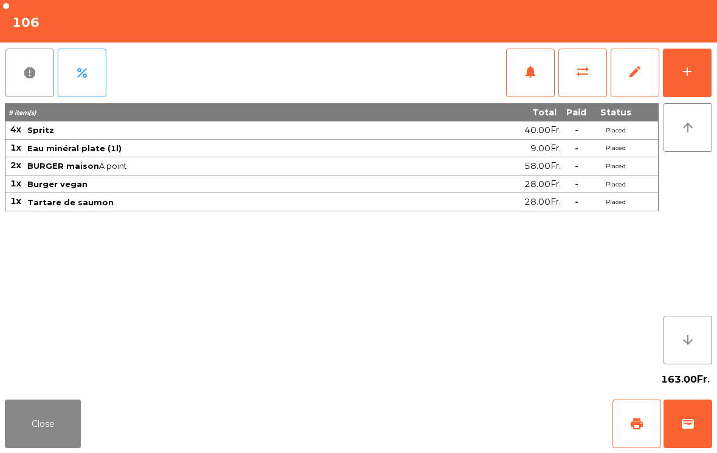
click at [633, 424] on span "print" at bounding box center [636, 424] width 15 height 15
click at [689, 434] on button "wallet" at bounding box center [687, 424] width 49 height 49
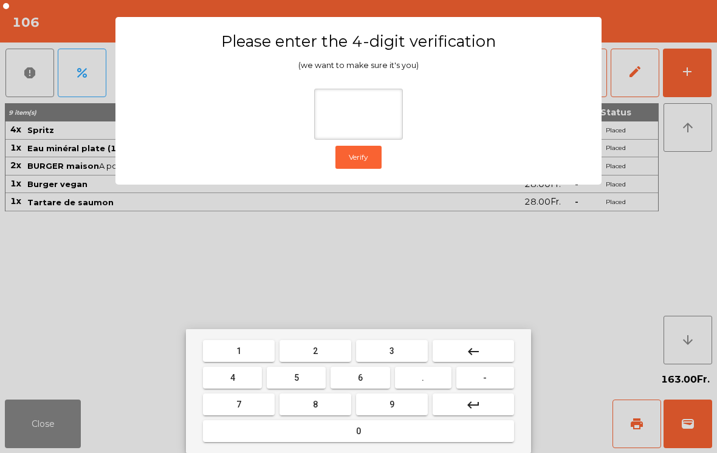
type input "*"
type input "***"
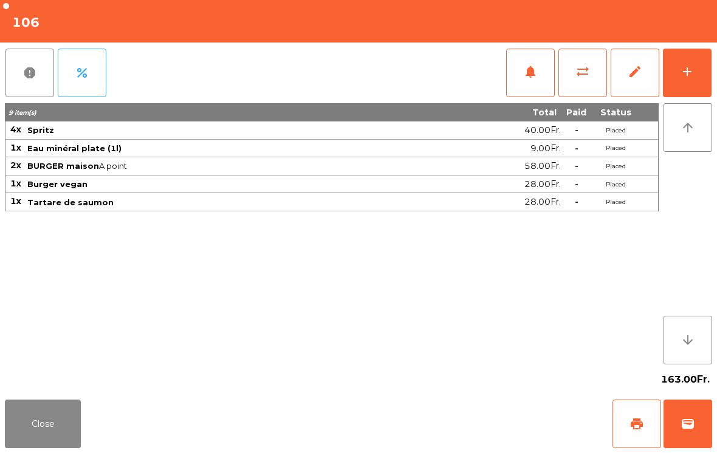
click at [436, 412] on div "Close print wallet" at bounding box center [358, 424] width 717 height 58
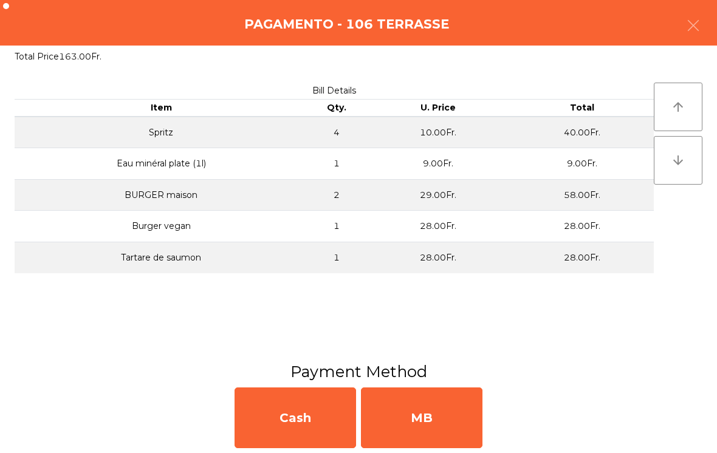
click at [433, 419] on div "MB" at bounding box center [421, 417] width 121 height 61
click at [432, 417] on div "No" at bounding box center [421, 417] width 121 height 61
click at [454, 410] on div "No" at bounding box center [421, 417] width 121 height 61
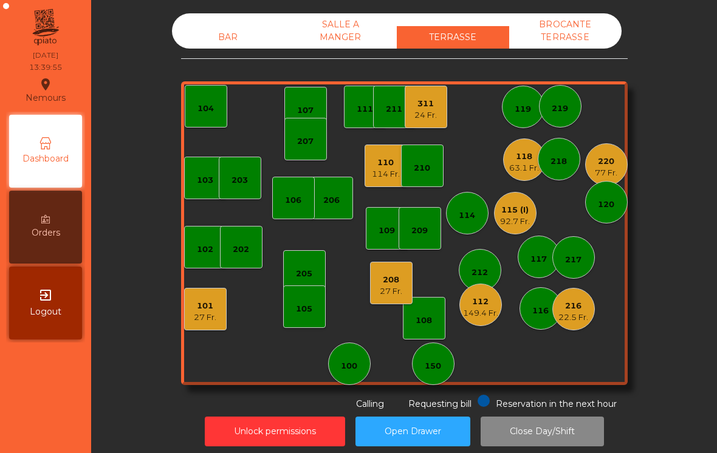
click at [348, 200] on div "206" at bounding box center [331, 198] width 43 height 43
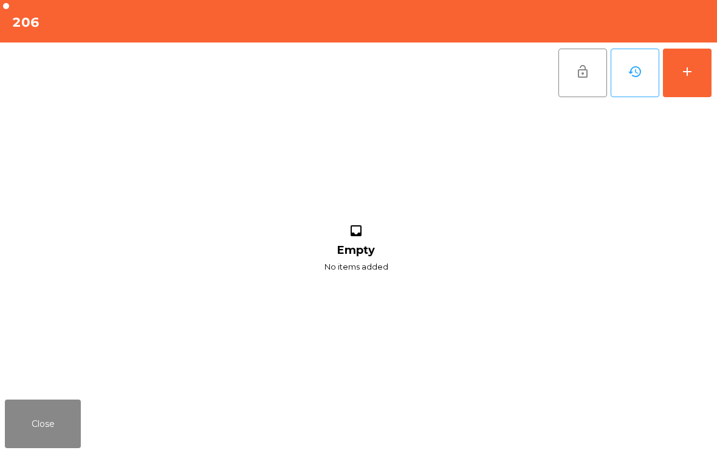
click at [673, 95] on button "add" at bounding box center [687, 73] width 49 height 49
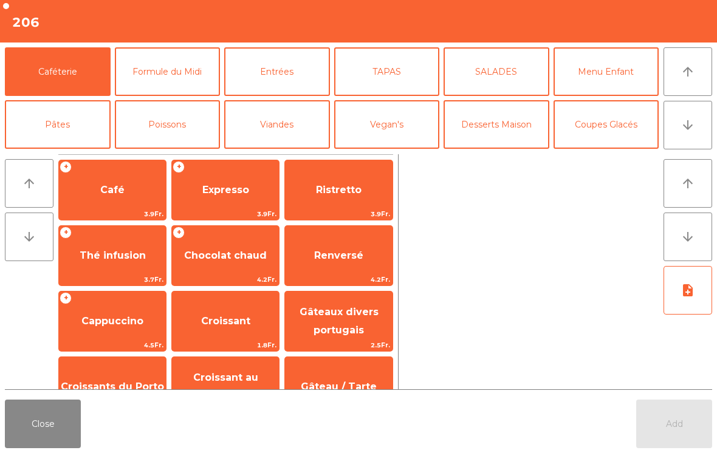
click at [217, 195] on span "Expresso" at bounding box center [225, 190] width 47 height 12
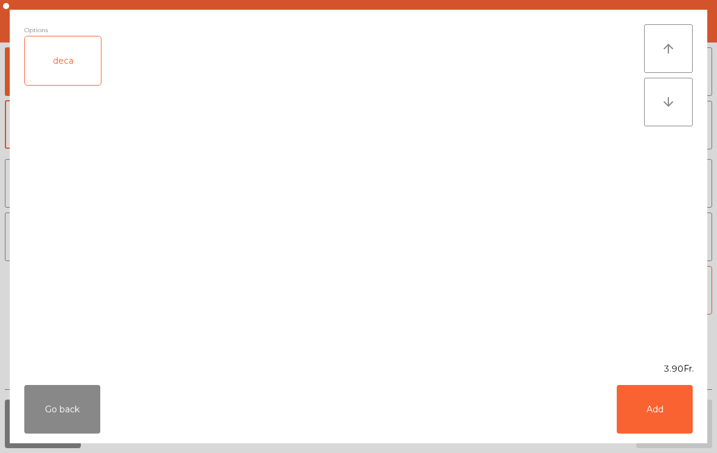
click at [674, 442] on div "Go back Add" at bounding box center [358, 409] width 697 height 68
click at [649, 432] on button "Add" at bounding box center [654, 409] width 76 height 49
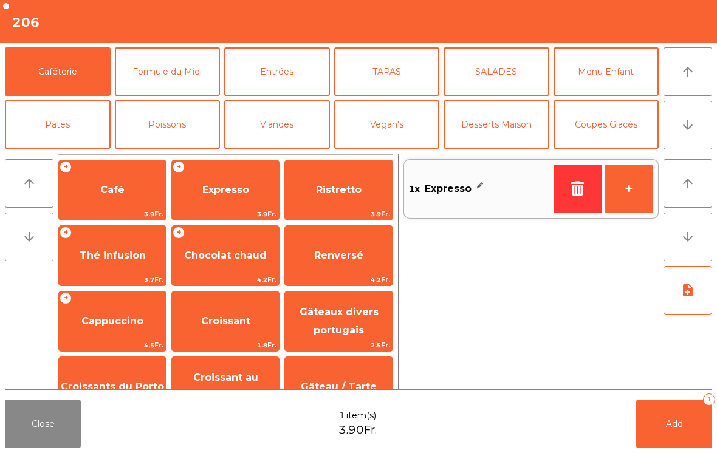
click at [618, 175] on button "+" at bounding box center [628, 189] width 49 height 49
click at [658, 421] on button "Add 2" at bounding box center [674, 424] width 76 height 49
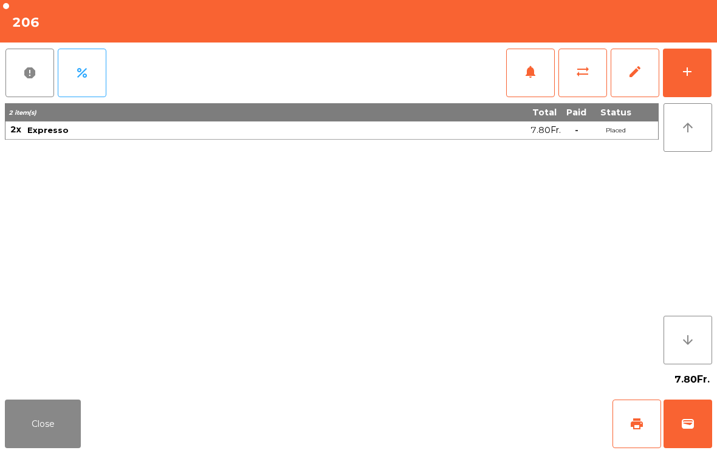
click at [47, 431] on button "Close" at bounding box center [43, 424] width 76 height 49
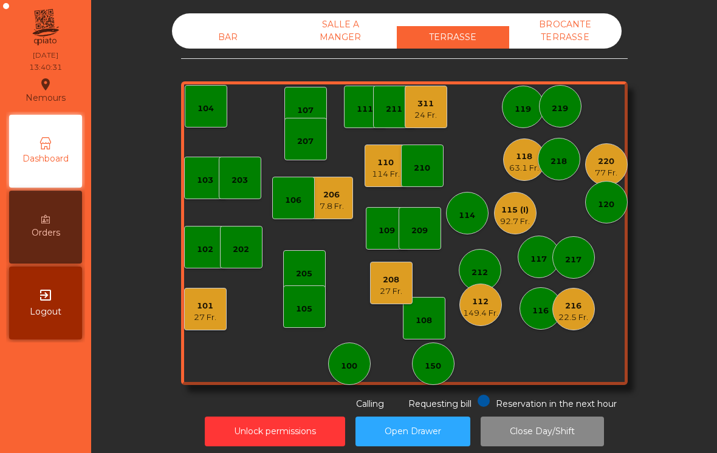
click at [305, 206] on div "106" at bounding box center [293, 198] width 43 height 43
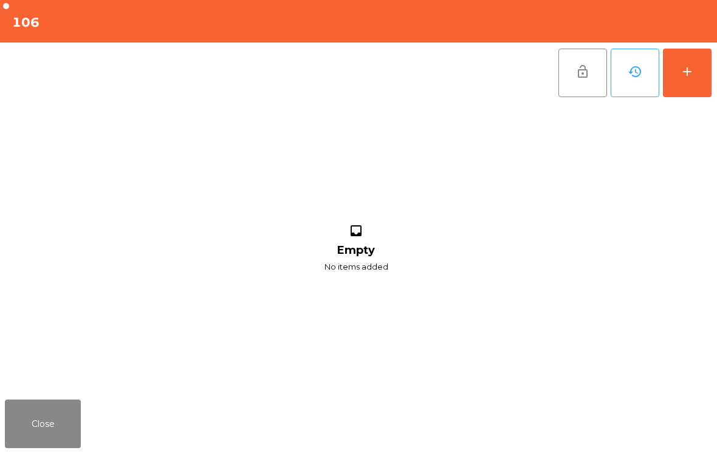
click at [49, 416] on button "Close" at bounding box center [43, 424] width 76 height 49
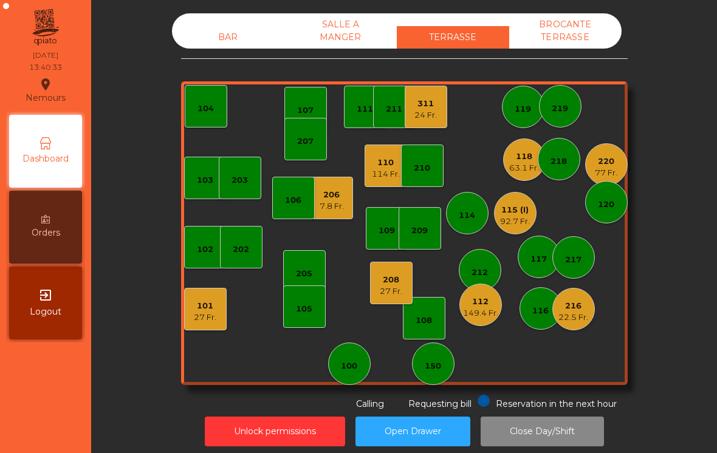
click at [336, 201] on div "7.8 Fr." at bounding box center [331, 206] width 24 height 12
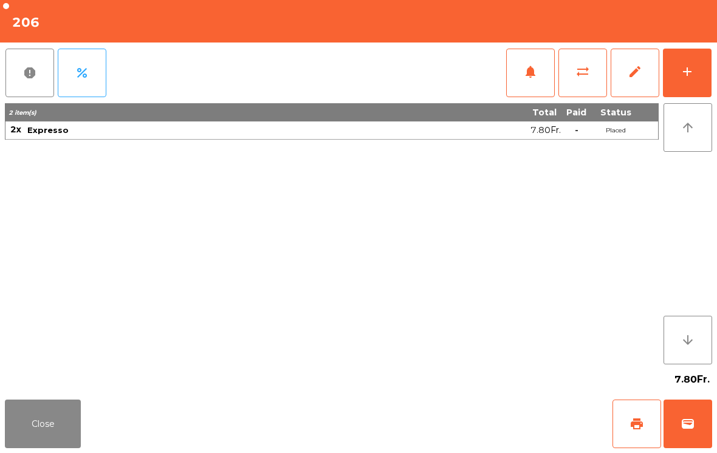
click at [635, 418] on span "print" at bounding box center [636, 424] width 15 height 15
click at [9, 429] on button "Close" at bounding box center [43, 424] width 76 height 49
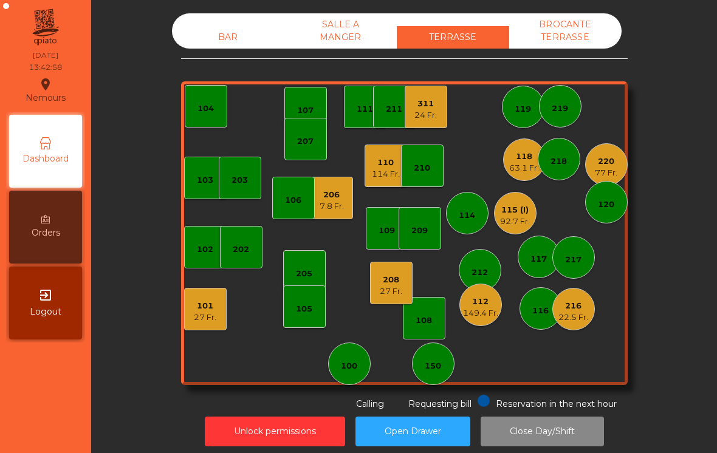
click at [432, 104] on div "311" at bounding box center [425, 104] width 22 height 12
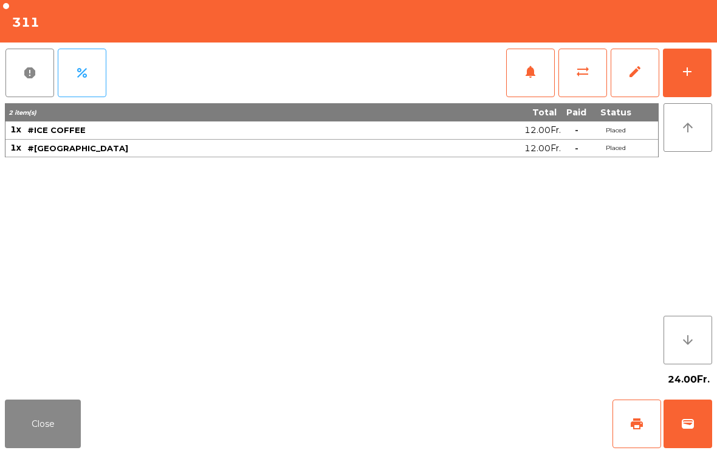
click at [641, 424] on span "print" at bounding box center [636, 424] width 15 height 15
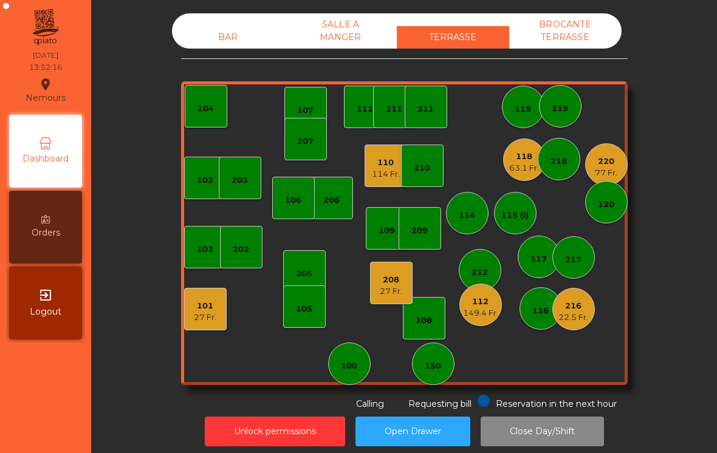
click at [610, 179] on div "220 77 Fr." at bounding box center [606, 164] width 43 height 43
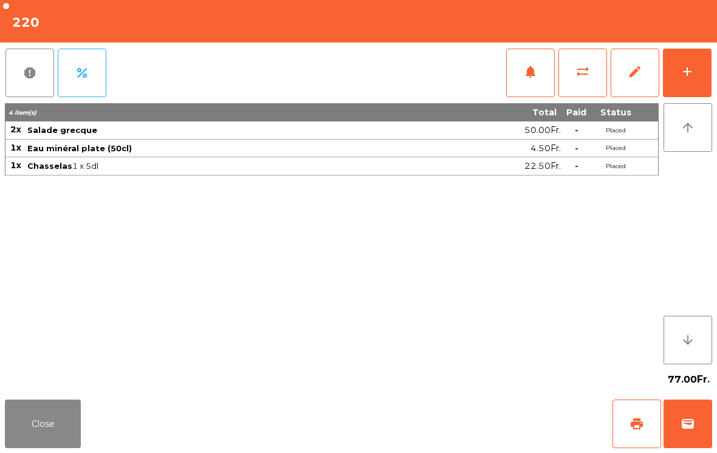
click at [675, 75] on button "add" at bounding box center [687, 73] width 49 height 49
click at [684, 76] on div "add" at bounding box center [687, 71] width 15 height 15
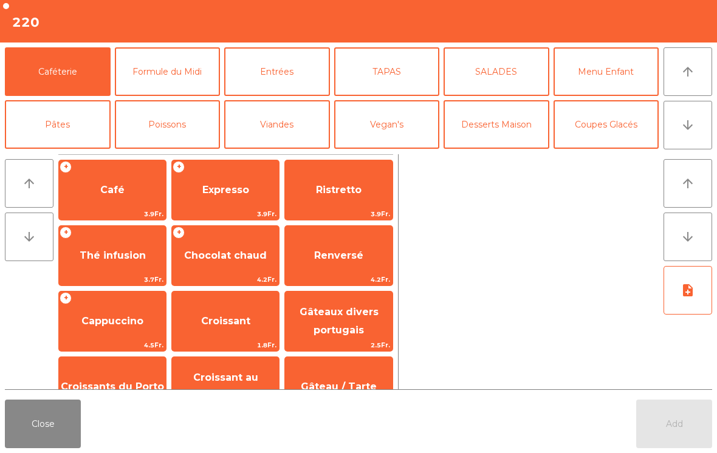
click at [200, 194] on span "Expresso" at bounding box center [225, 190] width 107 height 33
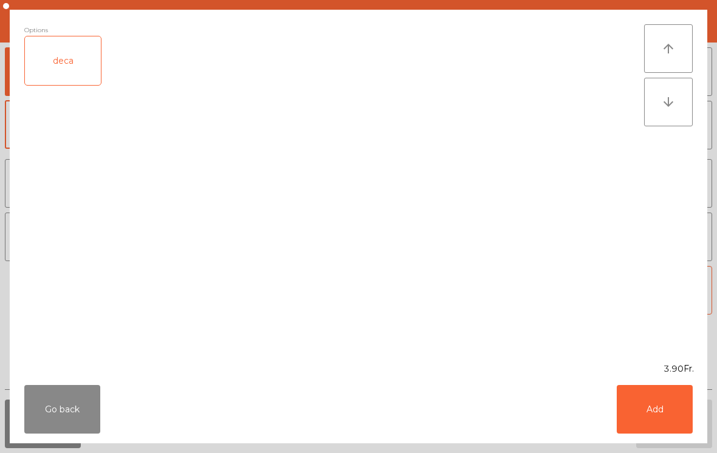
click at [640, 414] on button "Add" at bounding box center [654, 409] width 76 height 49
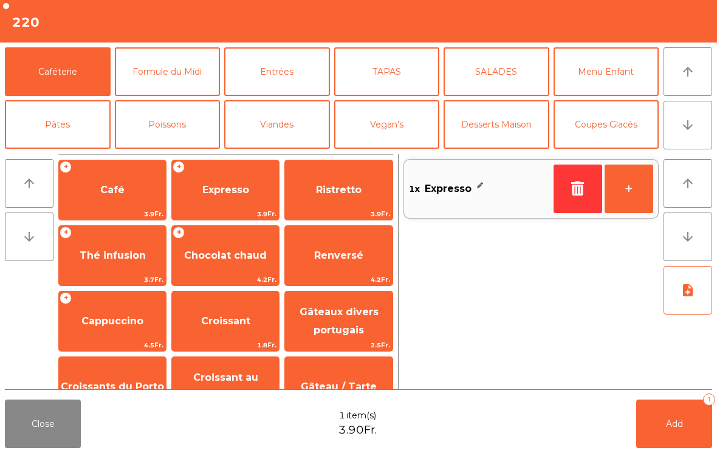
click at [659, 428] on button "Add 1" at bounding box center [674, 424] width 76 height 49
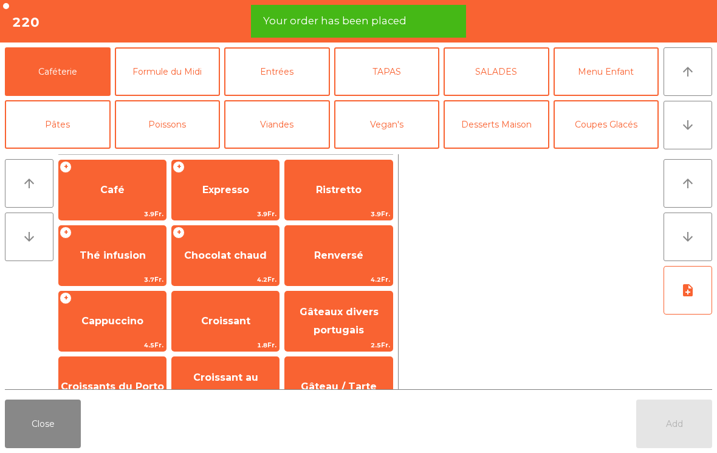
click at [43, 433] on button "Close" at bounding box center [43, 424] width 76 height 49
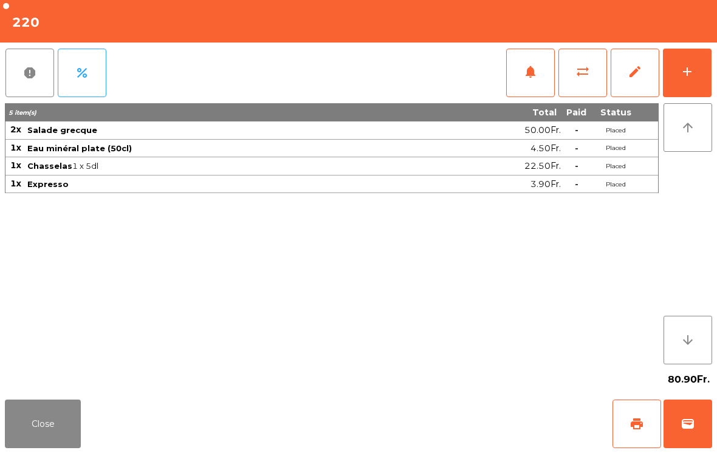
click at [630, 429] on span "print" at bounding box center [636, 424] width 15 height 15
click at [45, 431] on button "Close" at bounding box center [43, 424] width 76 height 49
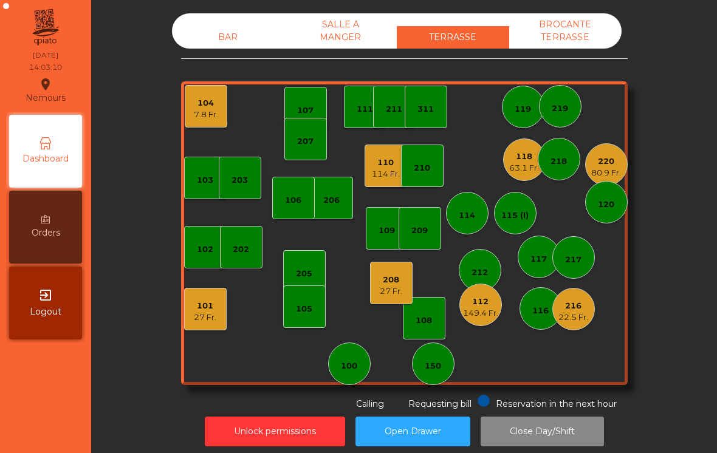
click at [197, 328] on div "101 27 Fr." at bounding box center [205, 309] width 43 height 43
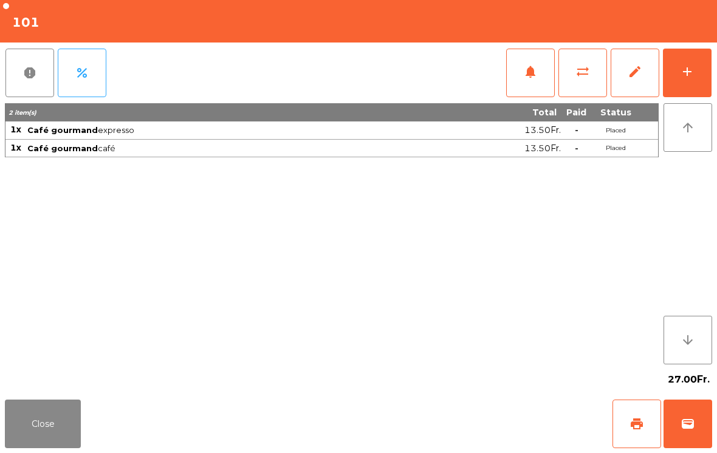
click at [683, 426] on span "wallet" at bounding box center [687, 424] width 15 height 15
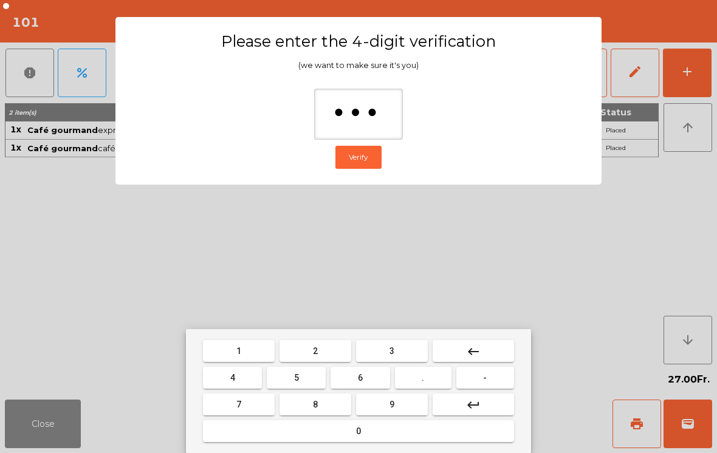
type input "****"
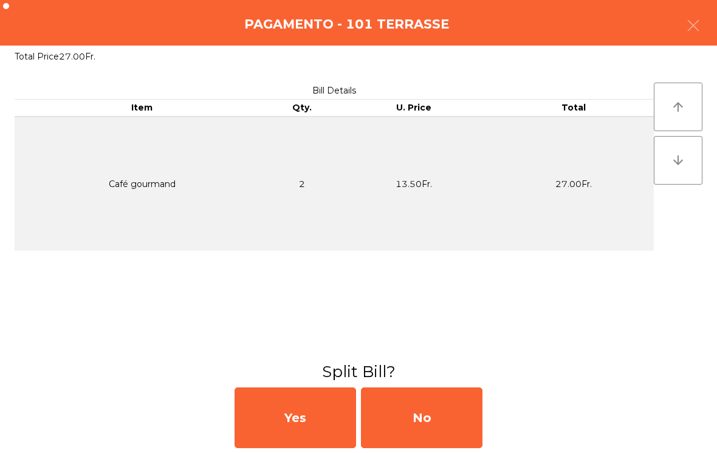
click at [454, 428] on div "No" at bounding box center [421, 417] width 121 height 61
click at [427, 426] on div "No" at bounding box center [421, 417] width 121 height 61
click at [430, 425] on div "No" at bounding box center [421, 417] width 121 height 61
click at [440, 429] on div "No" at bounding box center [421, 417] width 121 height 61
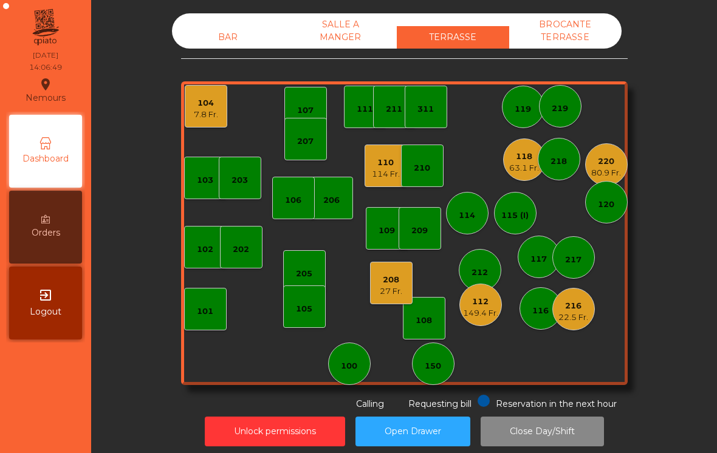
click at [523, 165] on div "63.1 Fr." at bounding box center [524, 168] width 30 height 12
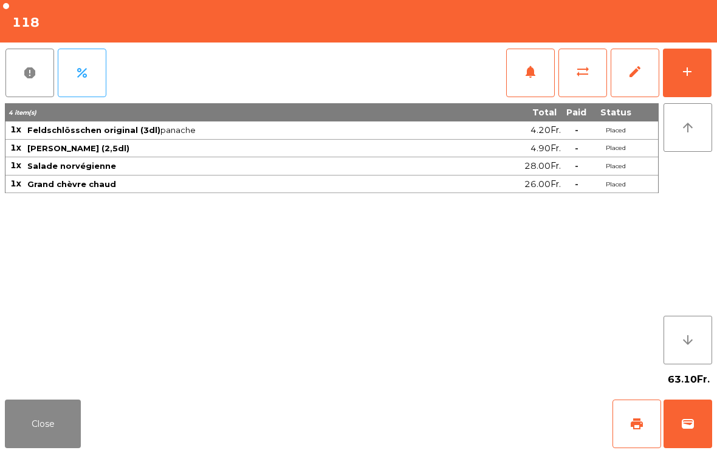
click at [692, 67] on div "add" at bounding box center [687, 71] width 15 height 15
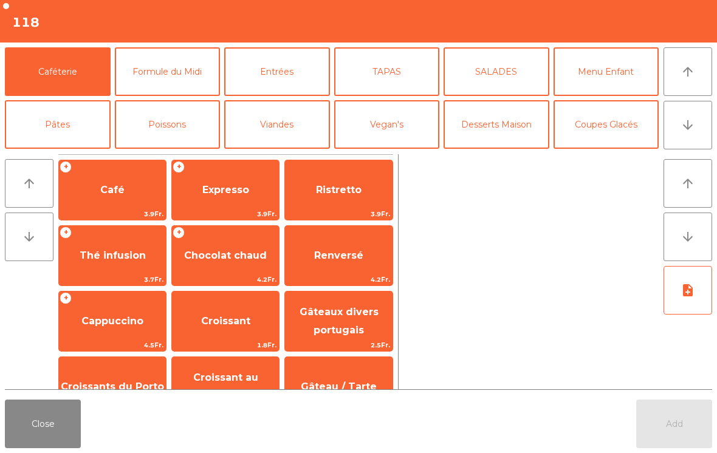
click at [225, 189] on span "Expresso" at bounding box center [225, 190] width 47 height 12
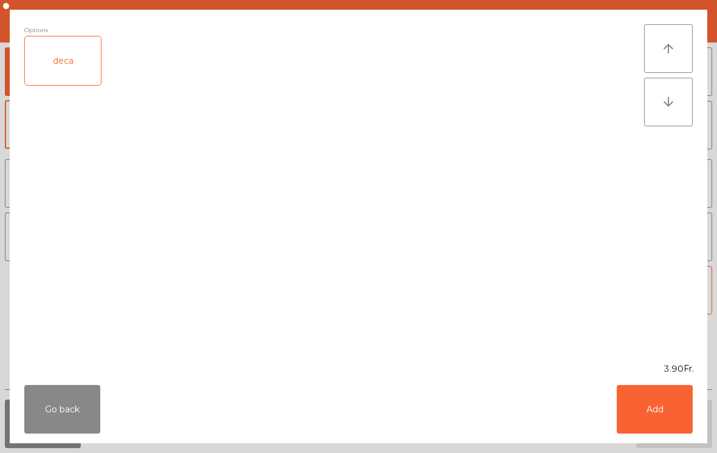
click at [59, 409] on button "Go back" at bounding box center [62, 409] width 76 height 49
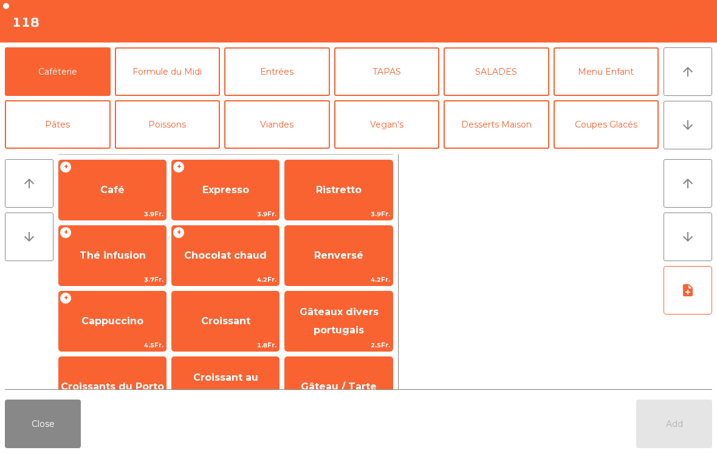
click at [227, 193] on span "Expresso" at bounding box center [225, 190] width 47 height 12
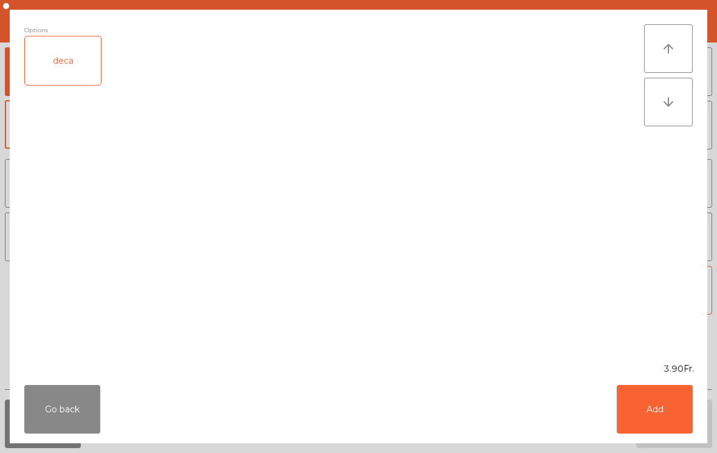
click at [650, 410] on button "Add" at bounding box center [654, 409] width 76 height 49
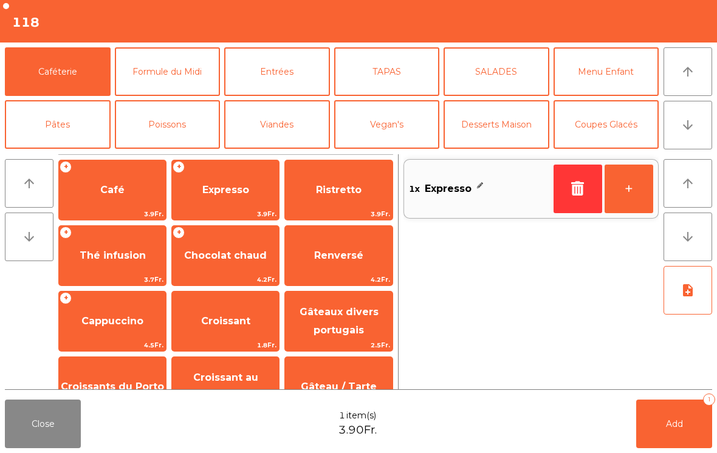
click at [619, 197] on button "+" at bounding box center [628, 189] width 49 height 49
click at [671, 417] on button "Add 2" at bounding box center [674, 424] width 76 height 49
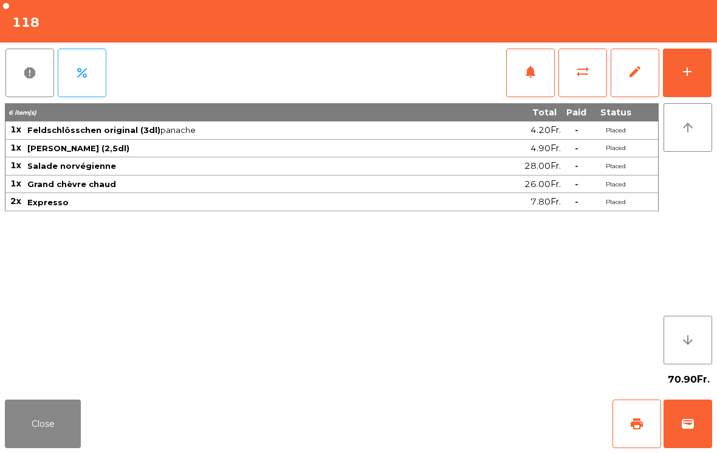
click at [44, 423] on button "Close" at bounding box center [43, 424] width 76 height 49
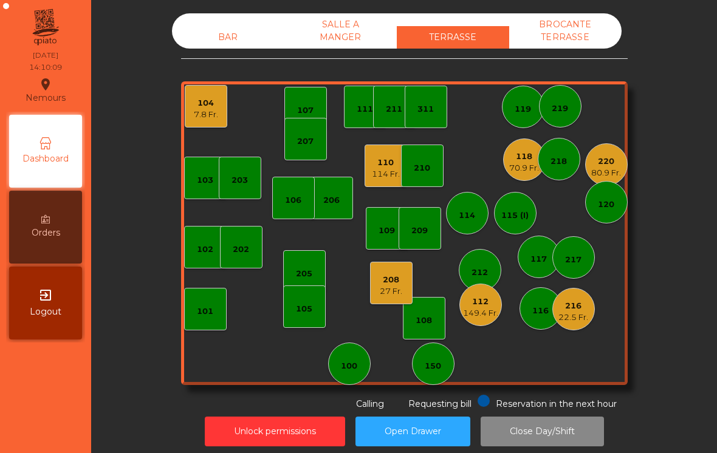
click at [493, 283] on div "212" at bounding box center [479, 270] width 43 height 43
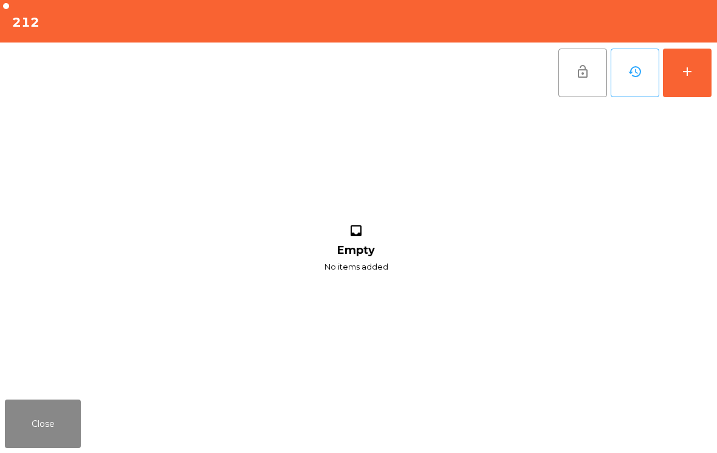
click at [66, 423] on button "Close" at bounding box center [43, 424] width 76 height 49
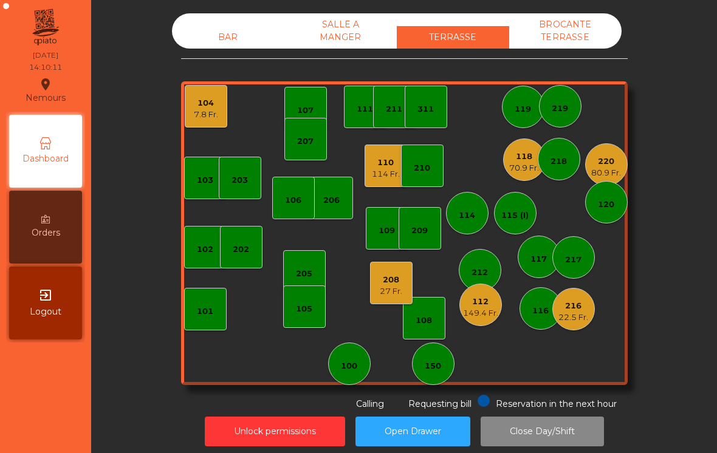
click at [390, 293] on div "27 Fr." at bounding box center [391, 291] width 22 height 12
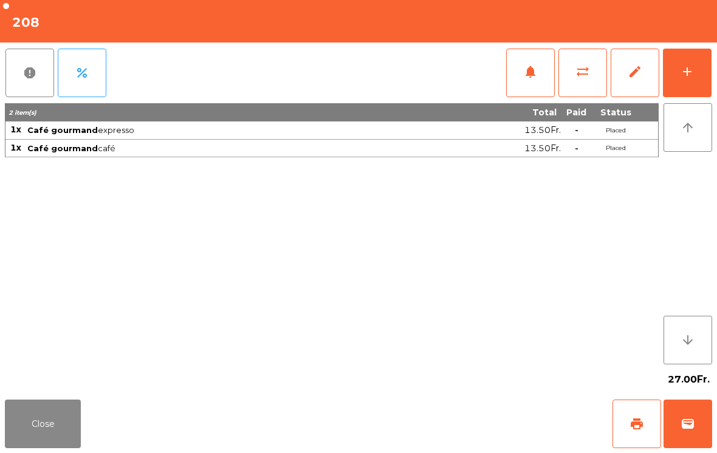
click at [636, 431] on button "print" at bounding box center [636, 424] width 49 height 49
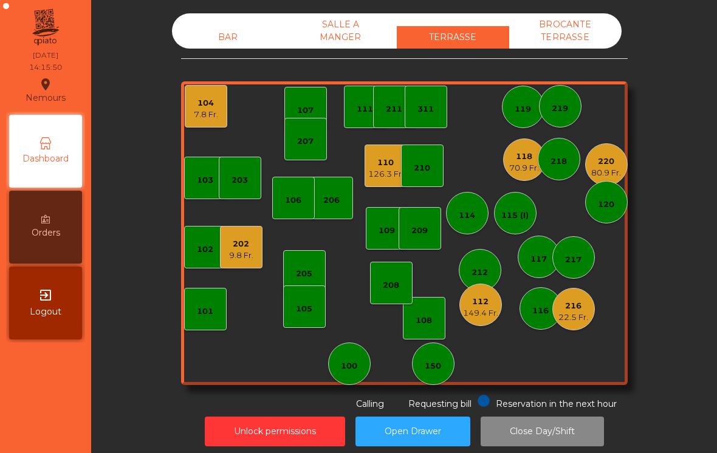
click at [205, 105] on div "104" at bounding box center [206, 103] width 24 height 12
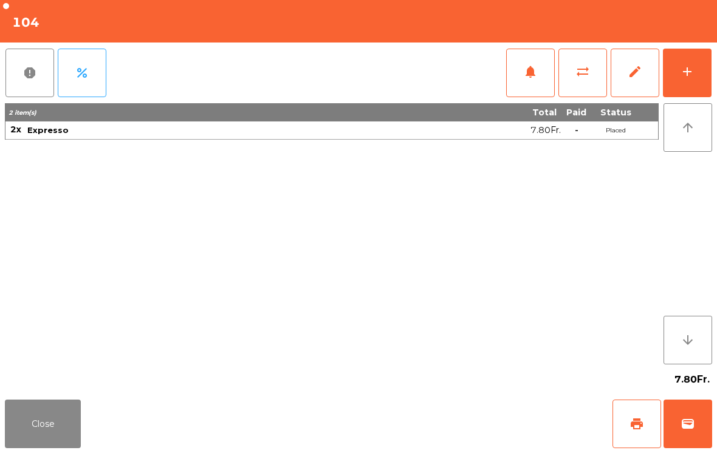
click at [688, 431] on span "wallet" at bounding box center [687, 424] width 15 height 15
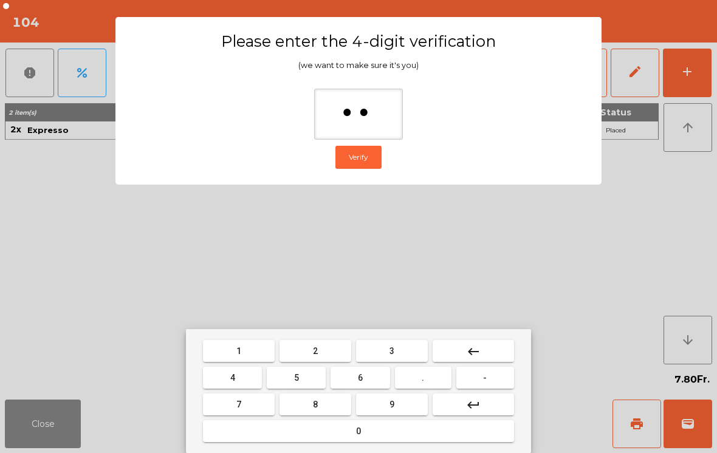
type input "***"
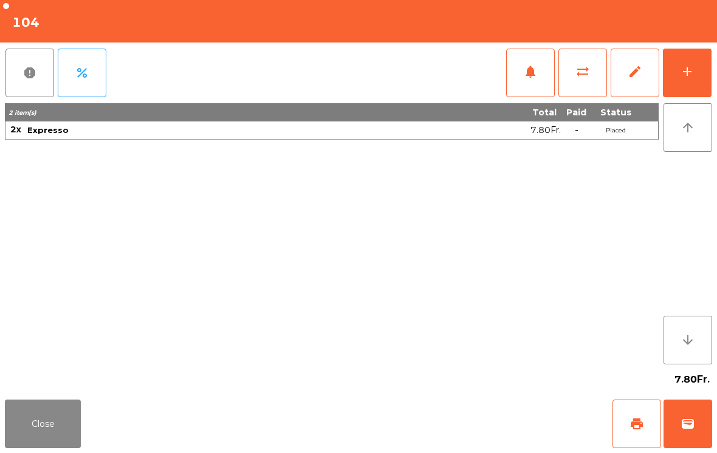
click at [441, 406] on div "Close print wallet" at bounding box center [358, 424] width 717 height 58
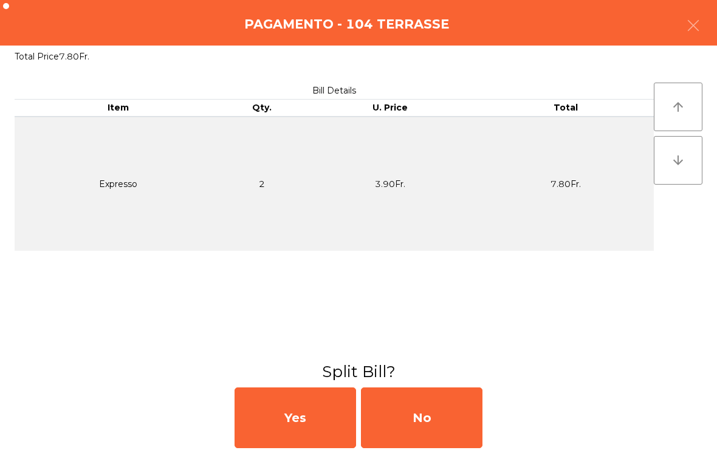
click at [432, 426] on div "No" at bounding box center [421, 417] width 121 height 61
click at [454, 404] on div "MB" at bounding box center [421, 417] width 121 height 61
click at [429, 409] on div "No" at bounding box center [421, 417] width 121 height 61
click at [440, 423] on div "No" at bounding box center [421, 417] width 121 height 61
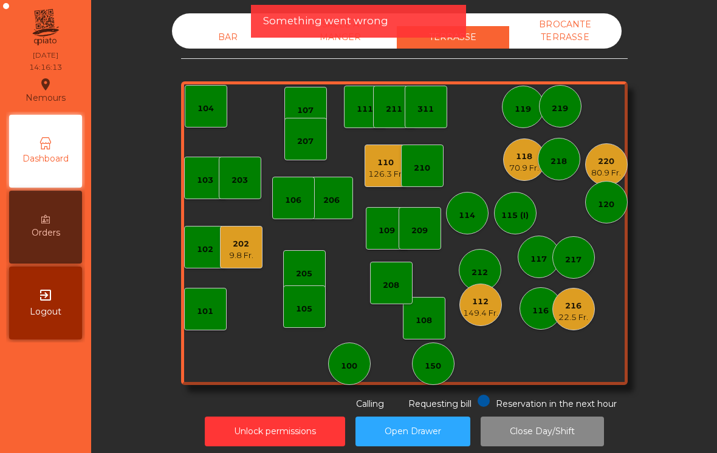
click at [608, 175] on div "80.9 Fr." at bounding box center [606, 173] width 30 height 12
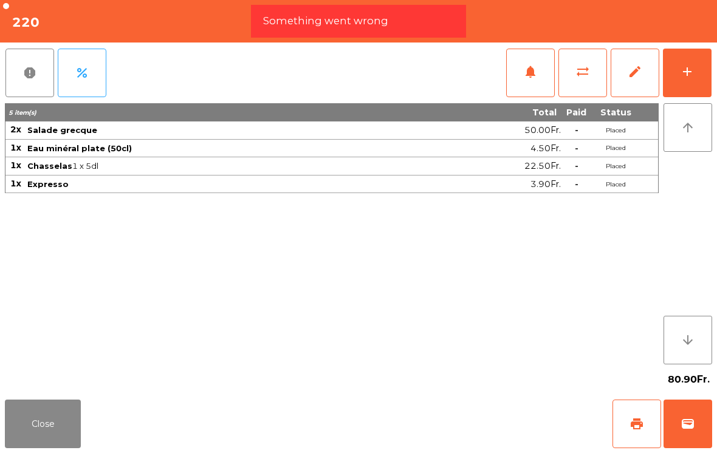
click at [706, 427] on button "wallet" at bounding box center [687, 424] width 49 height 49
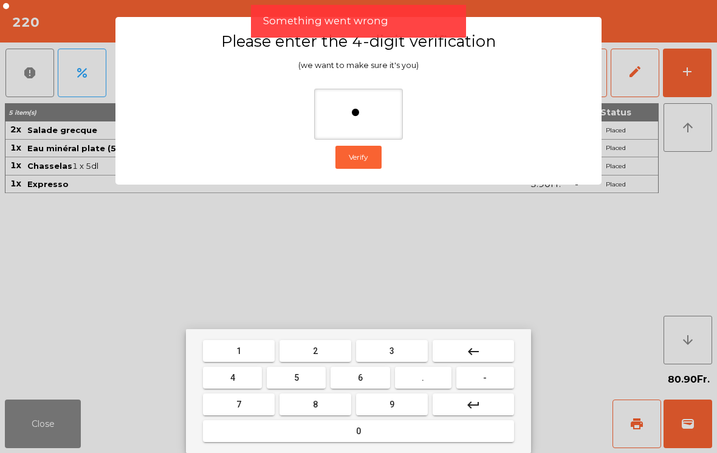
type input "**"
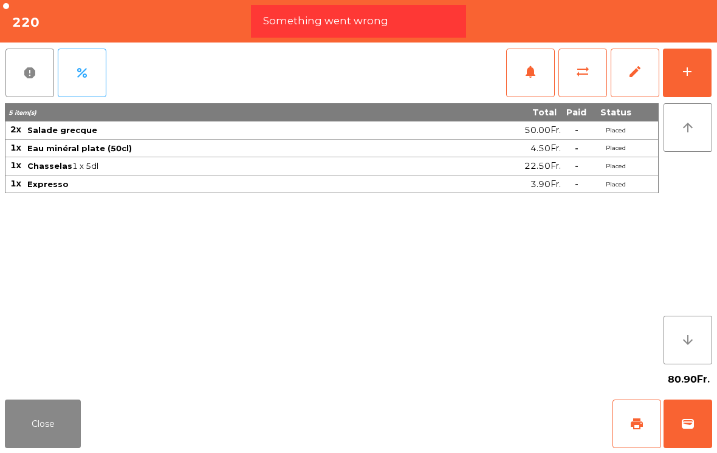
click at [387, 431] on div "Close print wallet" at bounding box center [358, 424] width 717 height 58
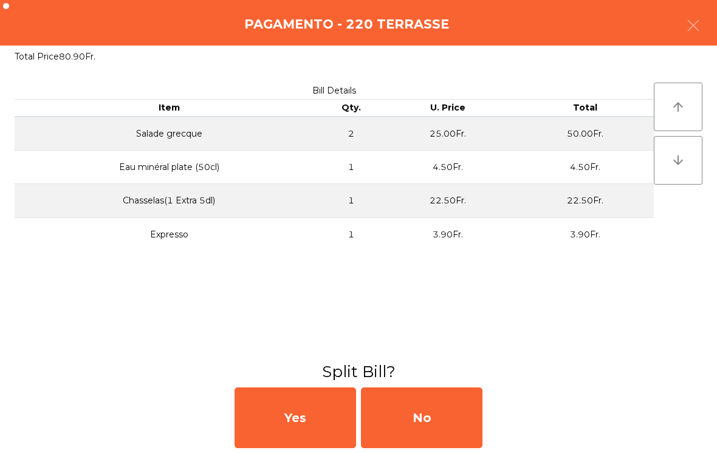
click at [414, 418] on div "No" at bounding box center [421, 417] width 121 height 61
click at [419, 413] on div "No" at bounding box center [421, 417] width 121 height 61
click at [423, 407] on div "No" at bounding box center [421, 417] width 121 height 61
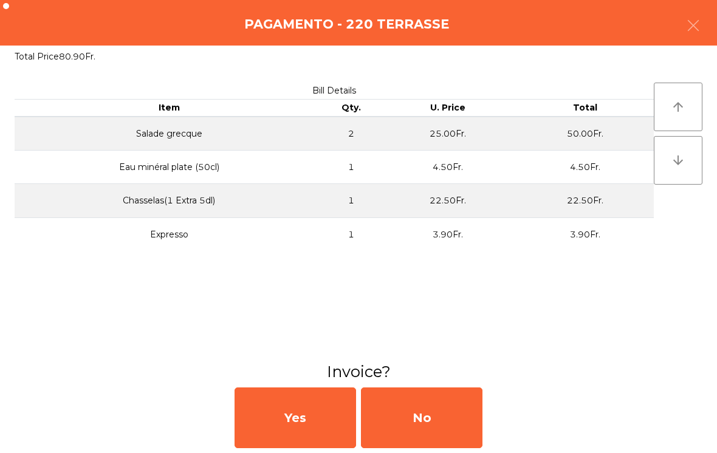
click at [433, 414] on div "No" at bounding box center [421, 417] width 121 height 61
click at [432, 414] on div "No" at bounding box center [421, 417] width 121 height 61
click at [441, 420] on div "No" at bounding box center [421, 417] width 121 height 61
click at [439, 425] on div "No" at bounding box center [421, 417] width 121 height 61
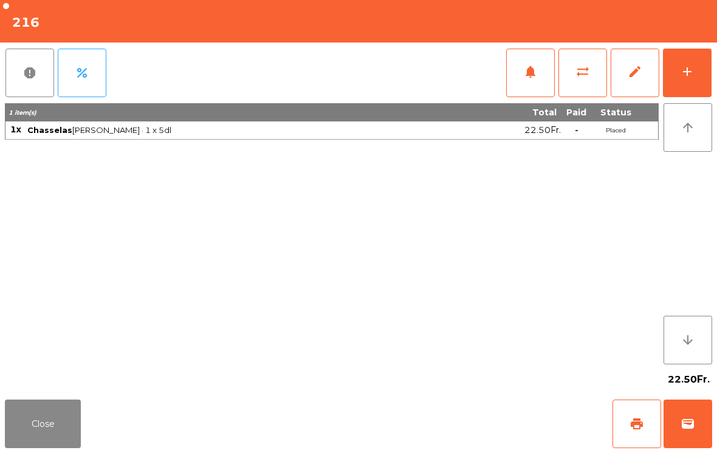
click at [686, 73] on div "add" at bounding box center [687, 71] width 15 height 15
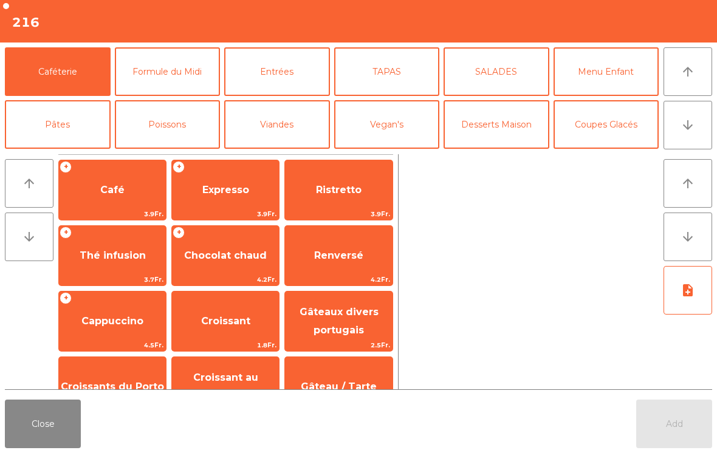
click at [398, 79] on button "TAPAS" at bounding box center [387, 71] width 106 height 49
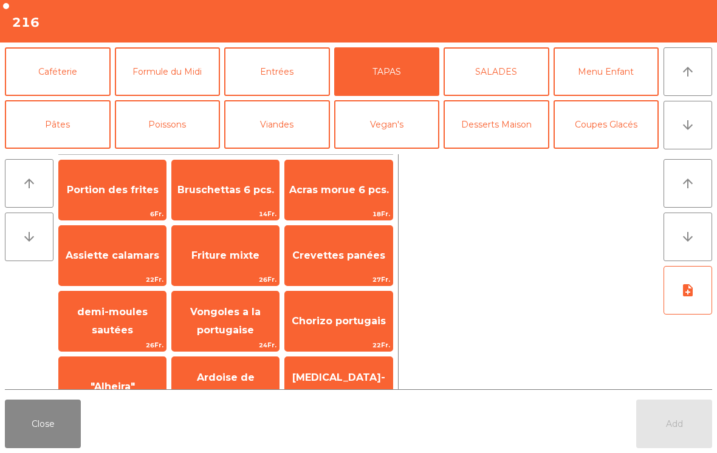
click at [363, 194] on span "Acras morue 6 pcs." at bounding box center [339, 190] width 100 height 12
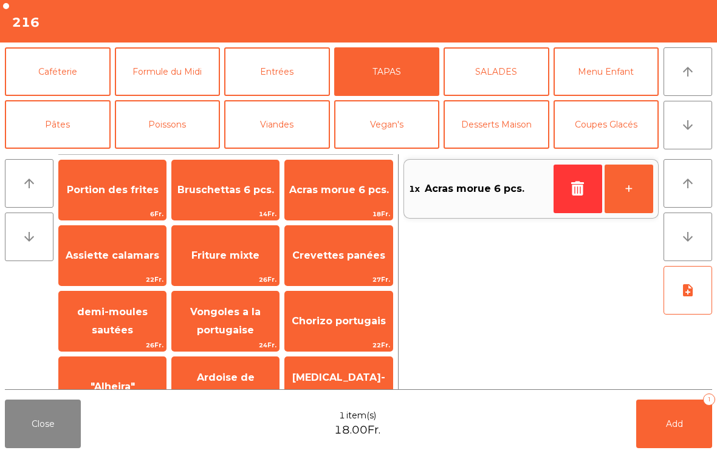
click at [667, 430] on button "Add 1" at bounding box center [674, 424] width 76 height 49
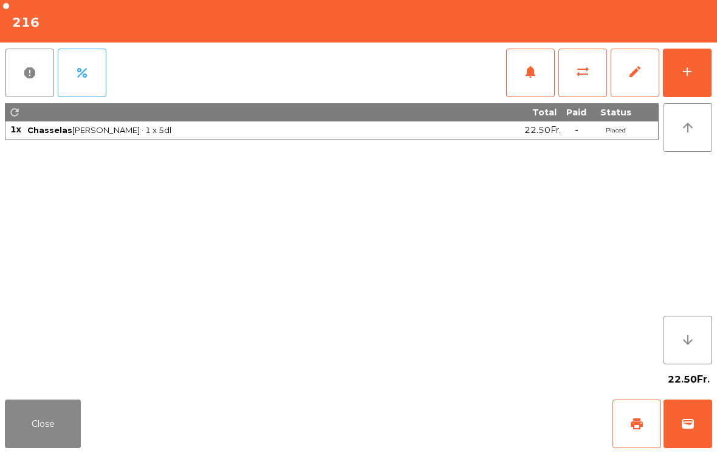
click at [687, 67] on div "add" at bounding box center [687, 71] width 15 height 15
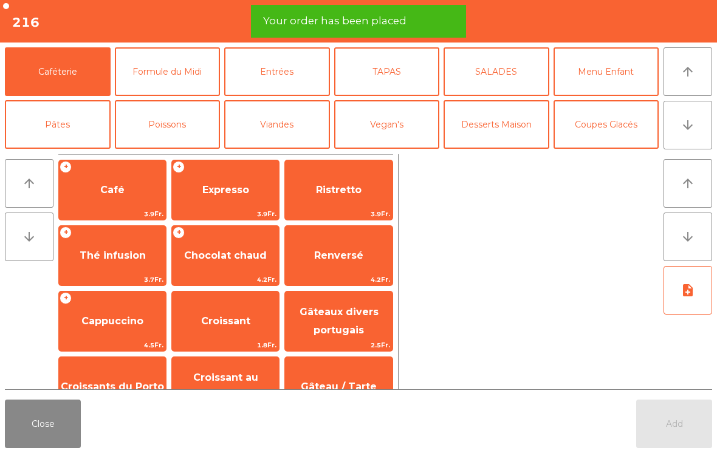
click at [697, 132] on button "arrow_downward" at bounding box center [687, 125] width 49 height 49
click at [299, 153] on button "Vin Blanc" at bounding box center [277, 177] width 106 height 49
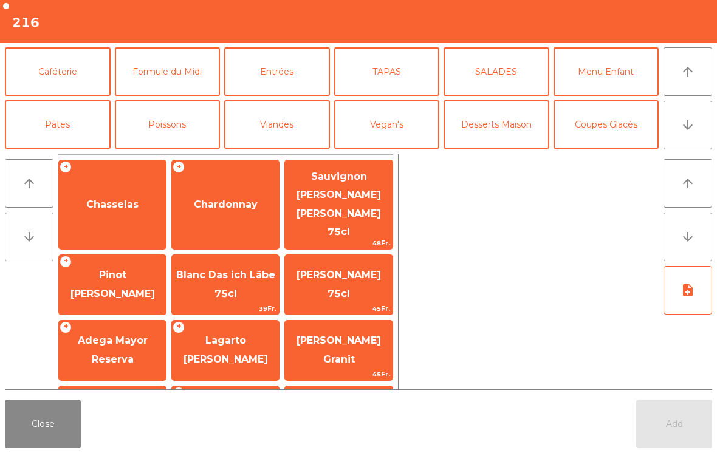
scroll to position [106, 0]
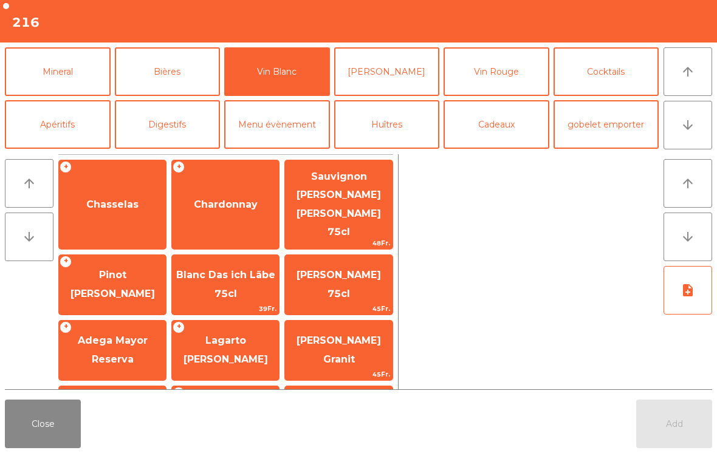
click at [135, 199] on span "Chasselas" at bounding box center [112, 205] width 52 height 12
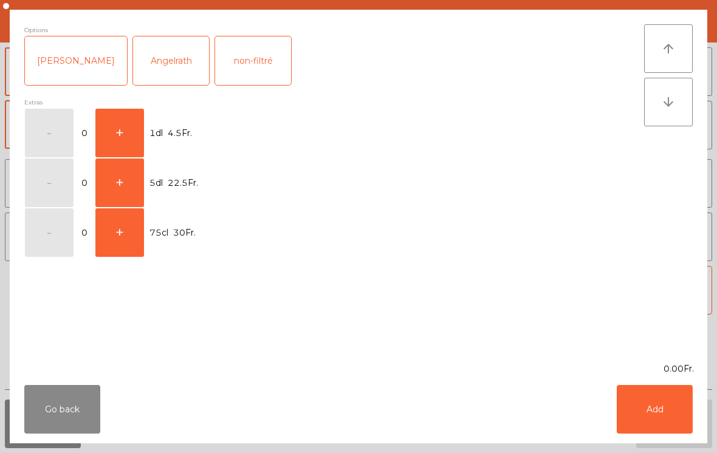
click at [123, 188] on button "+" at bounding box center [119, 182] width 49 height 49
click at [664, 422] on button "Add" at bounding box center [654, 409] width 76 height 49
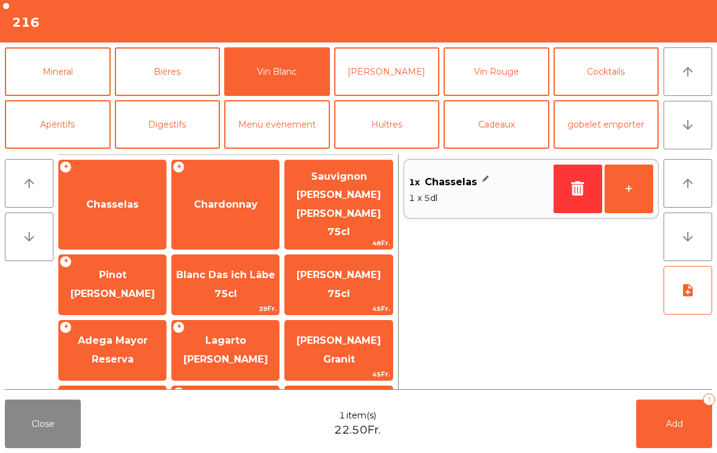
click at [687, 423] on button "Add 1" at bounding box center [674, 424] width 76 height 49
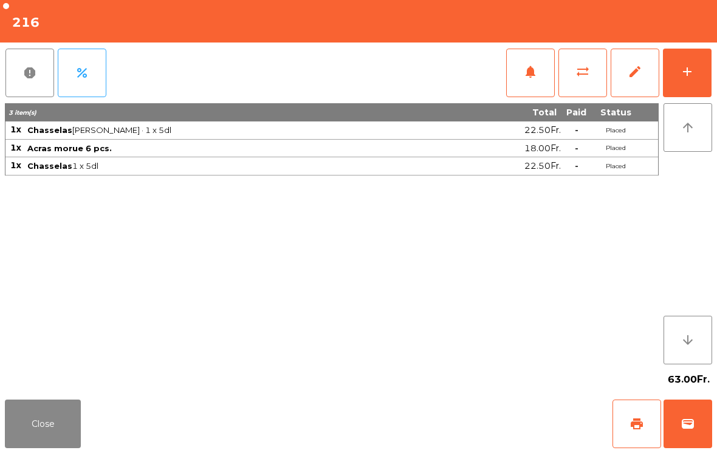
click at [52, 424] on button "Close" at bounding box center [43, 424] width 76 height 49
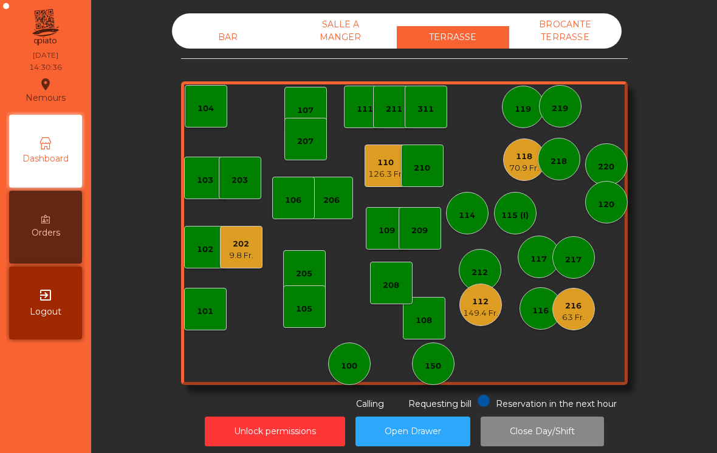
click at [582, 328] on div "216 63 Fr." at bounding box center [573, 309] width 43 height 43
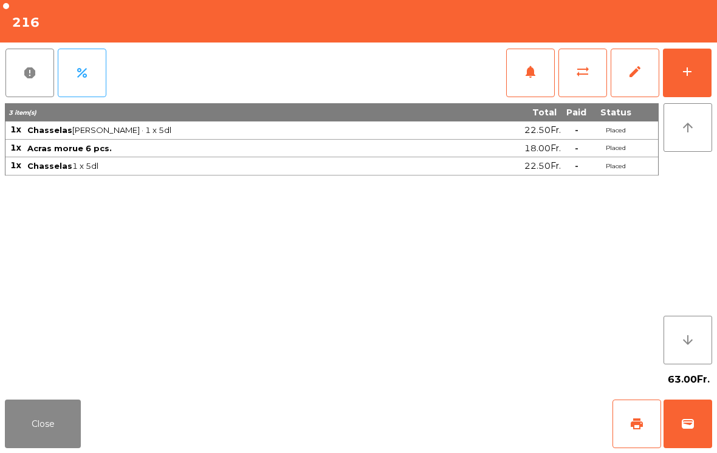
click at [69, 424] on button "Close" at bounding box center [43, 424] width 76 height 49
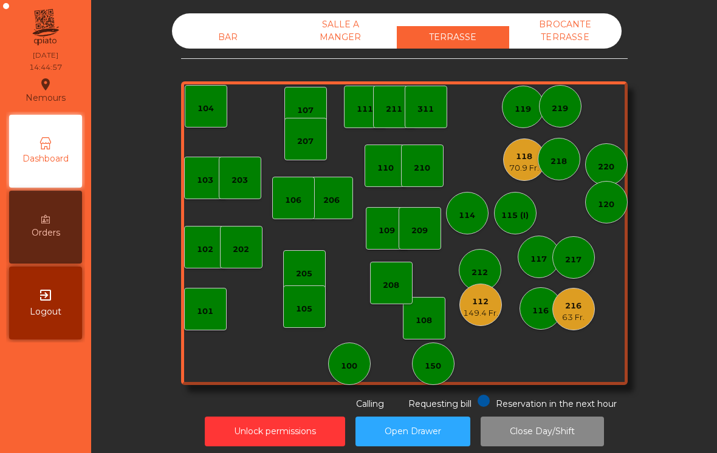
click at [476, 316] on div "149.4 Fr." at bounding box center [480, 313] width 35 height 12
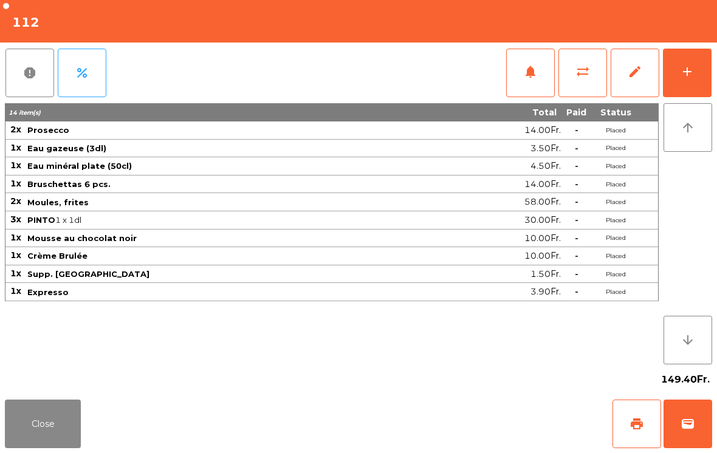
click at [645, 422] on button "print" at bounding box center [636, 424] width 49 height 49
